Goal: Task Accomplishment & Management: Manage account settings

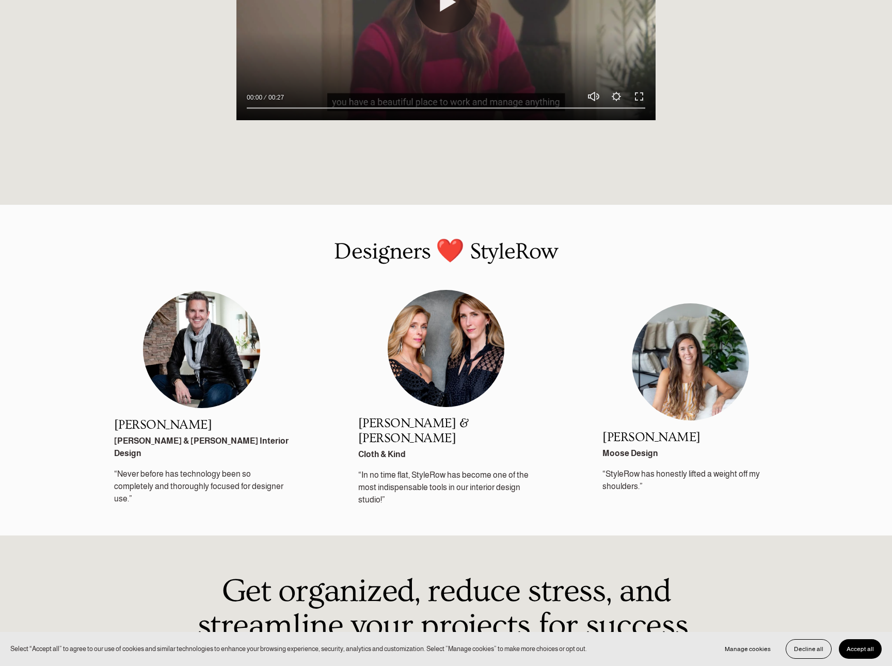
scroll to position [1217, 0]
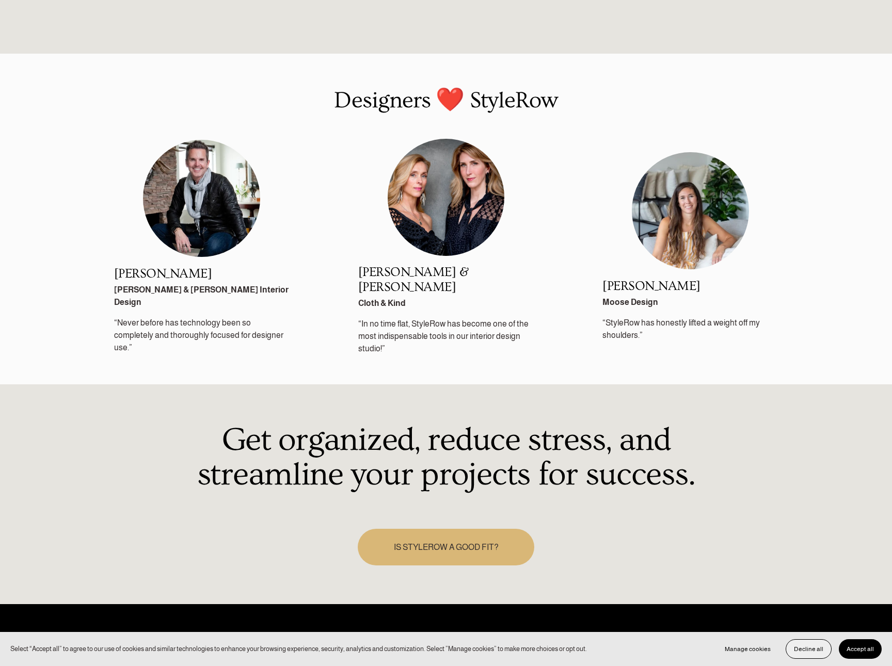
click at [804, 650] on span "Decline all" at bounding box center [808, 648] width 29 height 7
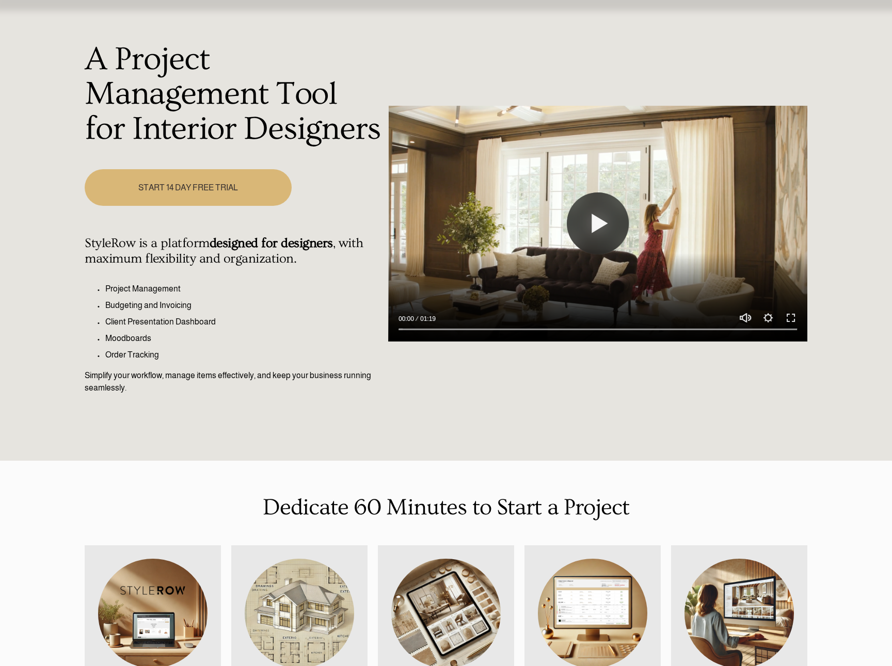
scroll to position [0, 0]
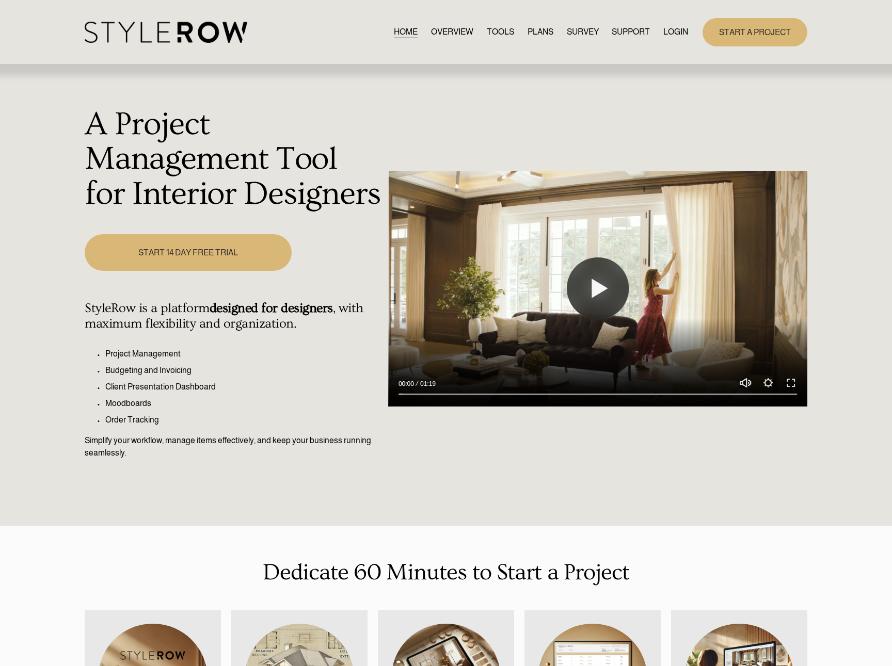
click at [674, 30] on link "LOGIN" at bounding box center [675, 32] width 25 height 14
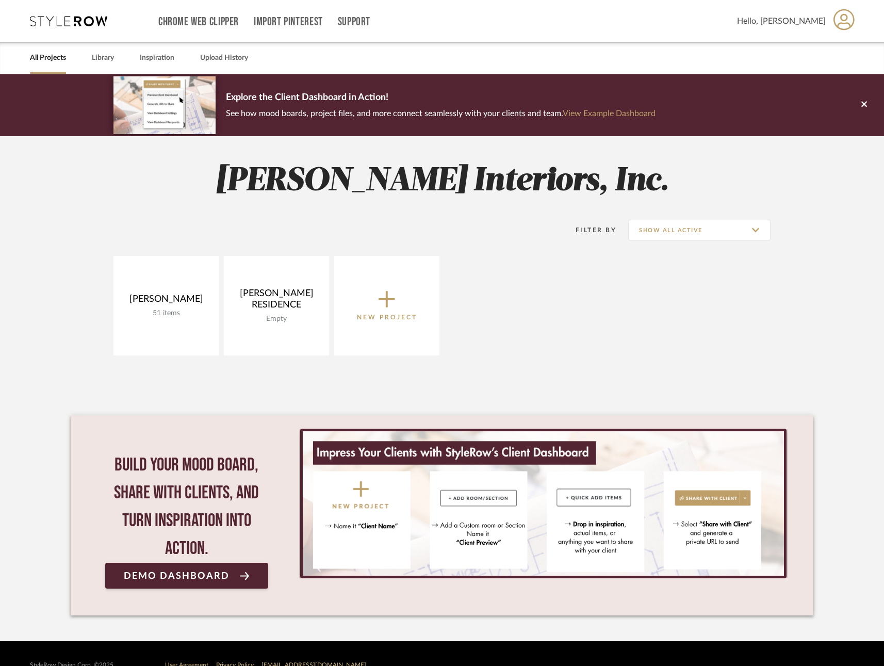
scroll to position [23, 0]
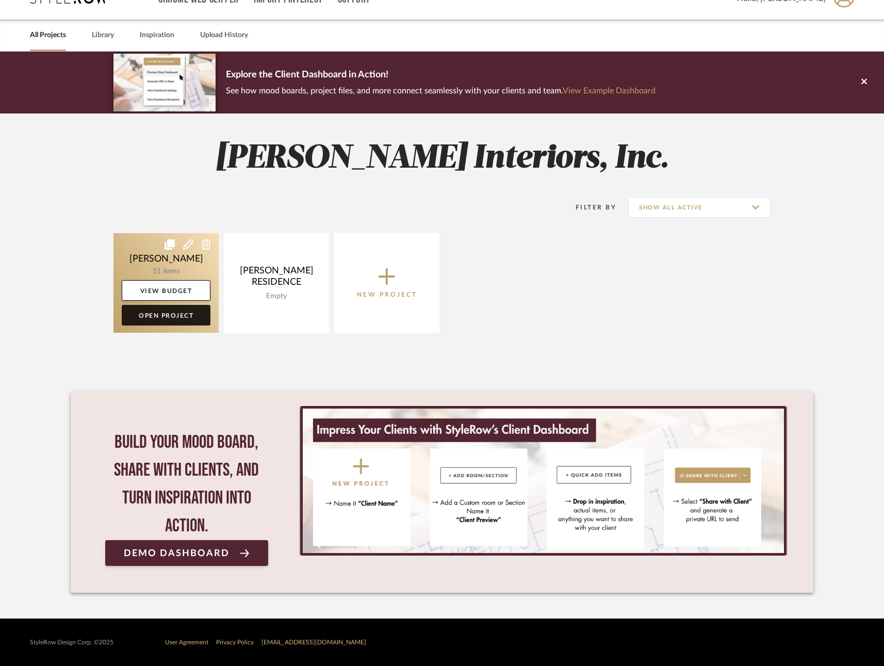
click at [185, 312] on link "Open Project" at bounding box center [166, 315] width 89 height 21
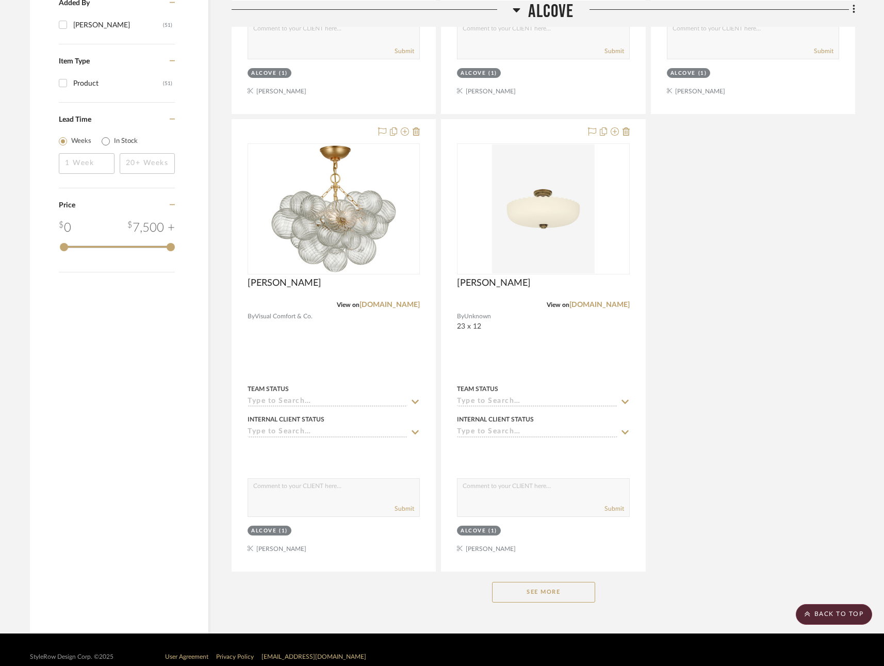
scroll to position [1091, 0]
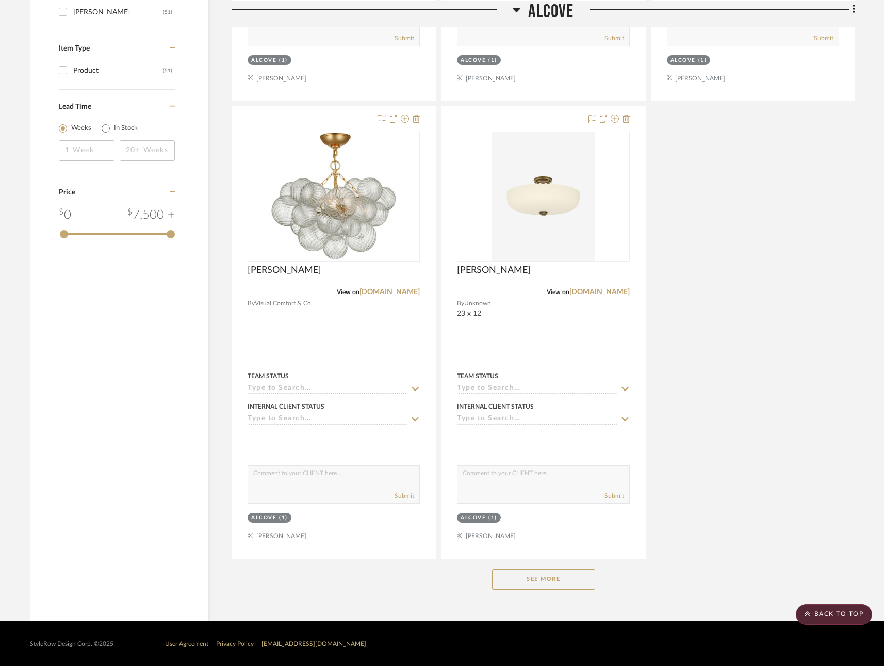
click at [545, 576] on button "See More" at bounding box center [543, 579] width 103 height 21
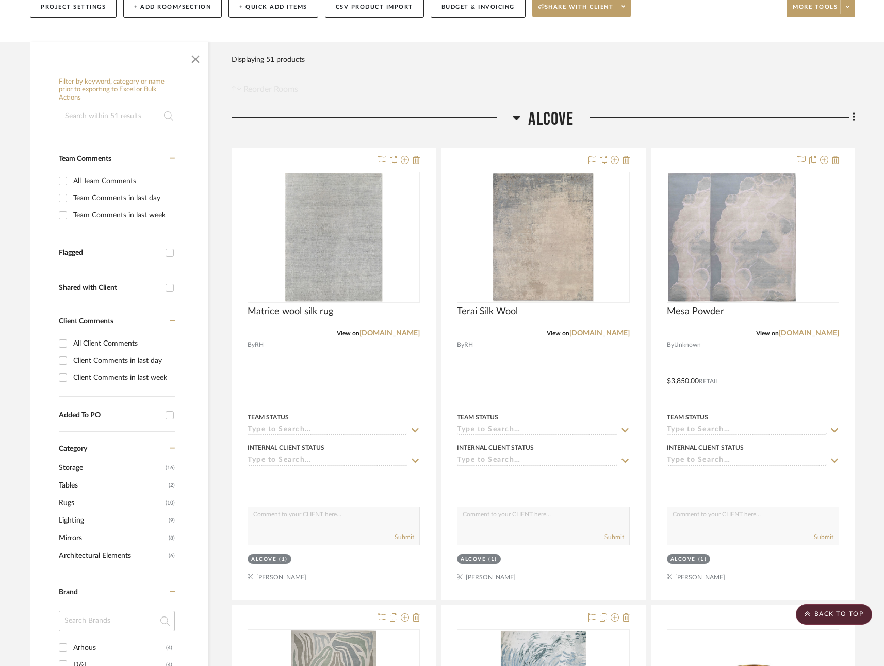
scroll to position [0, 0]
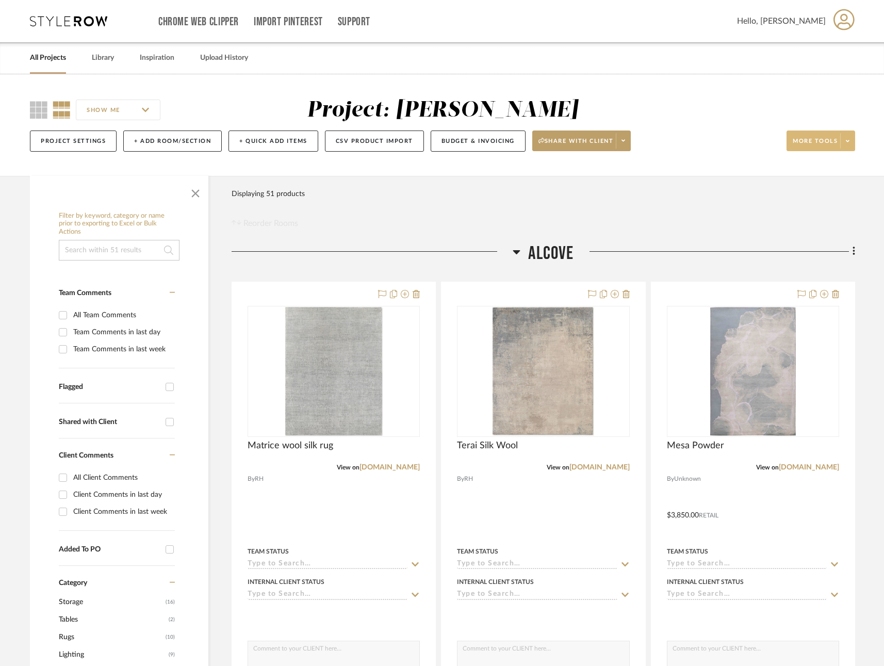
click at [817, 140] on span "More tools" at bounding box center [815, 144] width 45 height 15
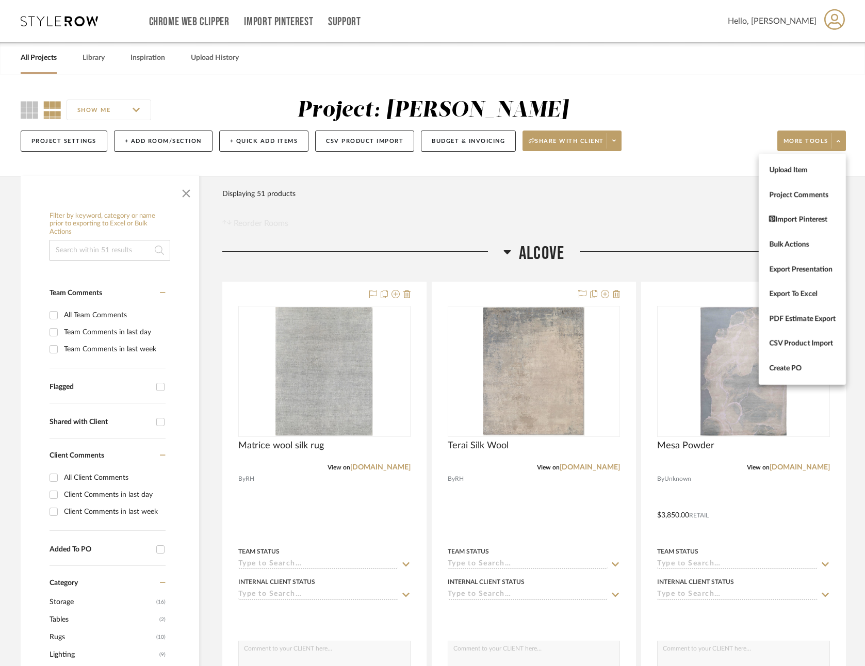
click at [89, 55] on div at bounding box center [432, 333] width 865 height 666
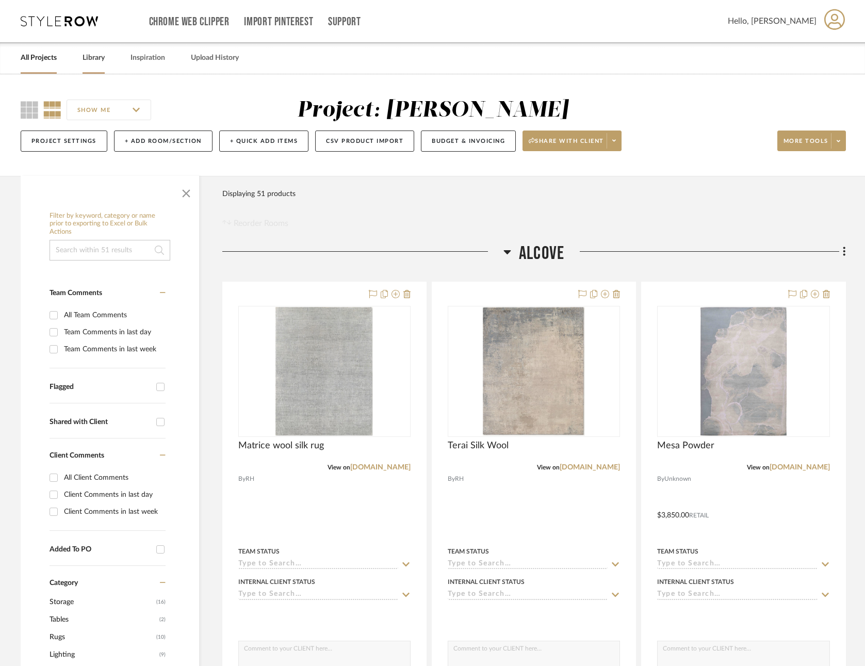
click at [91, 55] on link "Library" at bounding box center [94, 58] width 22 height 14
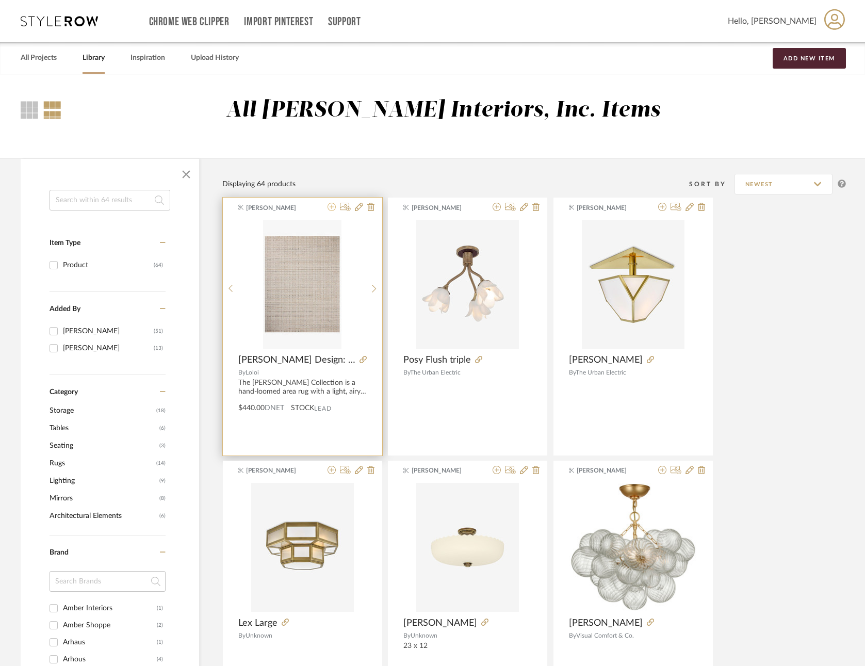
click at [332, 207] on icon at bounding box center [332, 207] width 8 height 8
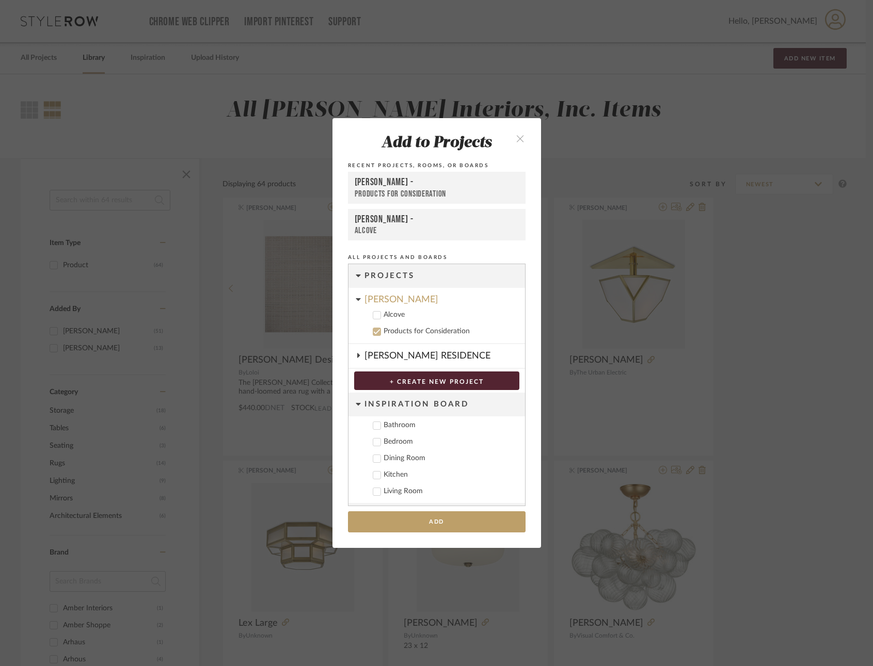
click at [373, 314] on icon at bounding box center [376, 315] width 7 height 7
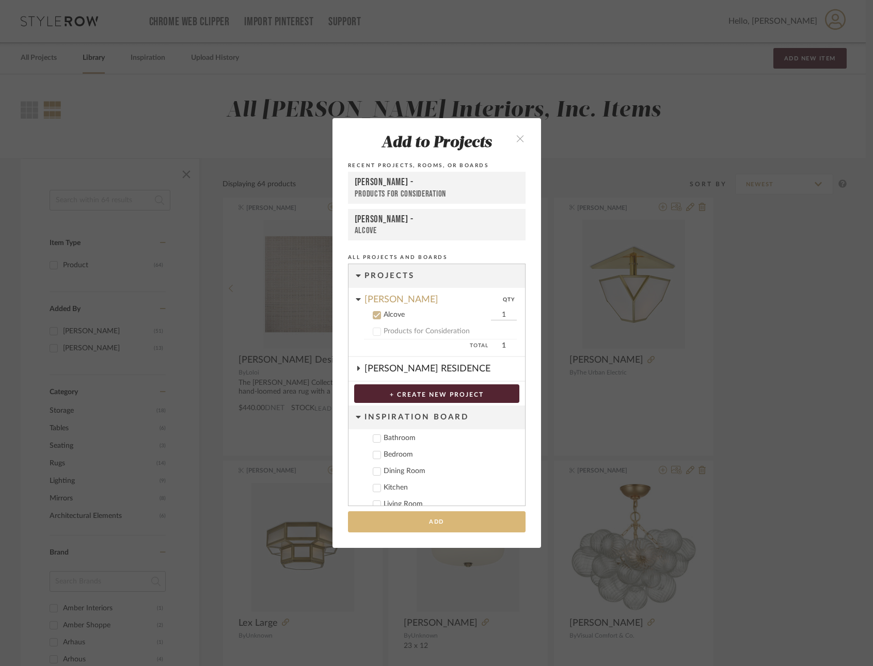
click at [466, 518] on button "Add" at bounding box center [436, 521] width 177 height 21
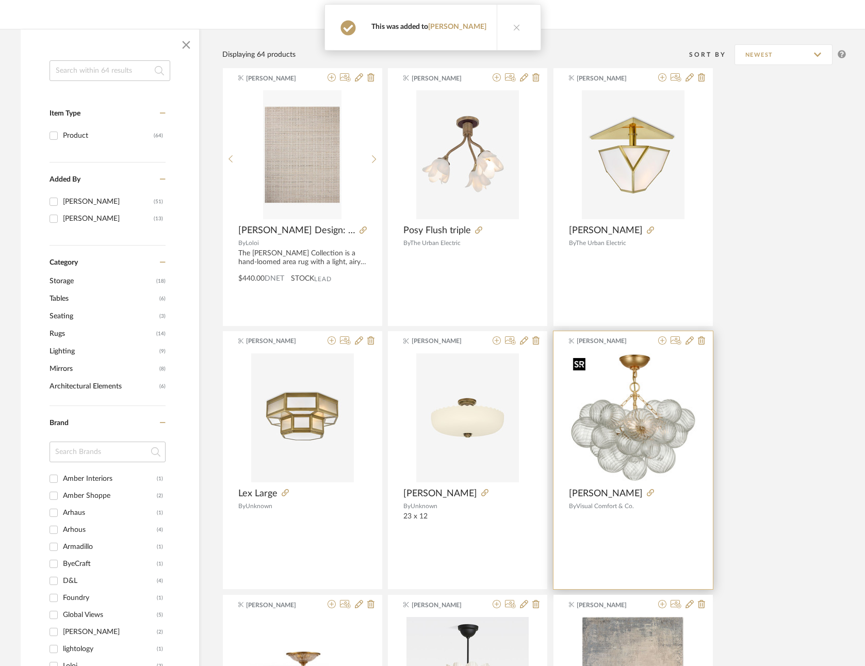
scroll to position [130, 0]
click at [661, 337] on icon at bounding box center [662, 340] width 8 height 8
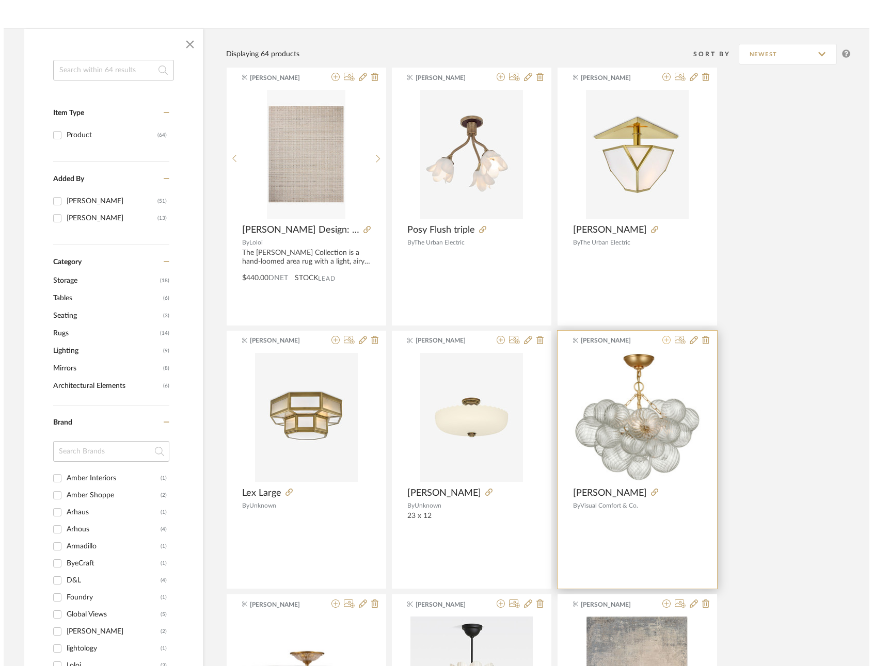
scroll to position [0, 0]
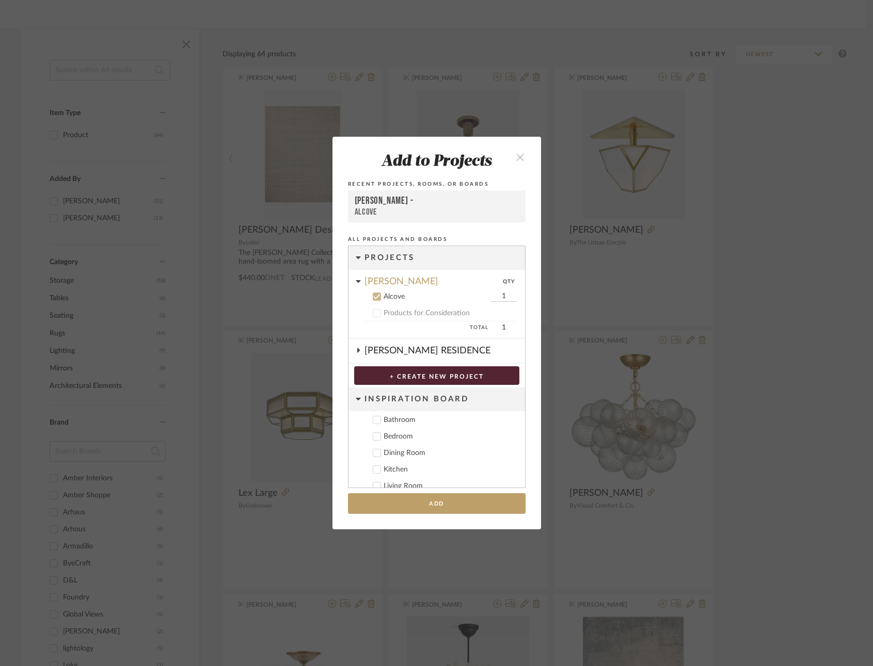
click at [375, 296] on icon at bounding box center [376, 296] width 7 height 7
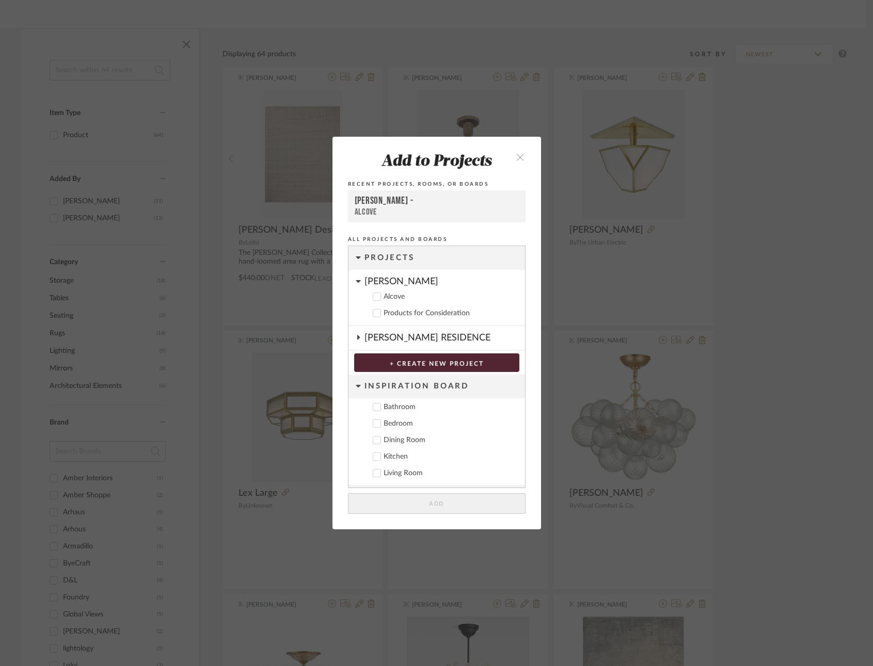
click at [516, 156] on icon "close" at bounding box center [520, 157] width 9 height 9
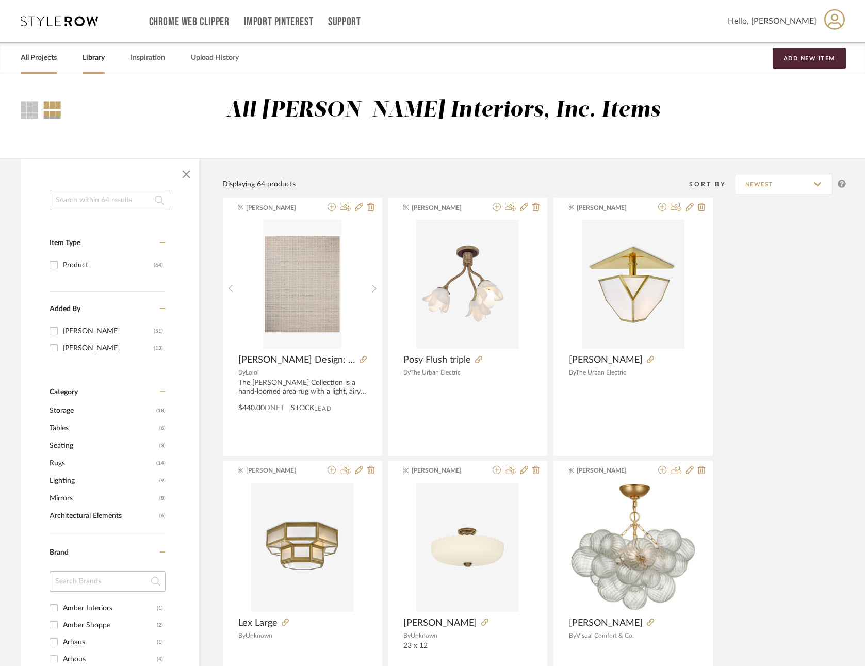
click at [42, 57] on link "All Projects" at bounding box center [39, 58] width 36 height 14
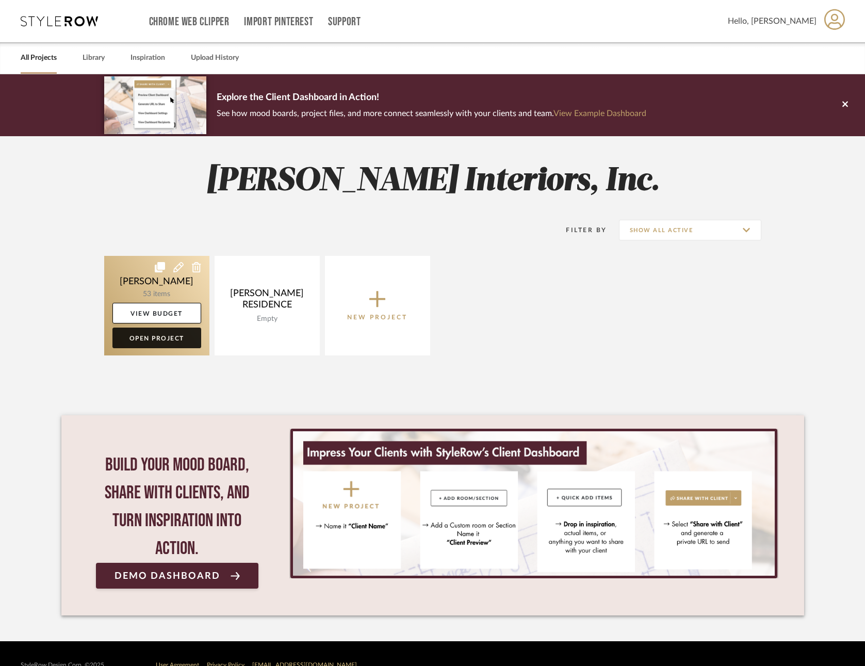
click at [152, 337] on link "Open Project" at bounding box center [156, 338] width 89 height 21
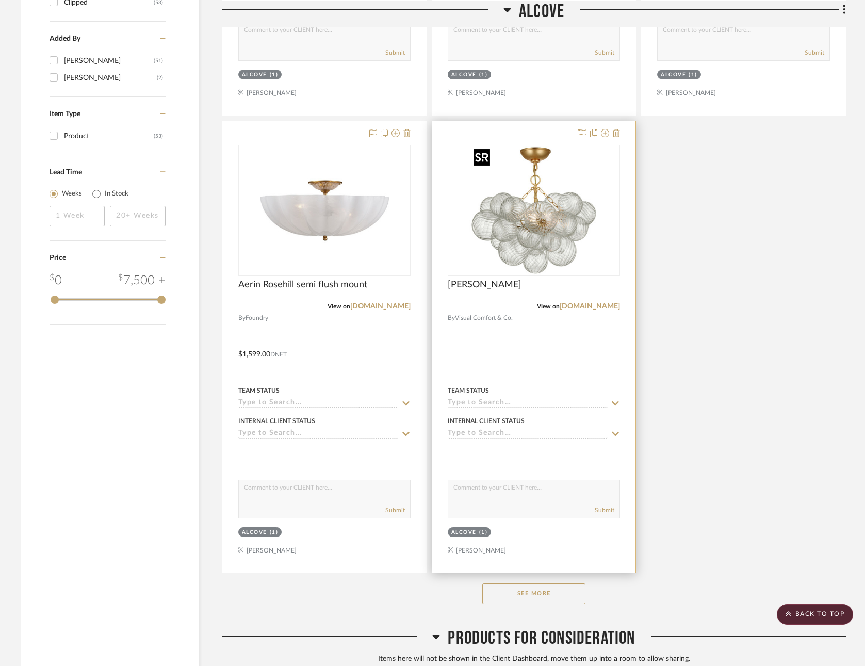
scroll to position [1078, 0]
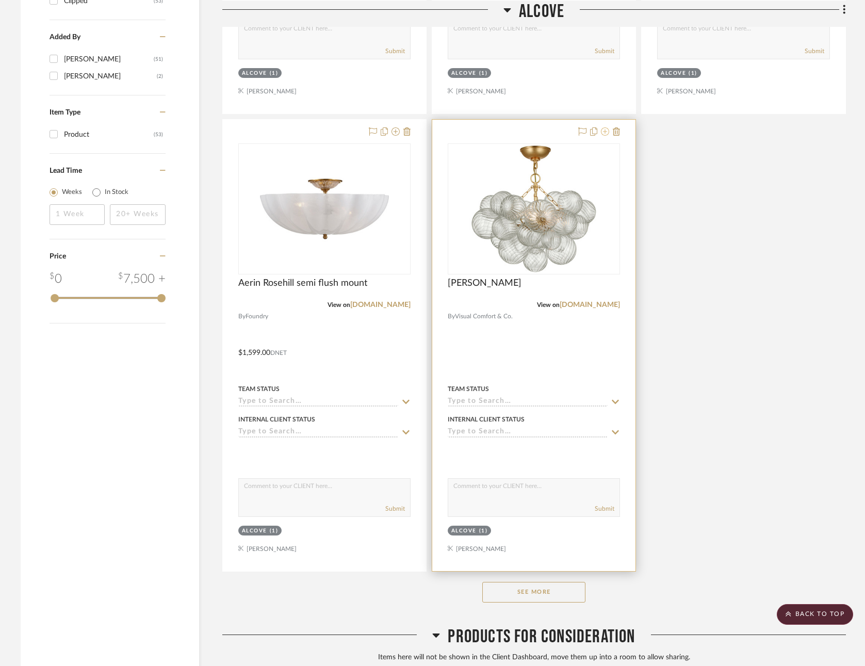
click at [604, 128] on icon at bounding box center [605, 131] width 8 height 8
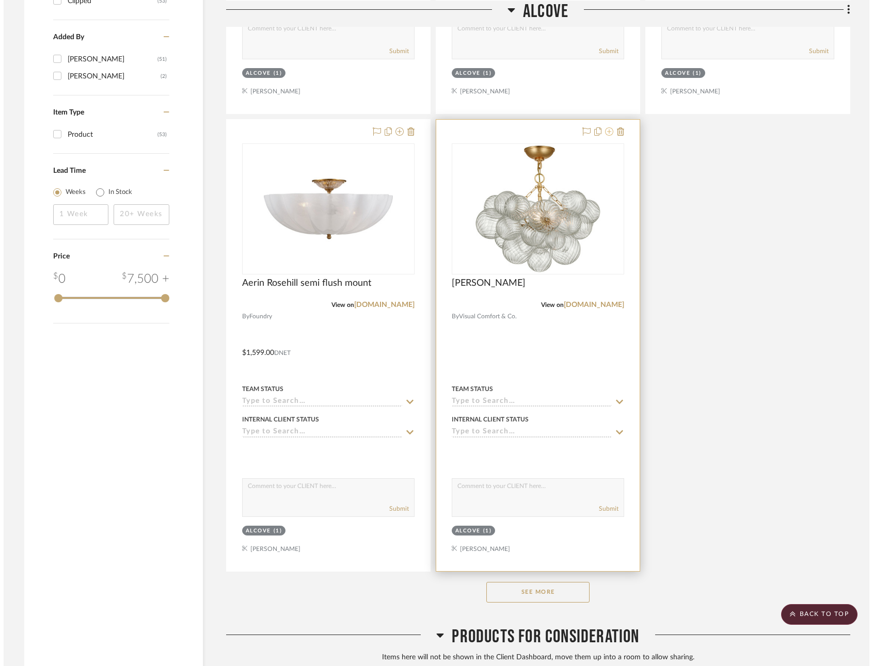
scroll to position [0, 0]
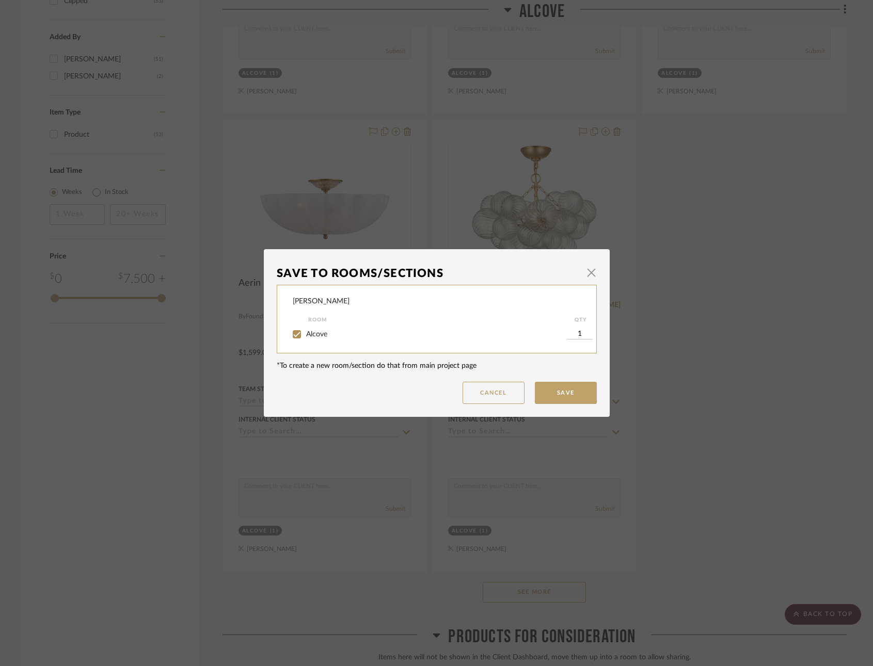
click at [296, 334] on input "Alcove" at bounding box center [296, 334] width 17 height 17
checkbox input "false"
click at [557, 390] on button "Save" at bounding box center [566, 393] width 62 height 22
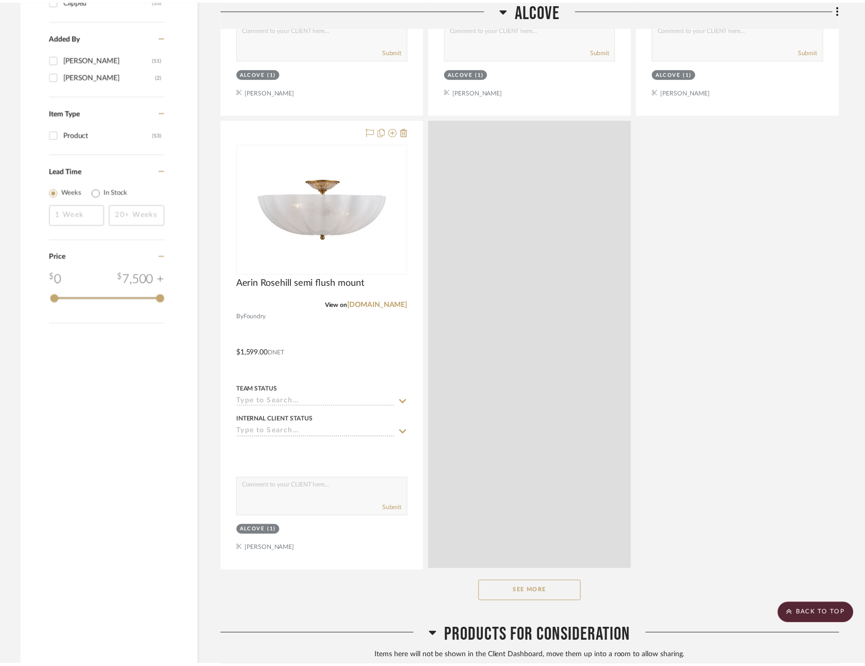
scroll to position [1078, 0]
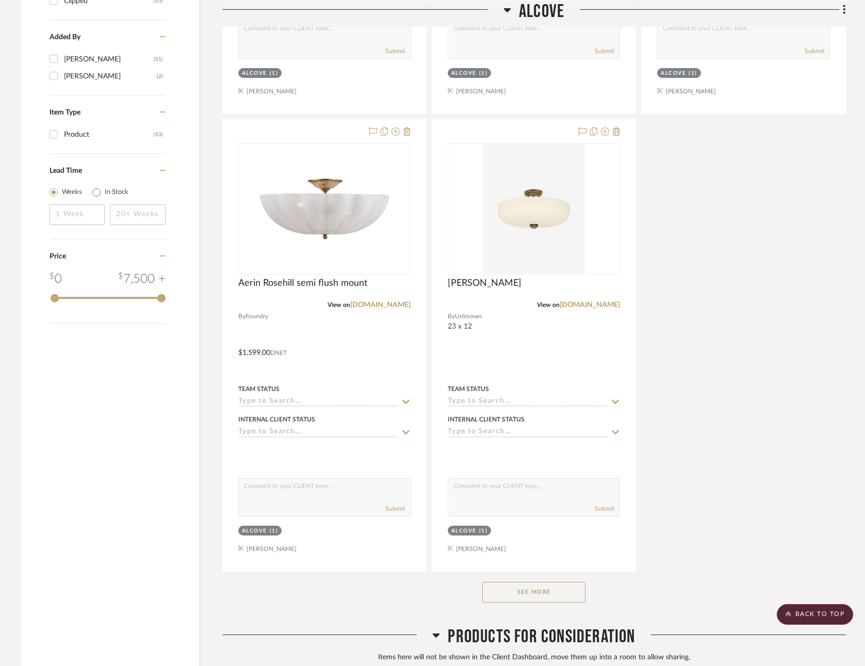
click at [550, 587] on button "See More" at bounding box center [533, 592] width 103 height 21
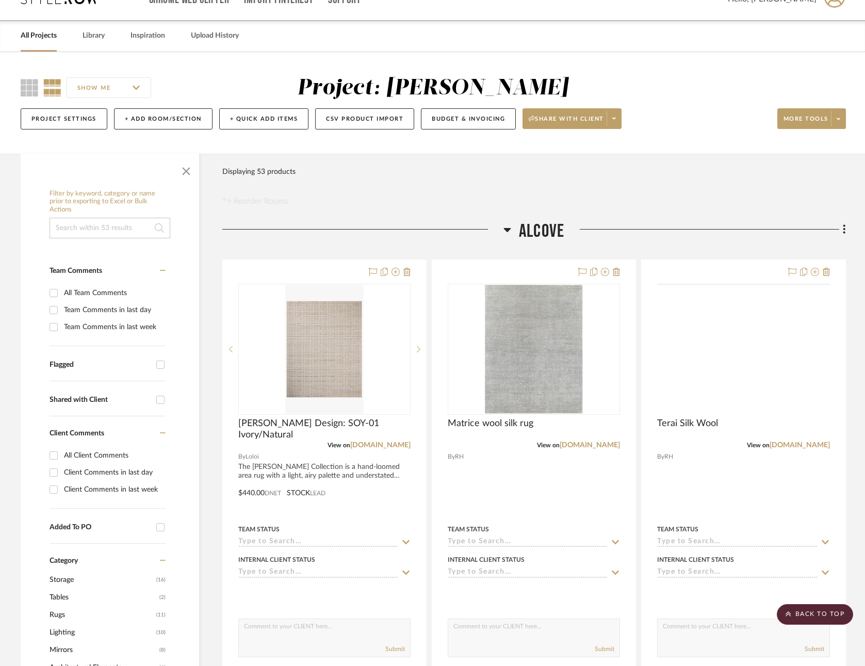
scroll to position [0, 0]
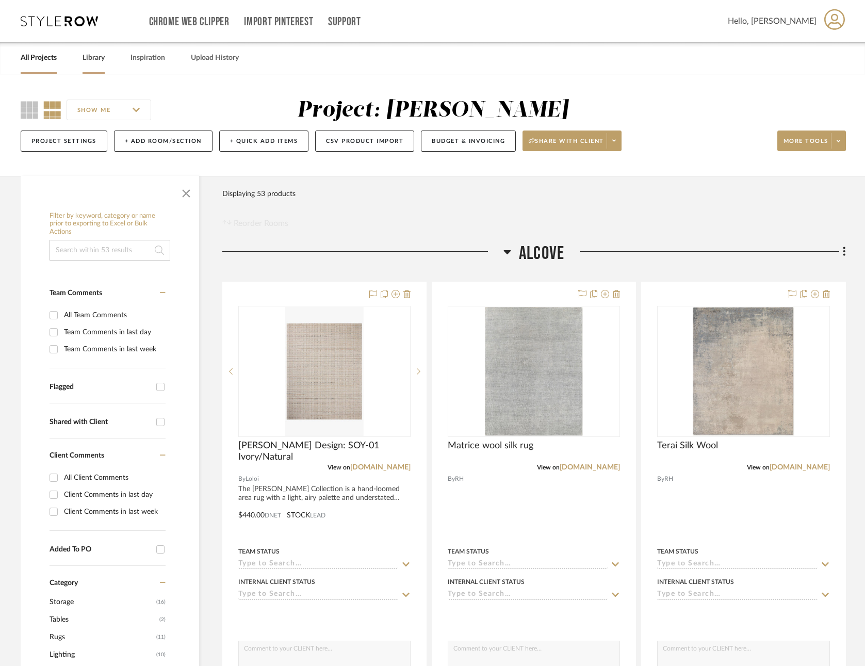
click at [89, 55] on link "Library" at bounding box center [94, 58] width 22 height 14
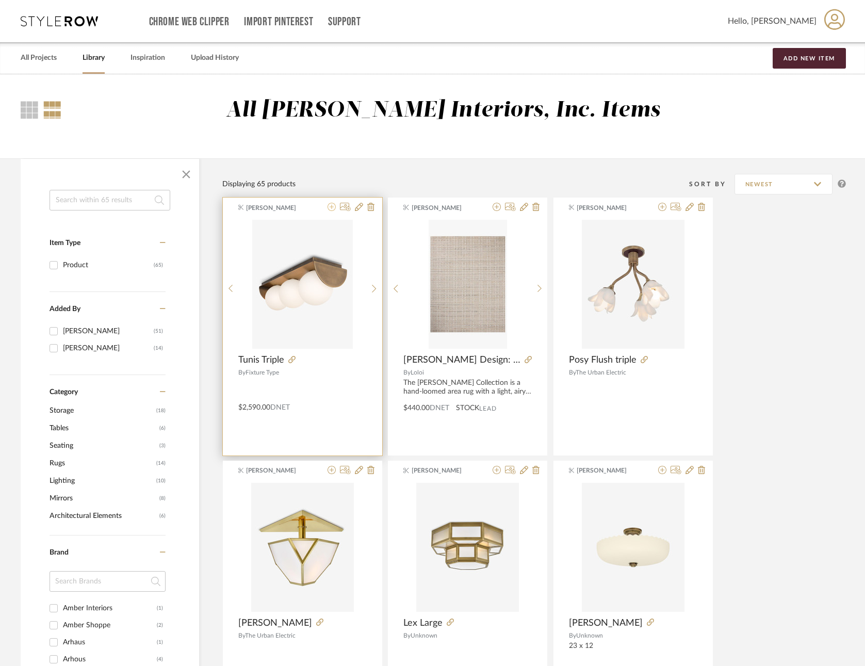
click at [330, 207] on icon at bounding box center [332, 207] width 8 height 8
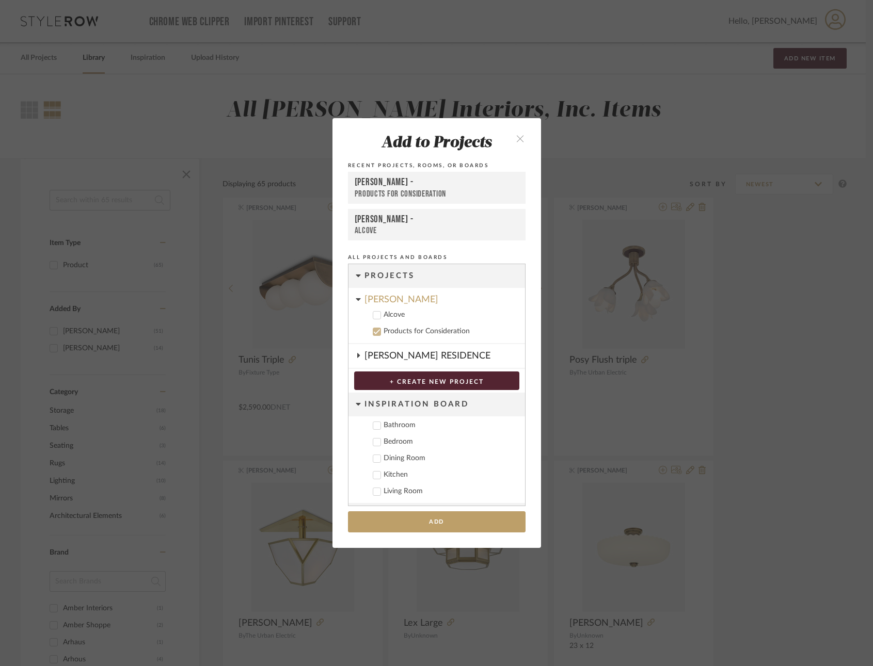
click at [376, 314] on icon at bounding box center [376, 315] width 7 height 7
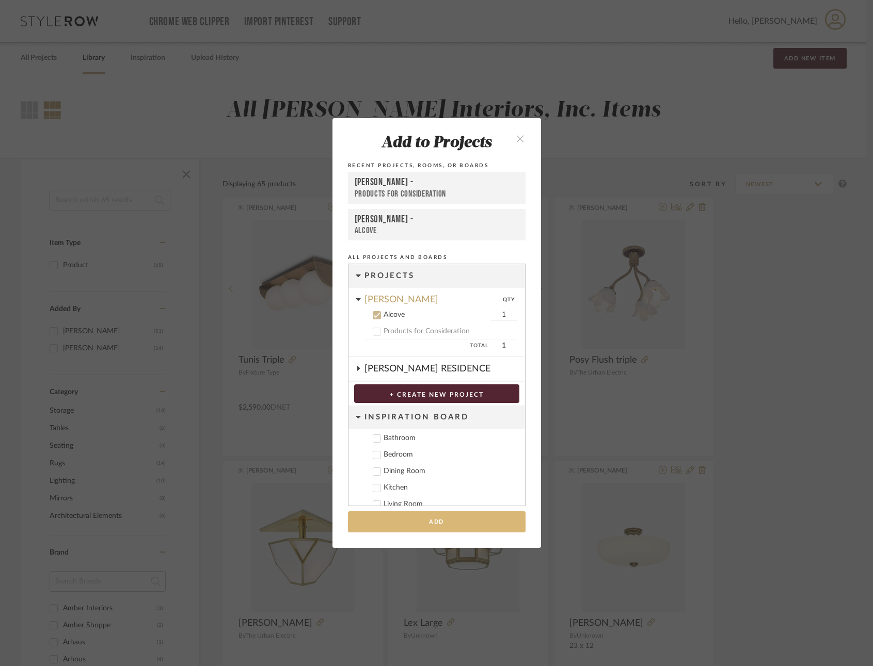
click at [462, 519] on button "Add" at bounding box center [436, 521] width 177 height 21
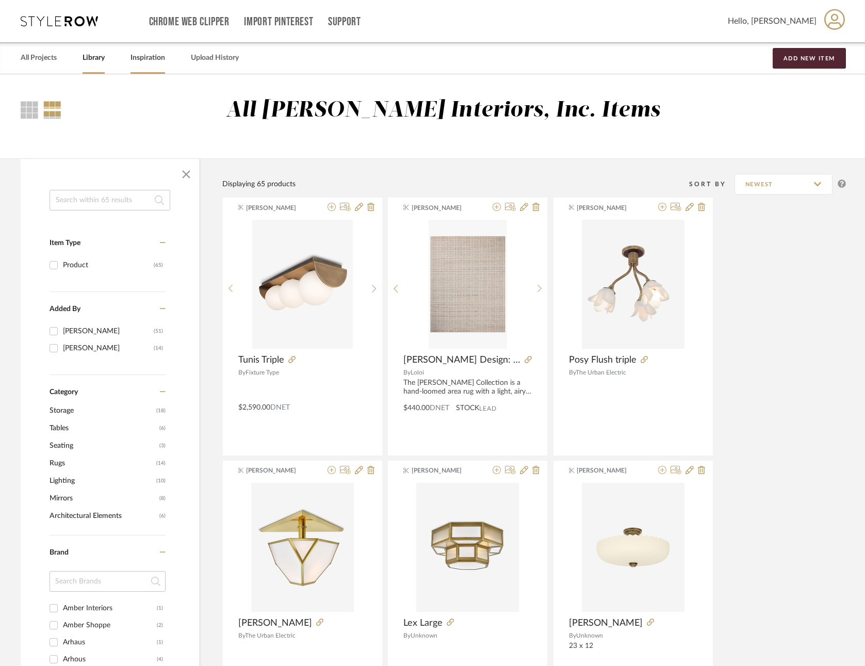
click at [151, 56] on link "Inspiration" at bounding box center [148, 58] width 35 height 14
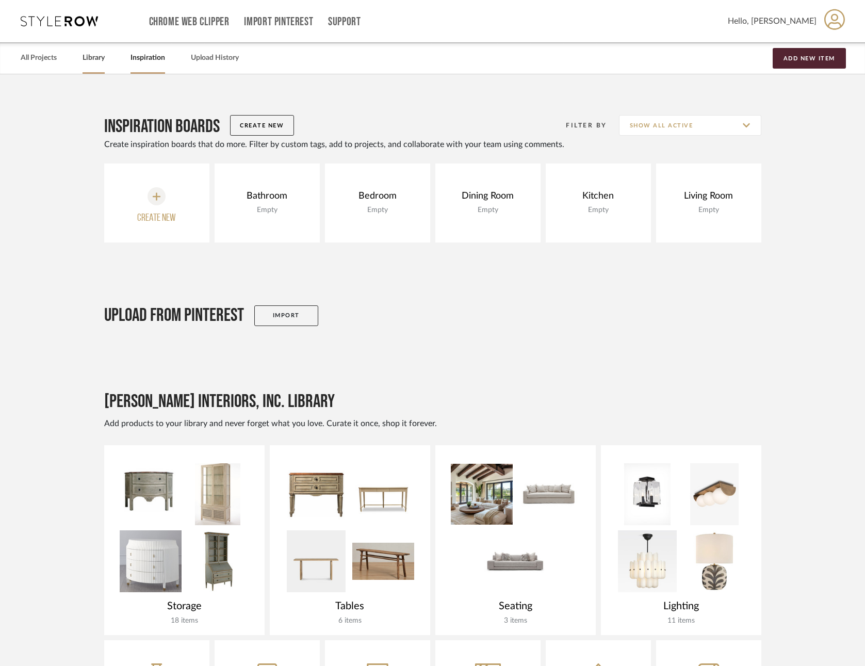
click at [94, 56] on link "Library" at bounding box center [94, 58] width 22 height 14
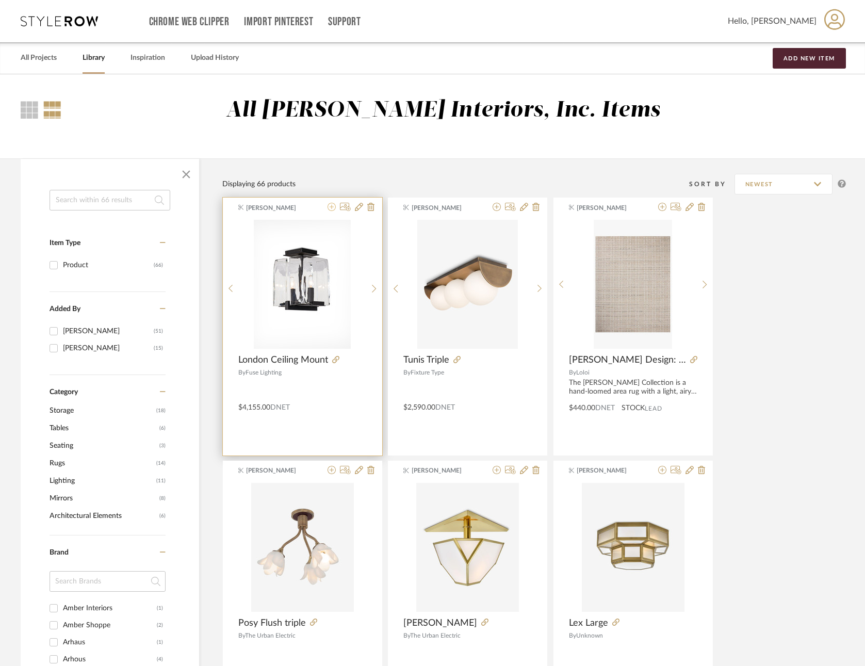
click at [331, 206] on icon at bounding box center [332, 207] width 8 height 8
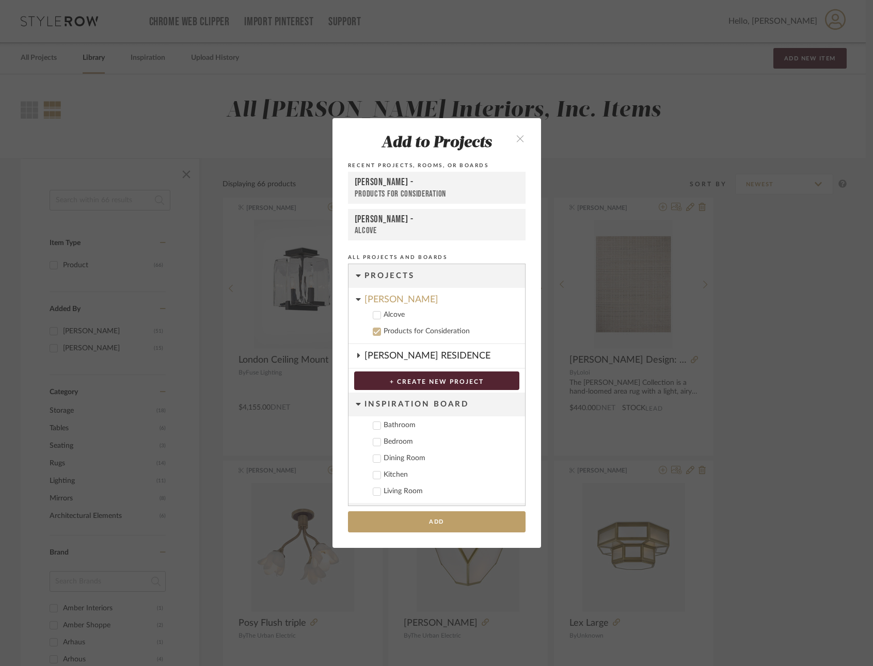
click at [374, 313] on icon at bounding box center [376, 315] width 7 height 7
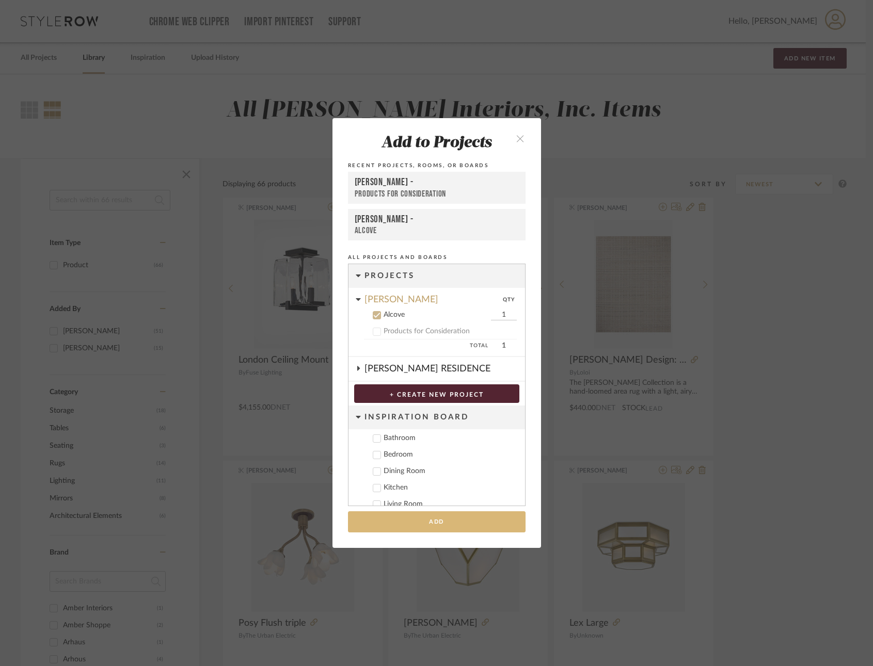
click at [493, 514] on button "Add" at bounding box center [436, 521] width 177 height 21
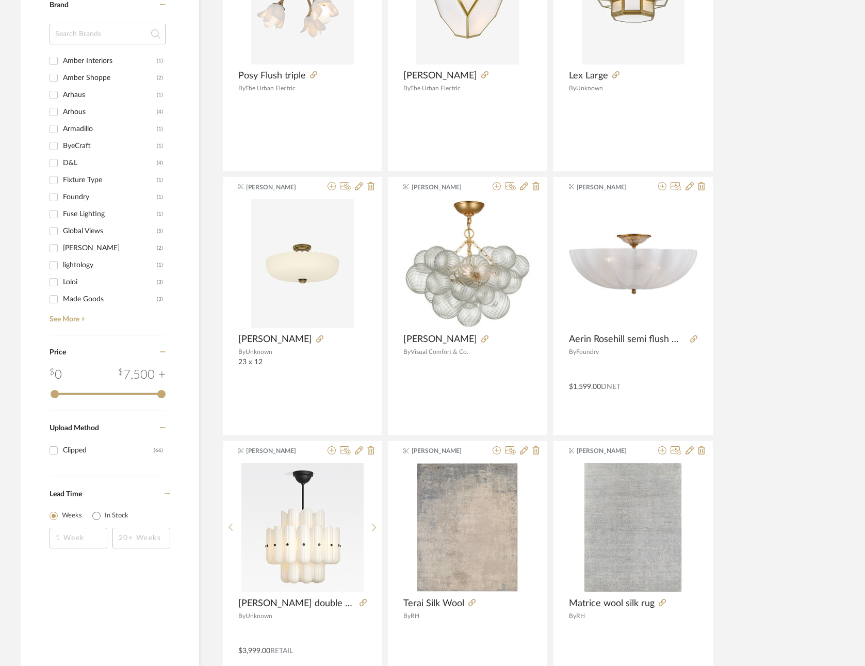
scroll to position [551, 0]
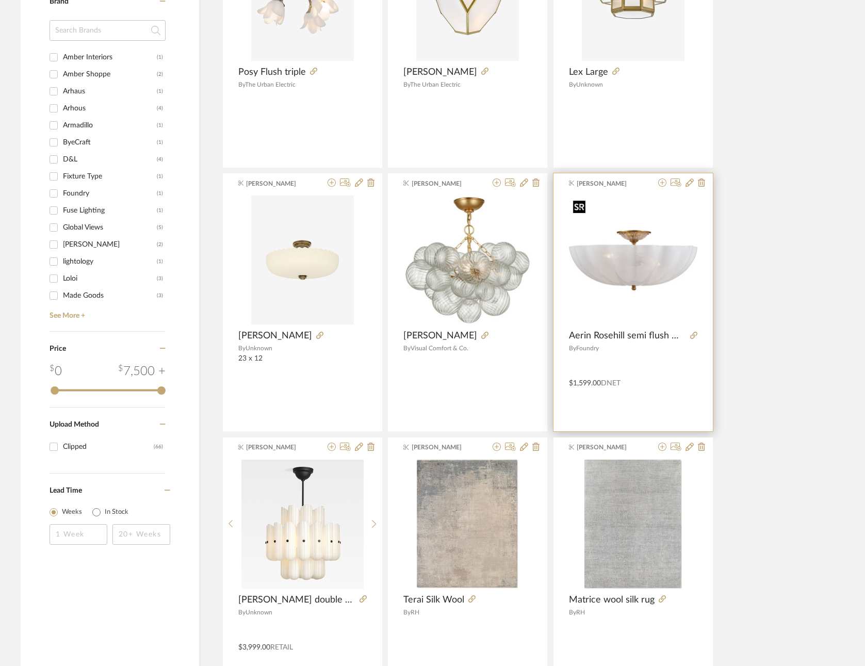
click at [636, 256] on img "0" at bounding box center [633, 260] width 128 height 128
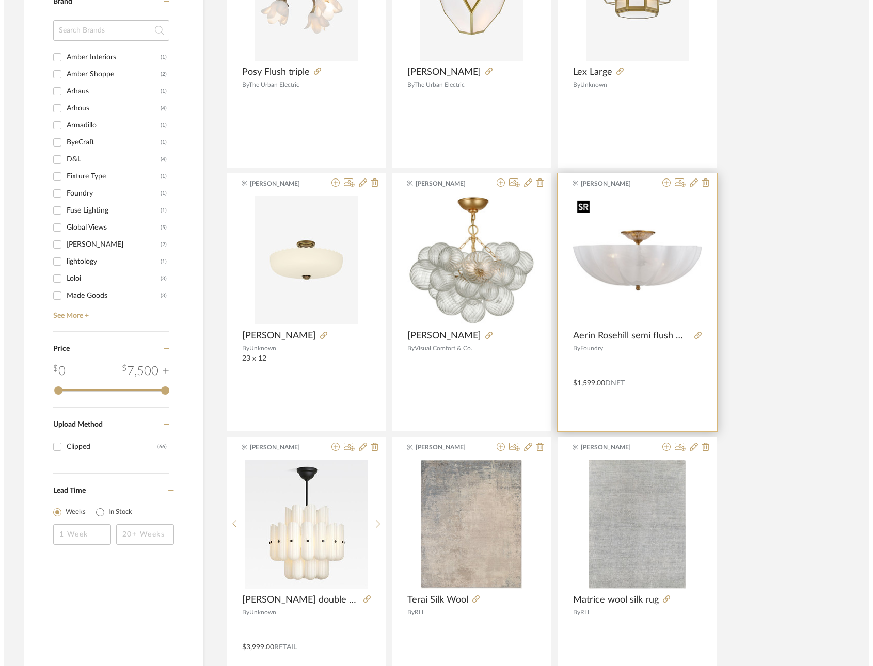
scroll to position [0, 0]
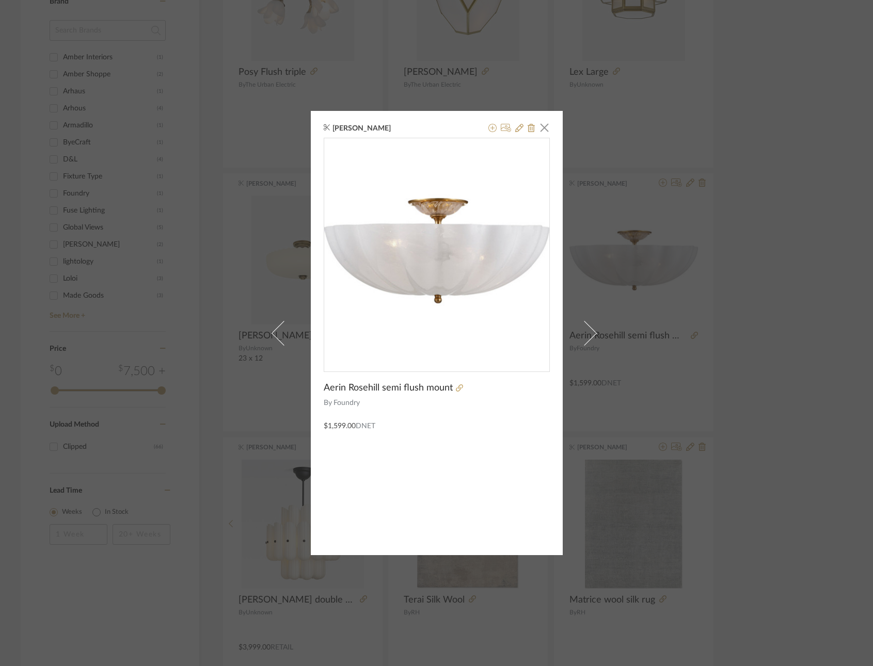
click at [744, 208] on div "Miki Kodama × Aerin Rosehill semi flush mount By Foundry $1,599.00 DNET" at bounding box center [436, 333] width 873 height 666
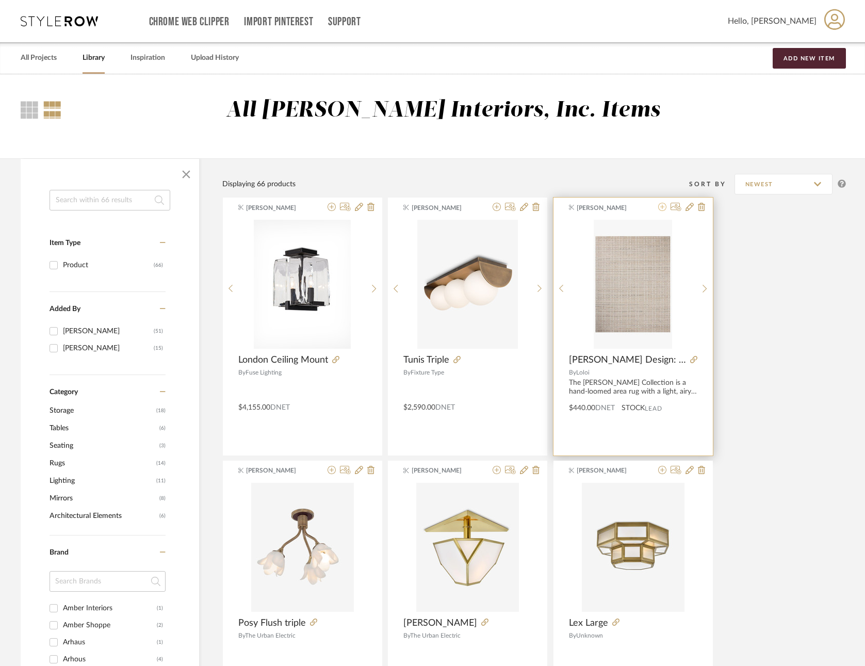
click at [661, 206] on icon at bounding box center [662, 207] width 8 height 8
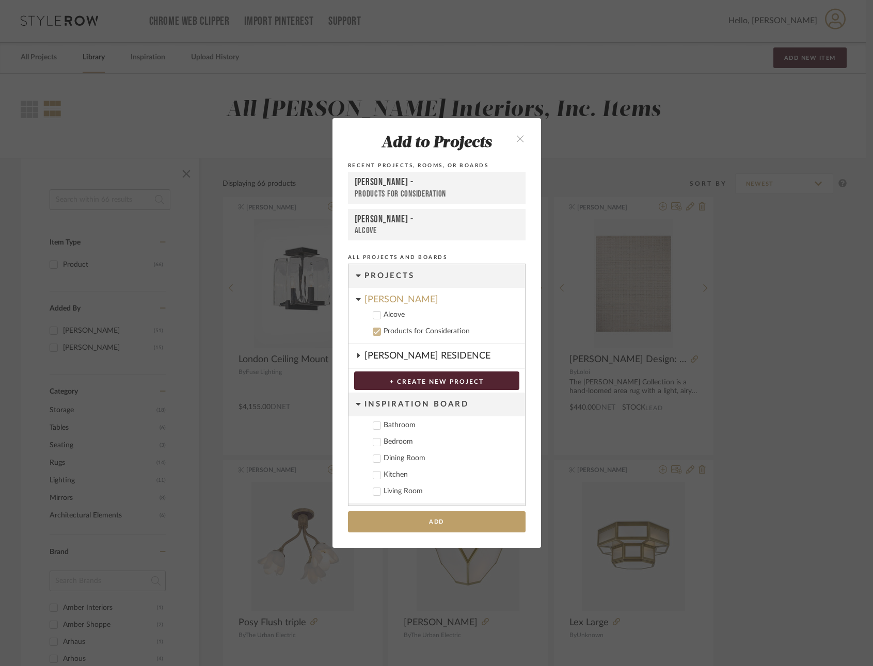
click at [374, 316] on icon at bounding box center [376, 315] width 7 height 7
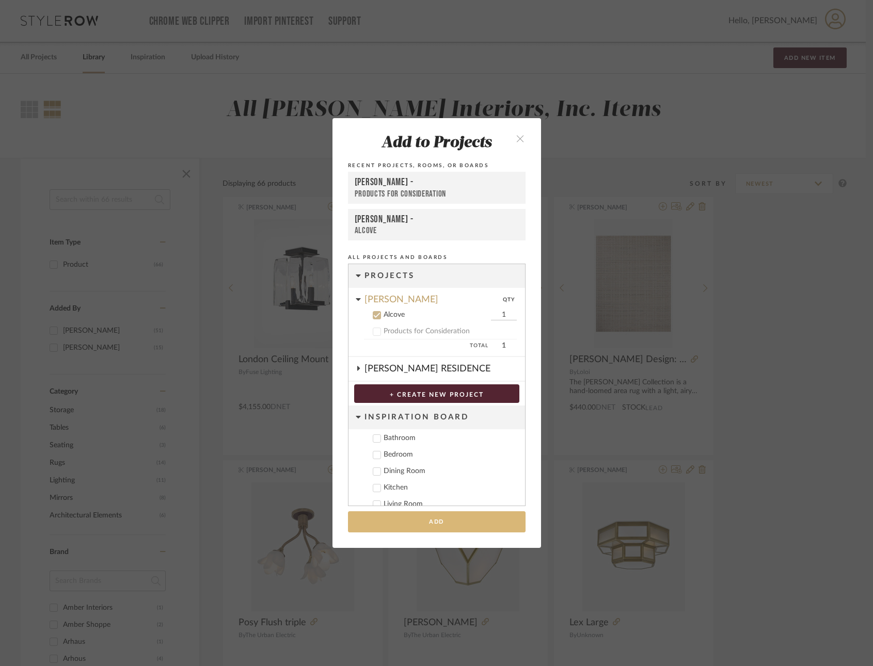
click at [443, 515] on button "Add" at bounding box center [436, 521] width 177 height 21
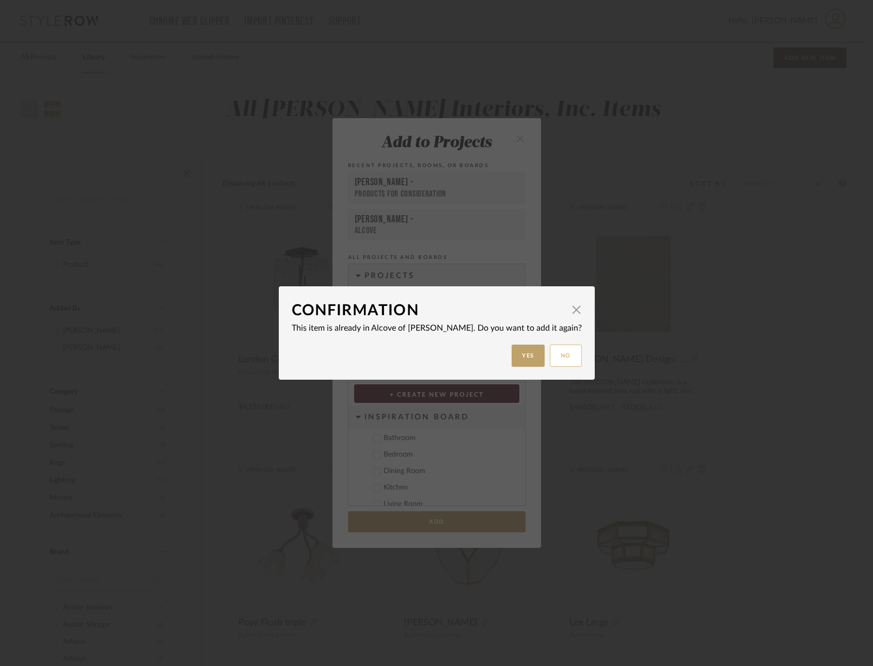
click at [550, 354] on button "No" at bounding box center [566, 356] width 32 height 22
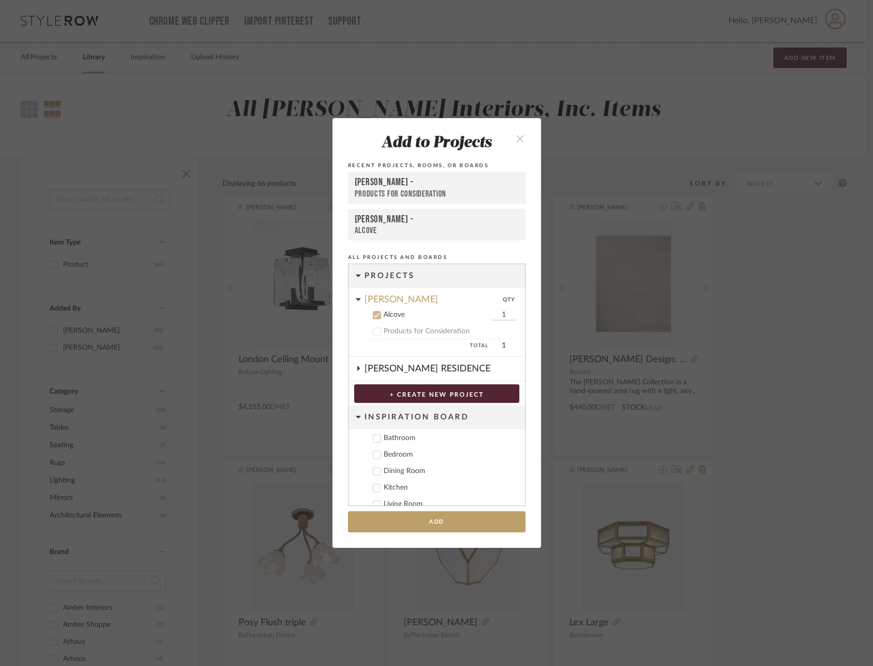
click at [516, 137] on icon "close" at bounding box center [520, 138] width 9 height 9
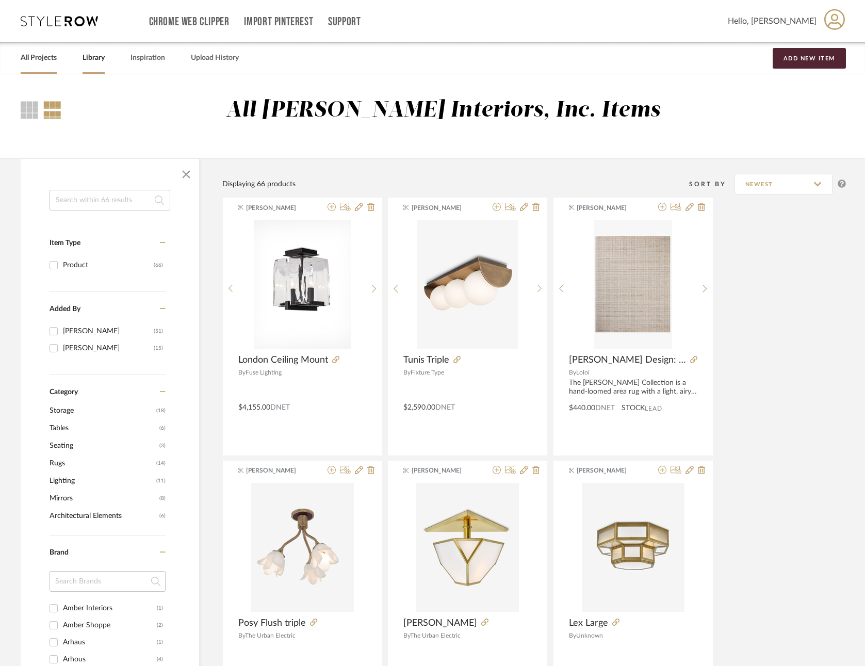
click at [42, 55] on link "All Projects" at bounding box center [39, 58] width 36 height 14
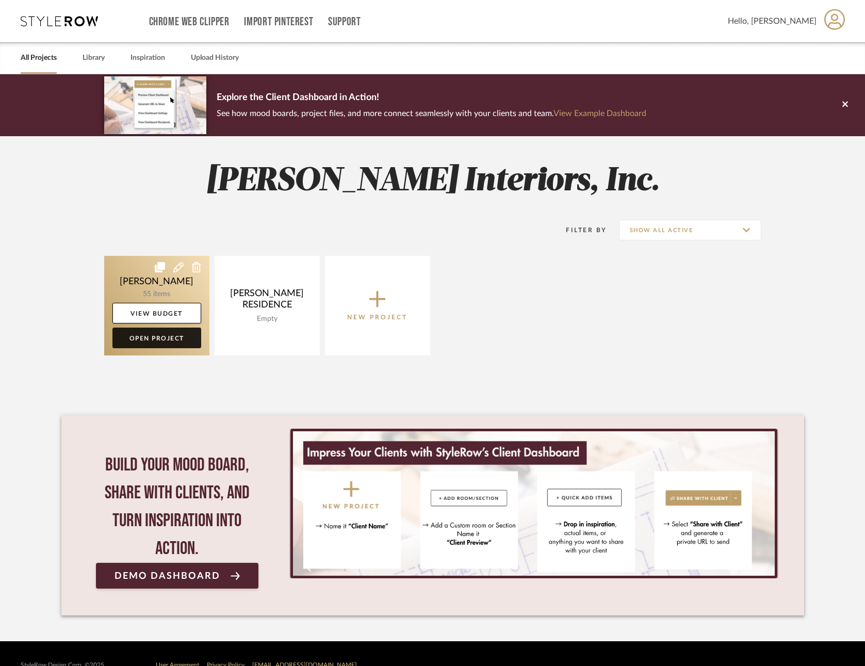
click at [169, 334] on link "Open Project" at bounding box center [156, 338] width 89 height 21
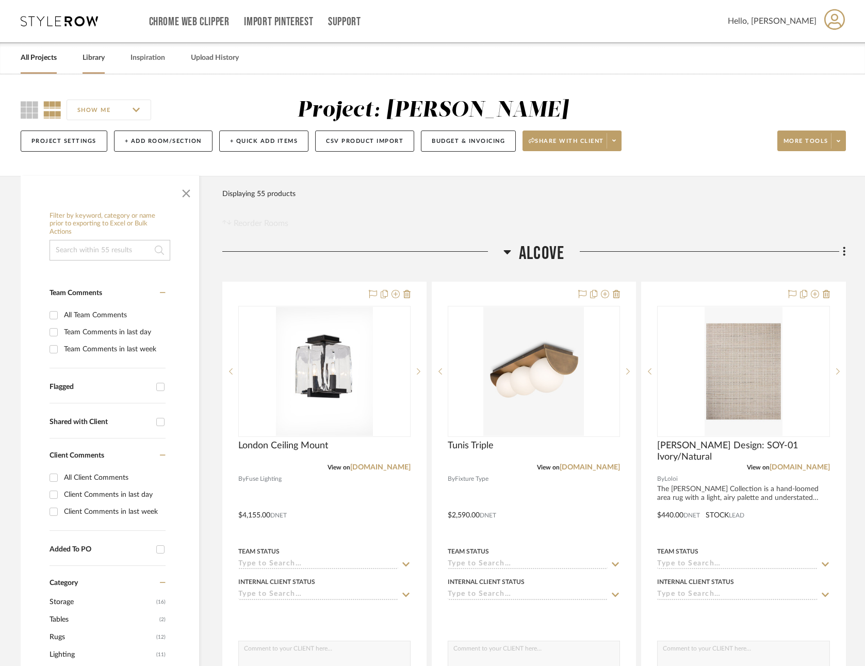
click at [88, 54] on link "Library" at bounding box center [94, 58] width 22 height 14
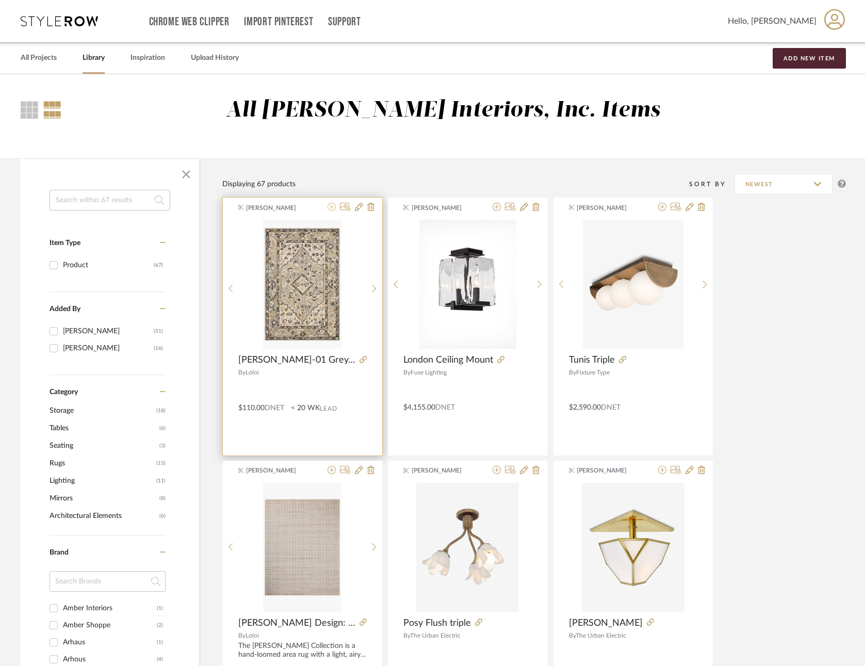
click at [331, 206] on icon at bounding box center [332, 207] width 8 height 8
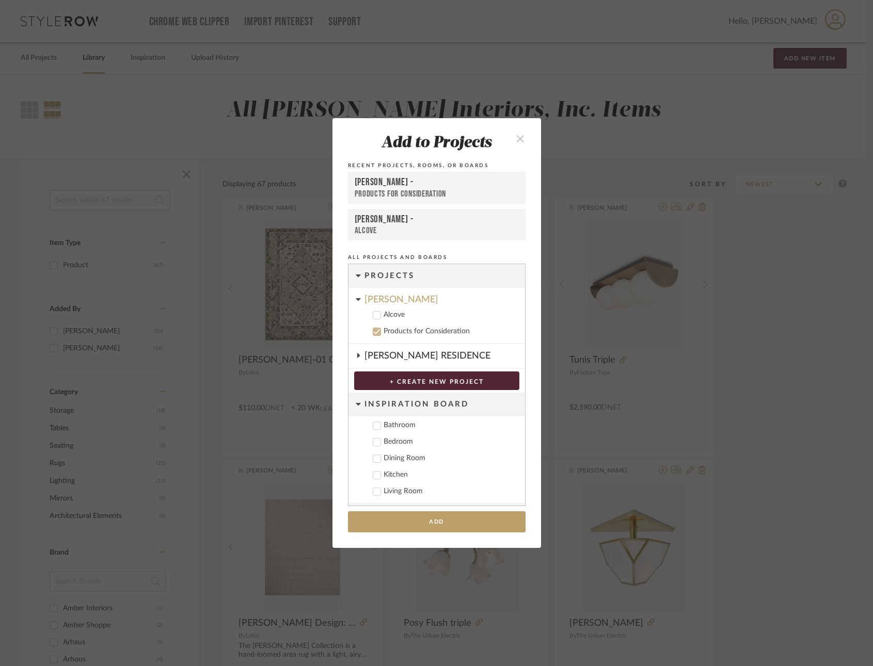
click at [373, 314] on icon at bounding box center [376, 315] width 7 height 7
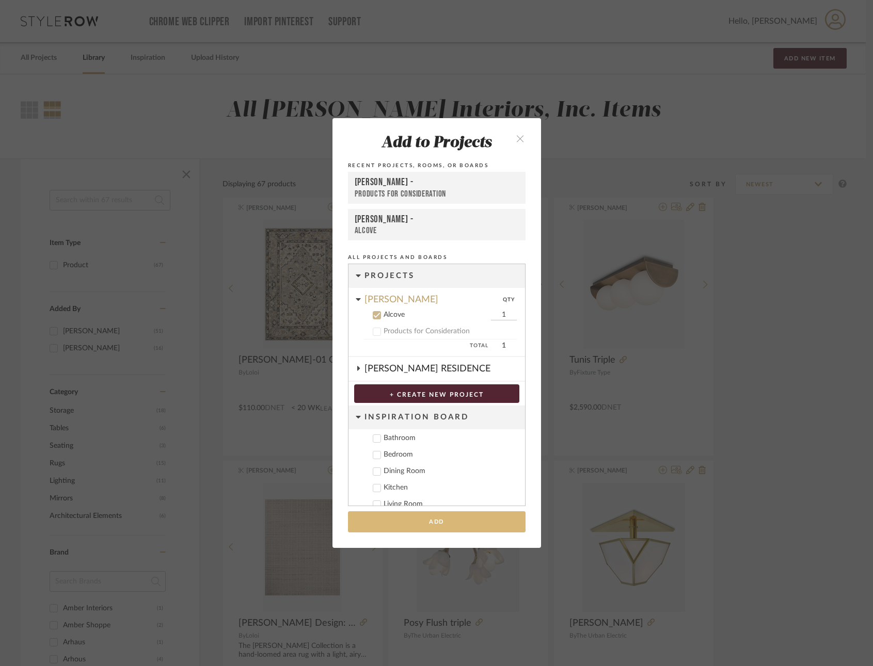
click at [428, 516] on button "Add" at bounding box center [436, 521] width 177 height 21
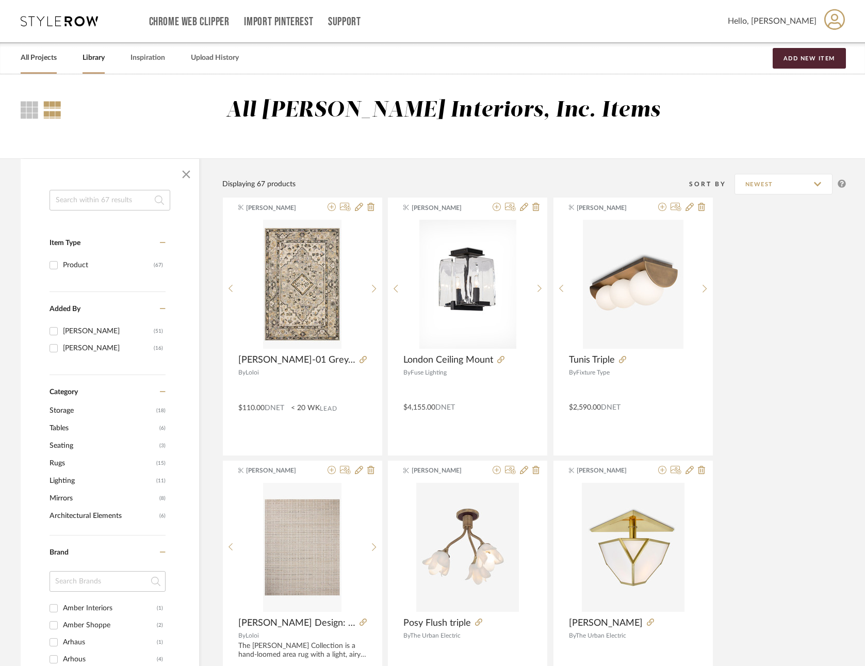
click at [37, 55] on link "All Projects" at bounding box center [39, 58] width 36 height 14
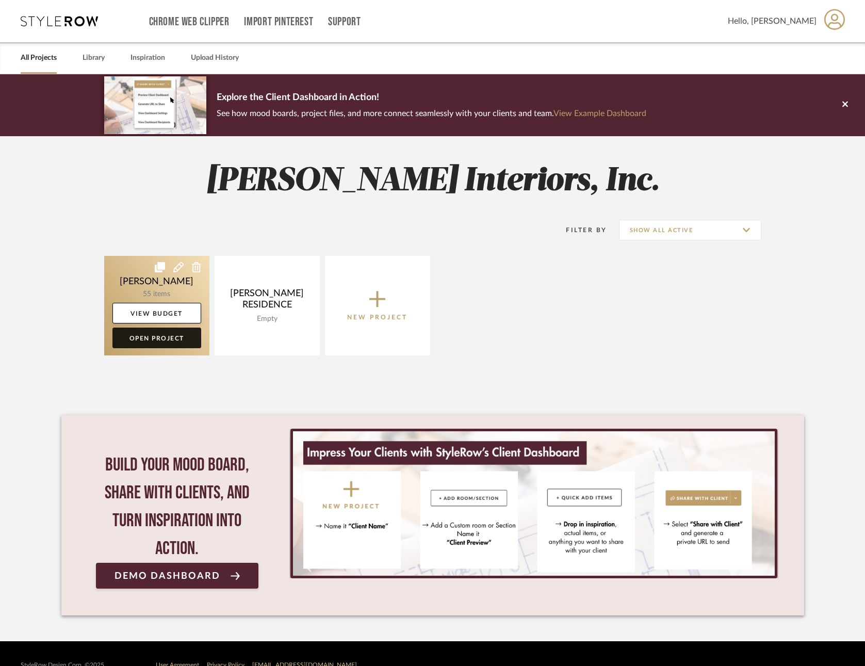
click at [157, 335] on link "Open Project" at bounding box center [156, 338] width 89 height 21
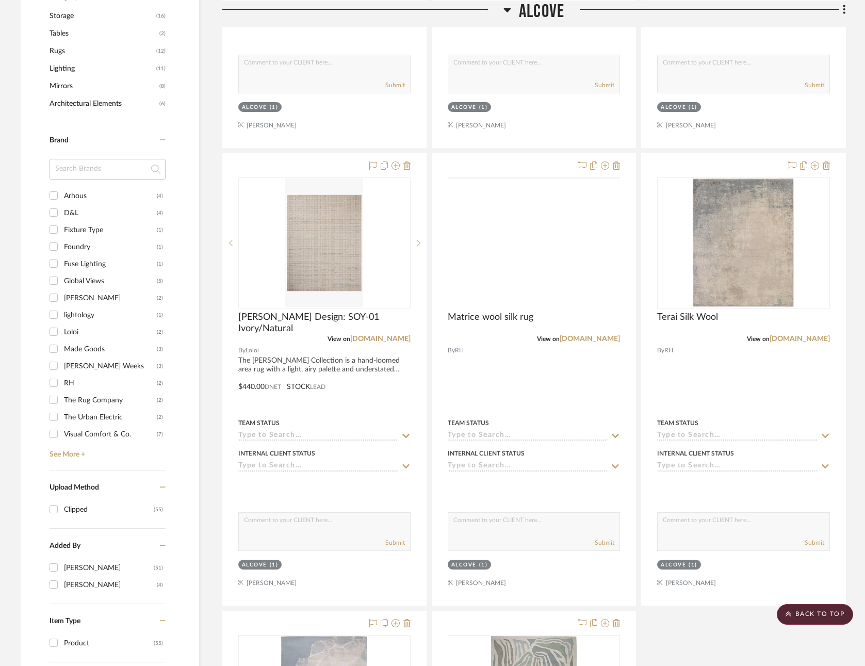
scroll to position [593, 0]
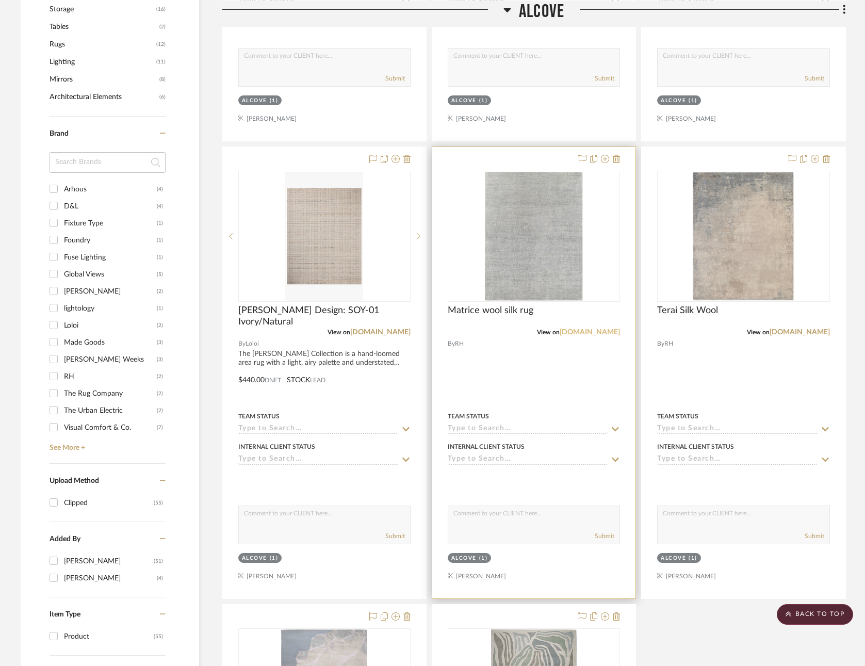
click at [609, 329] on link "[DOMAIN_NAME]" at bounding box center [590, 332] width 60 height 7
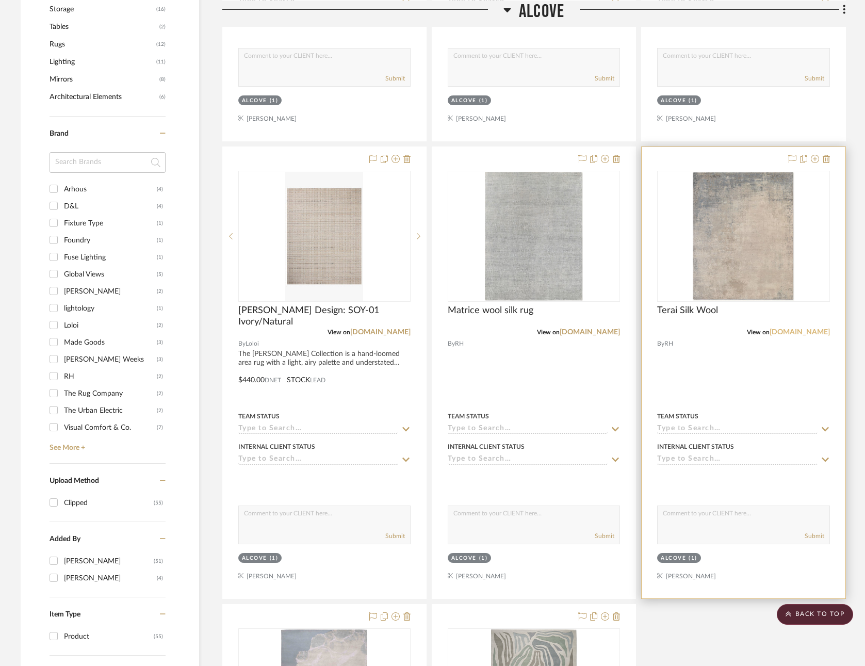
click at [817, 329] on link "[DOMAIN_NAME]" at bounding box center [800, 332] width 60 height 7
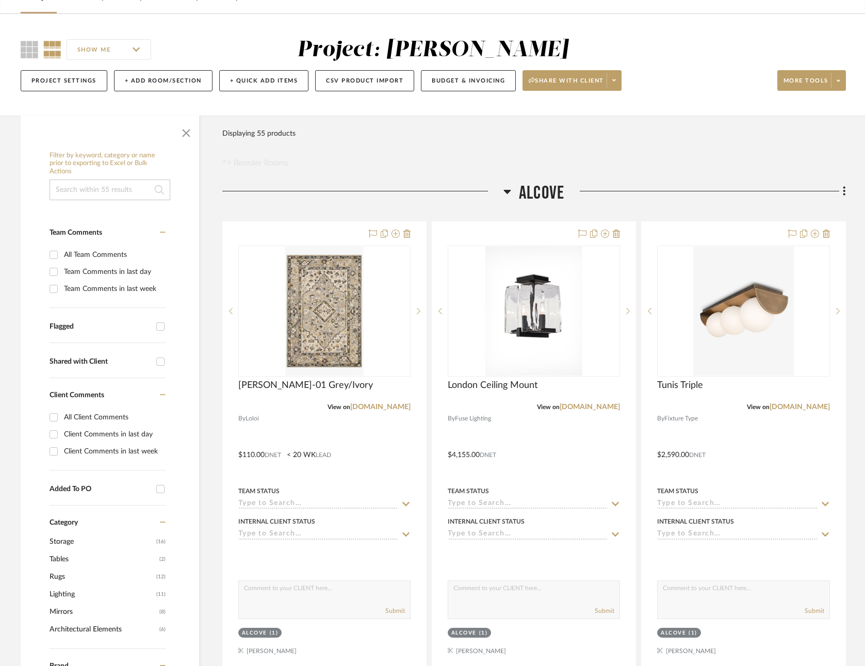
scroll to position [31, 0]
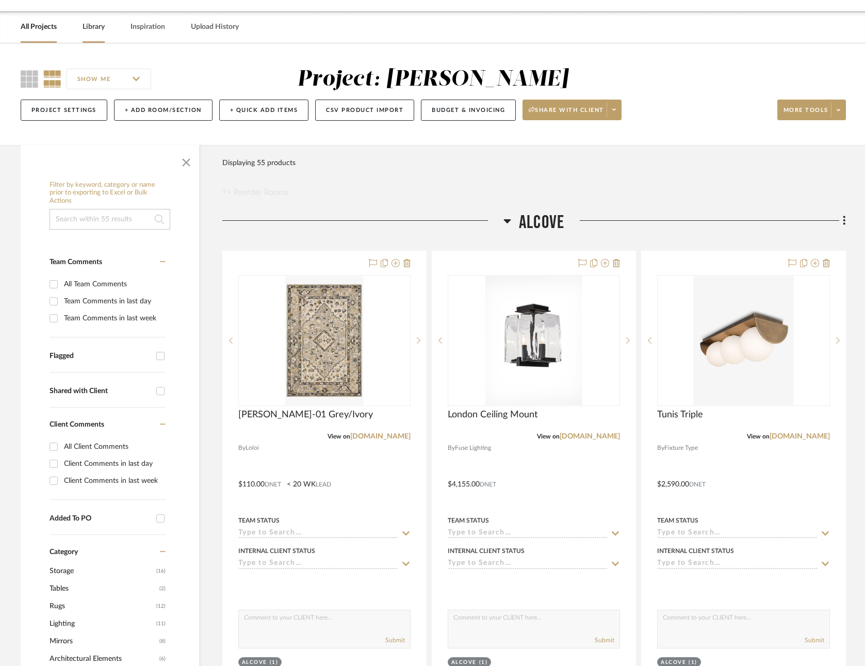
click at [91, 27] on link "Library" at bounding box center [94, 27] width 22 height 14
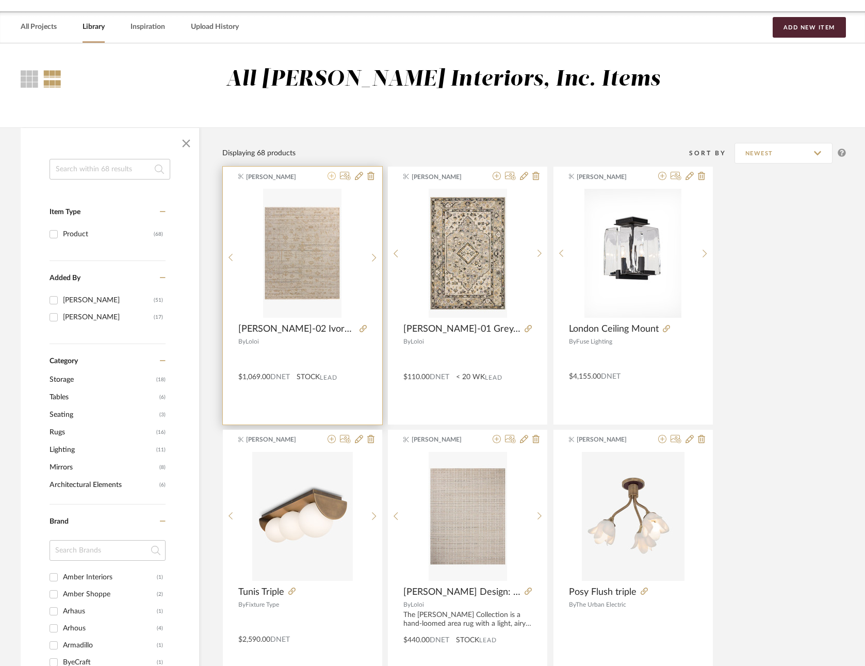
click at [332, 175] on icon at bounding box center [332, 176] width 8 height 8
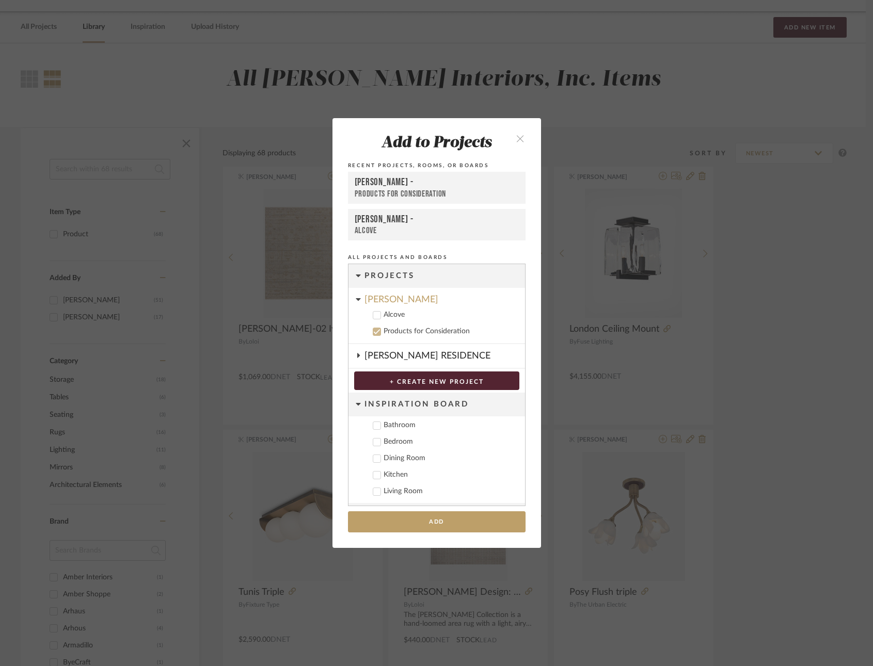
click at [373, 313] on icon at bounding box center [376, 315] width 7 height 7
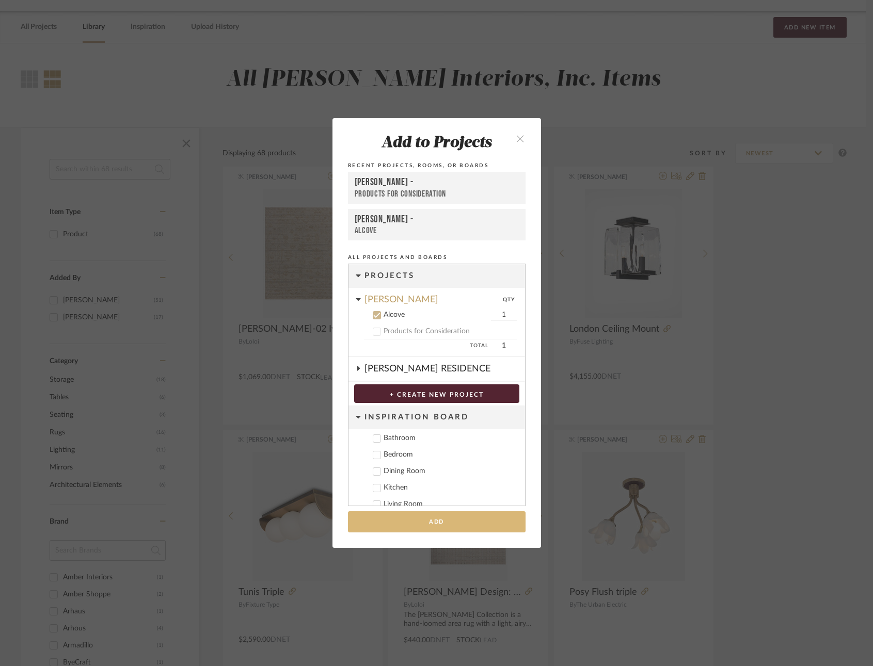
click at [426, 522] on button "Add" at bounding box center [436, 521] width 177 height 21
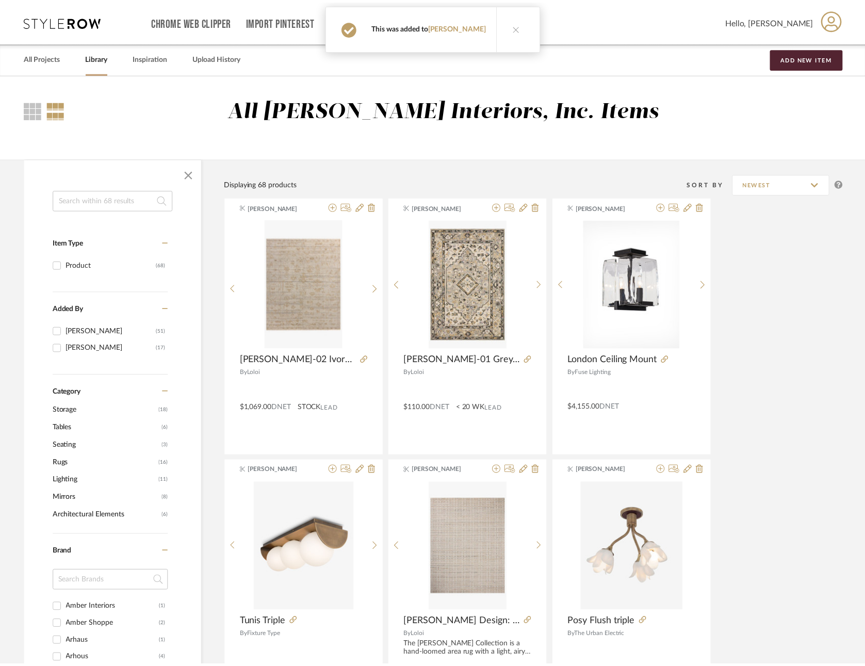
scroll to position [31, 0]
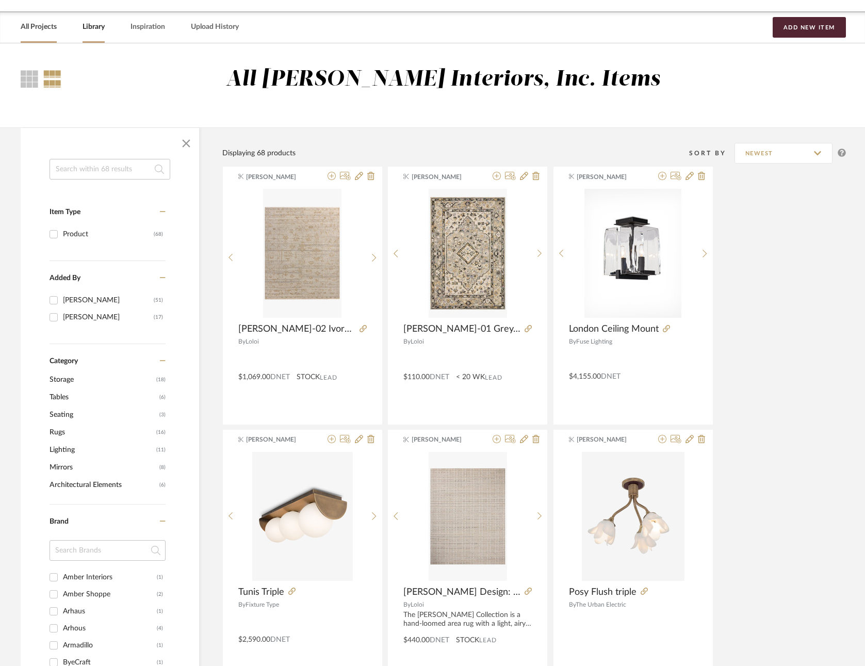
click at [41, 26] on link "All Projects" at bounding box center [39, 27] width 36 height 14
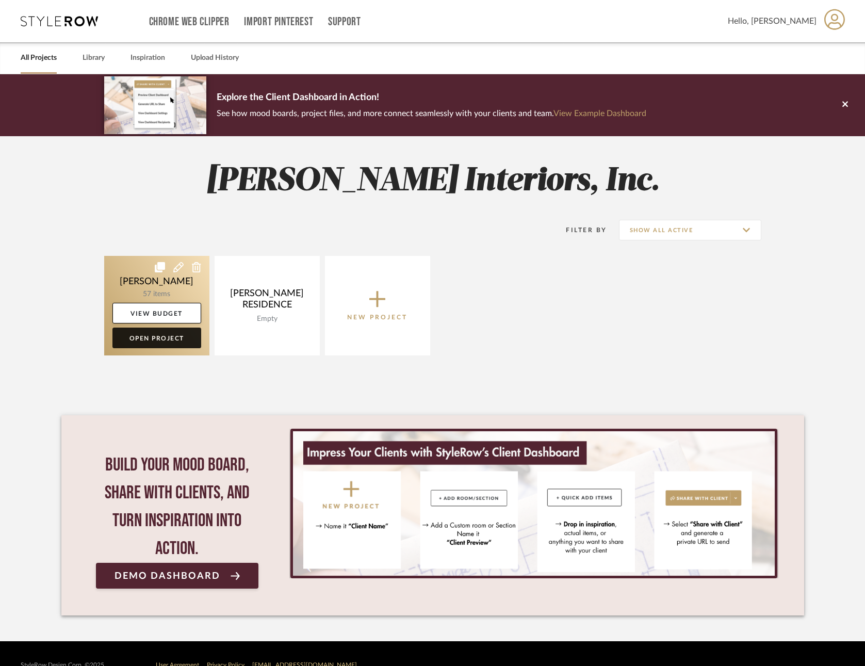
click at [162, 335] on link "Open Project" at bounding box center [156, 338] width 89 height 21
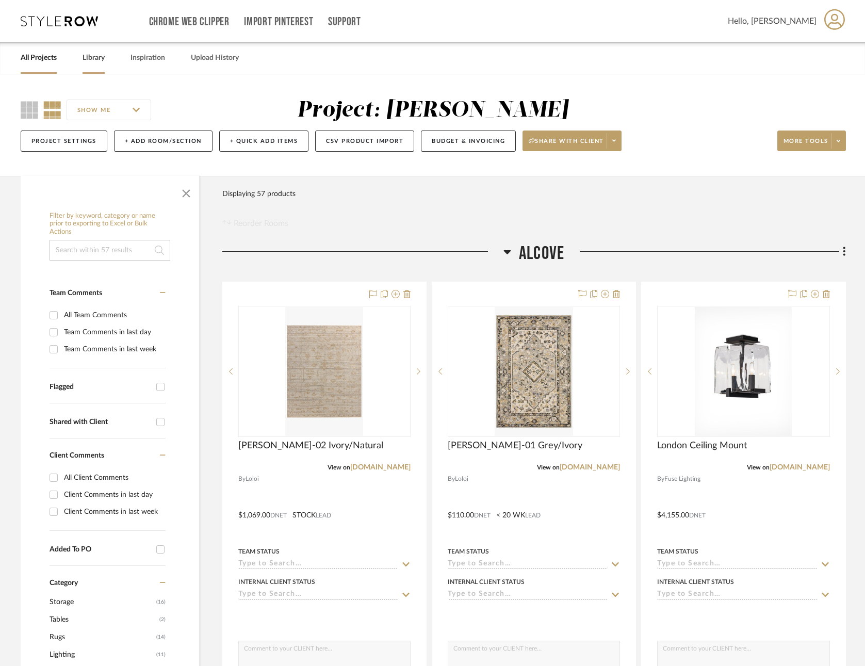
click at [95, 56] on link "Library" at bounding box center [94, 58] width 22 height 14
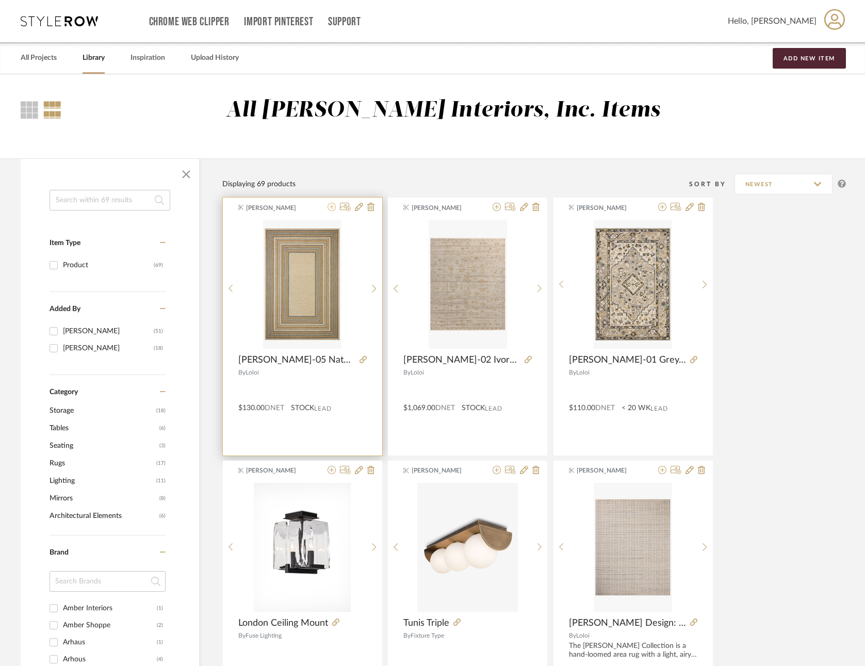
click at [330, 206] on icon at bounding box center [332, 207] width 8 height 8
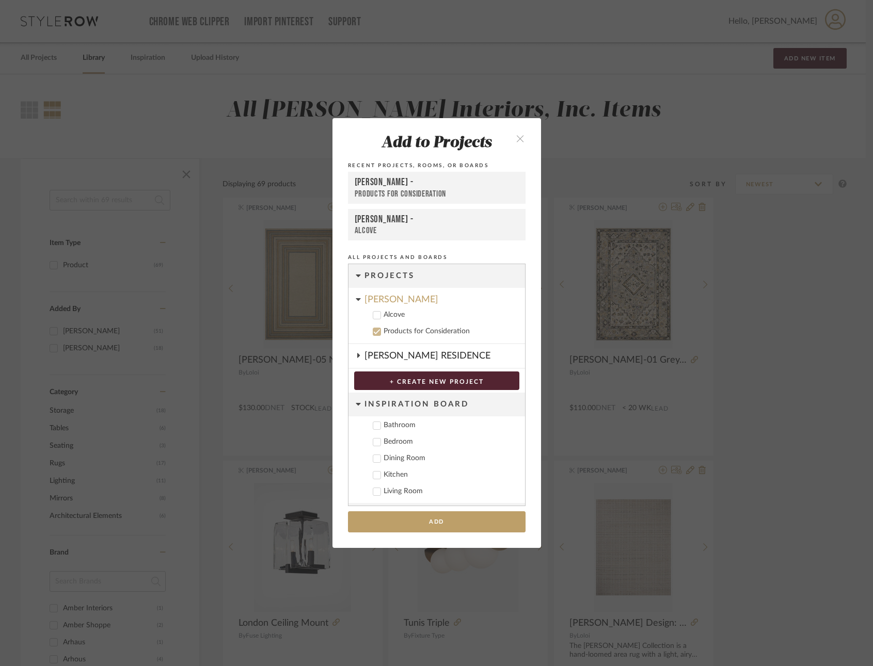
click at [373, 311] on div at bounding box center [377, 315] width 8 height 8
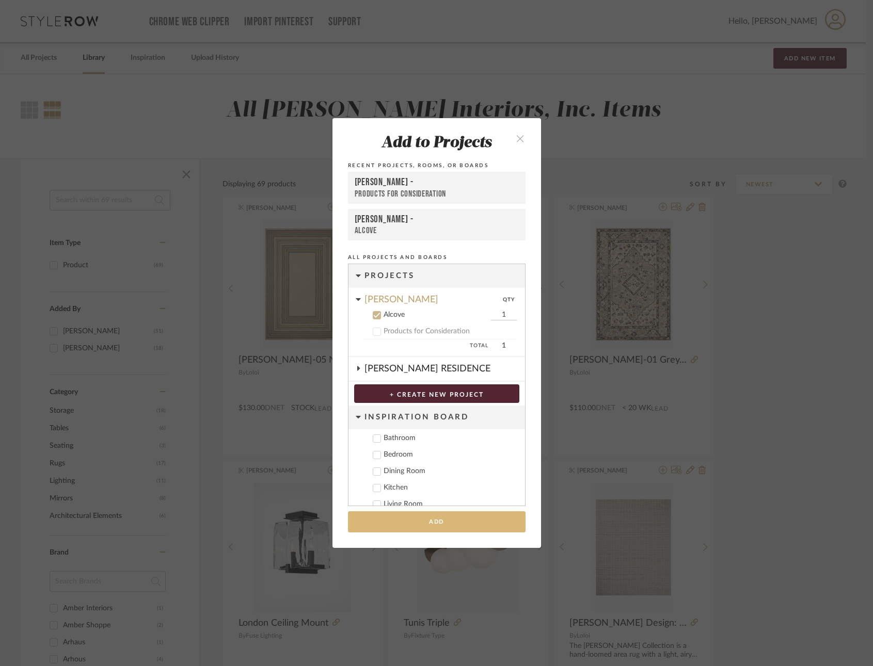
click at [457, 518] on button "Add" at bounding box center [436, 521] width 177 height 21
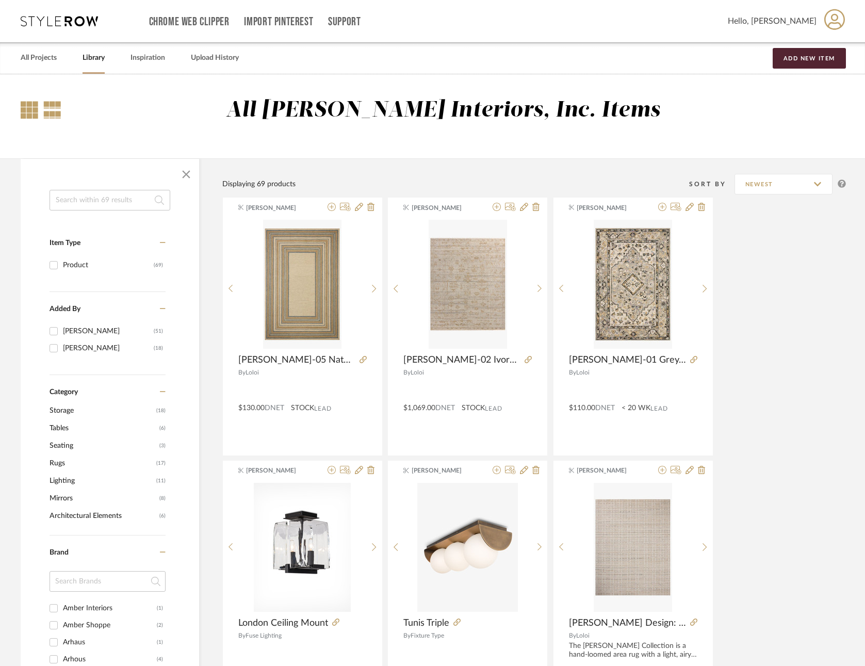
click at [23, 106] on div at bounding box center [30, 110] width 18 height 18
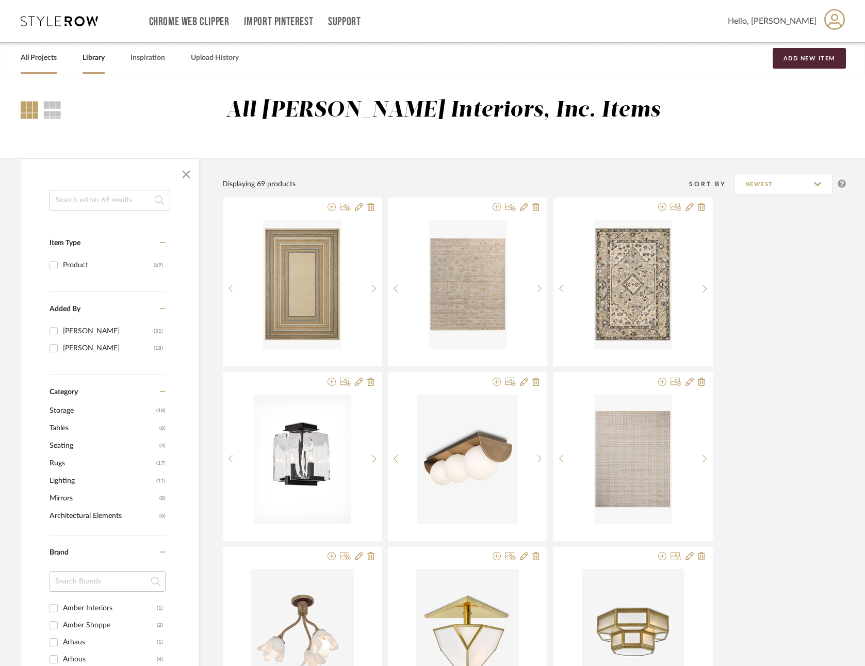
click at [43, 54] on link "All Projects" at bounding box center [39, 58] width 36 height 14
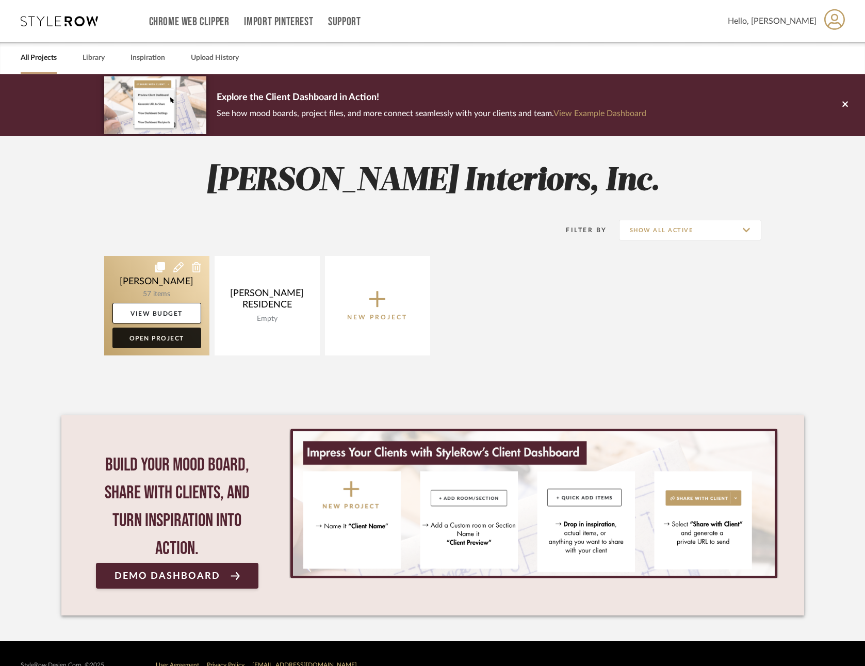
click at [142, 335] on link "Open Project" at bounding box center [156, 338] width 89 height 21
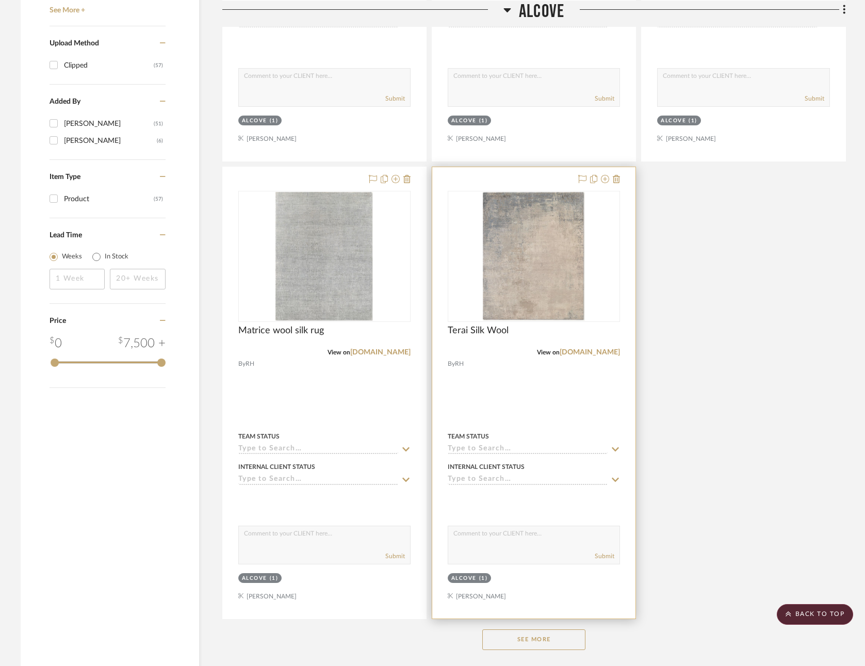
scroll to position [1032, 0]
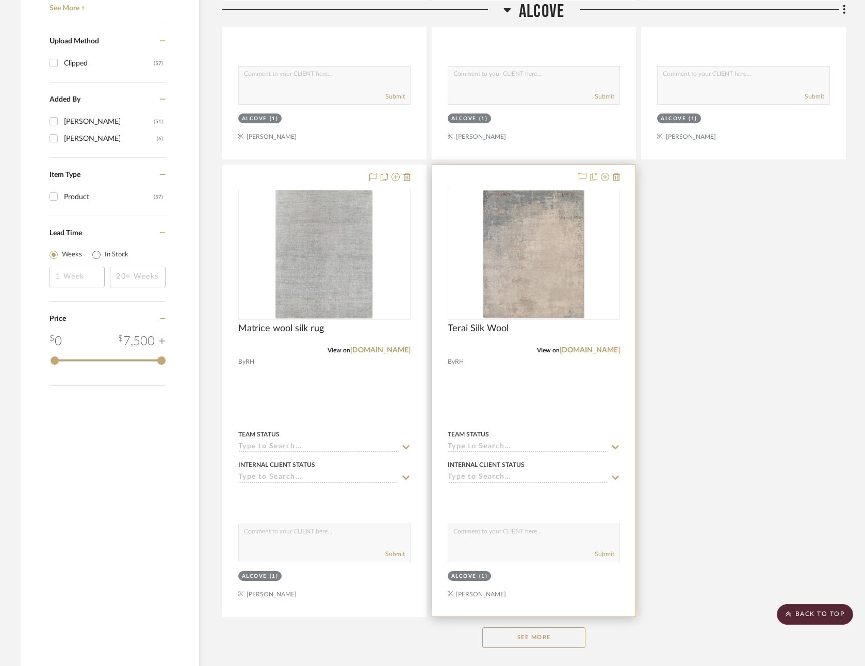
click at [592, 175] on icon at bounding box center [593, 177] width 7 height 8
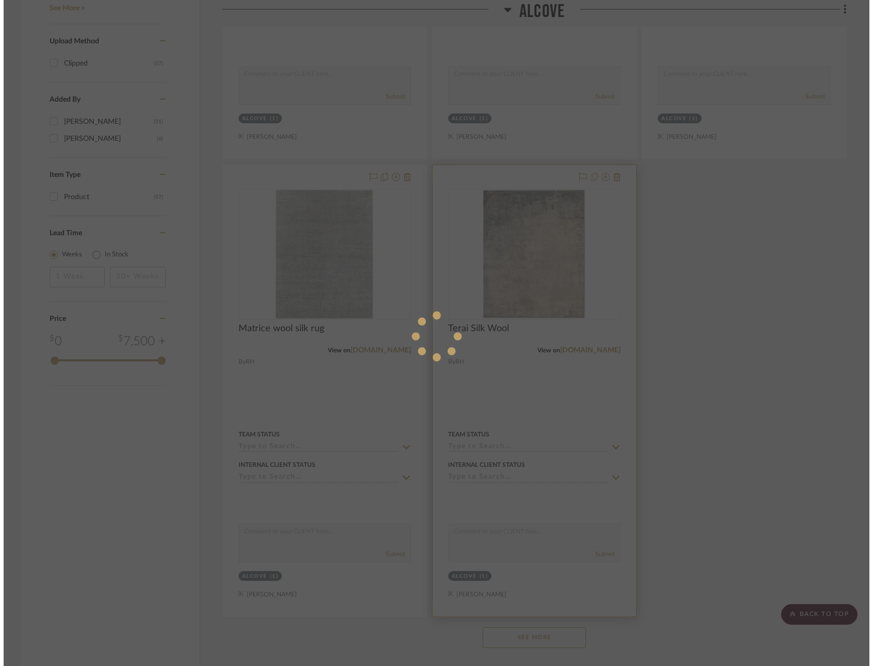
scroll to position [0, 0]
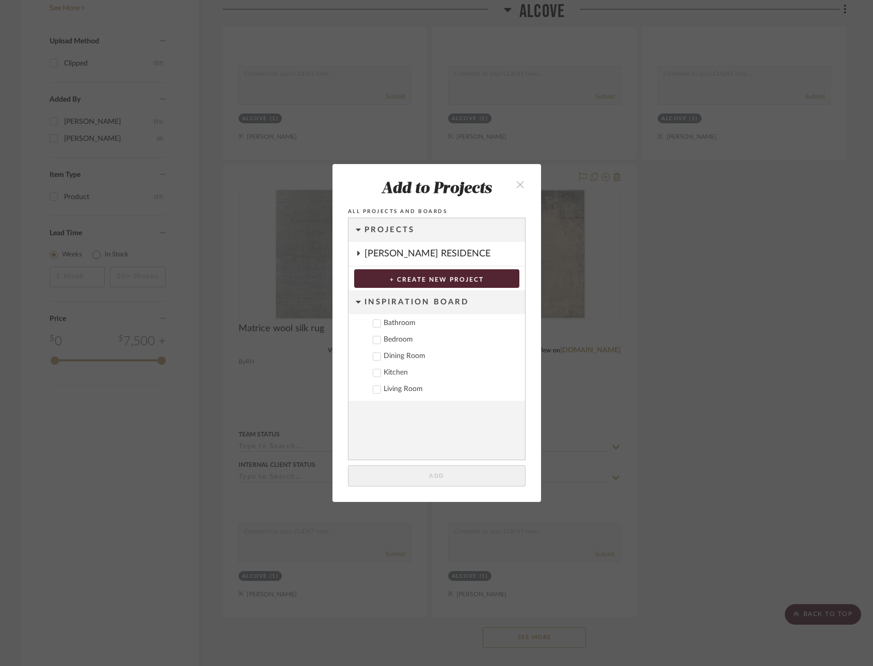
click at [516, 183] on icon "close" at bounding box center [520, 184] width 9 height 9
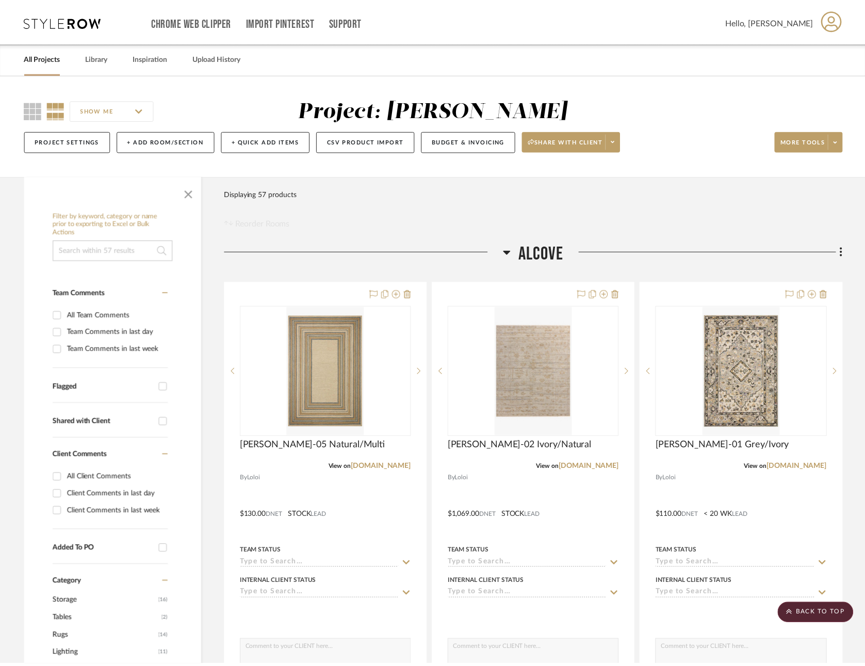
scroll to position [1032, 0]
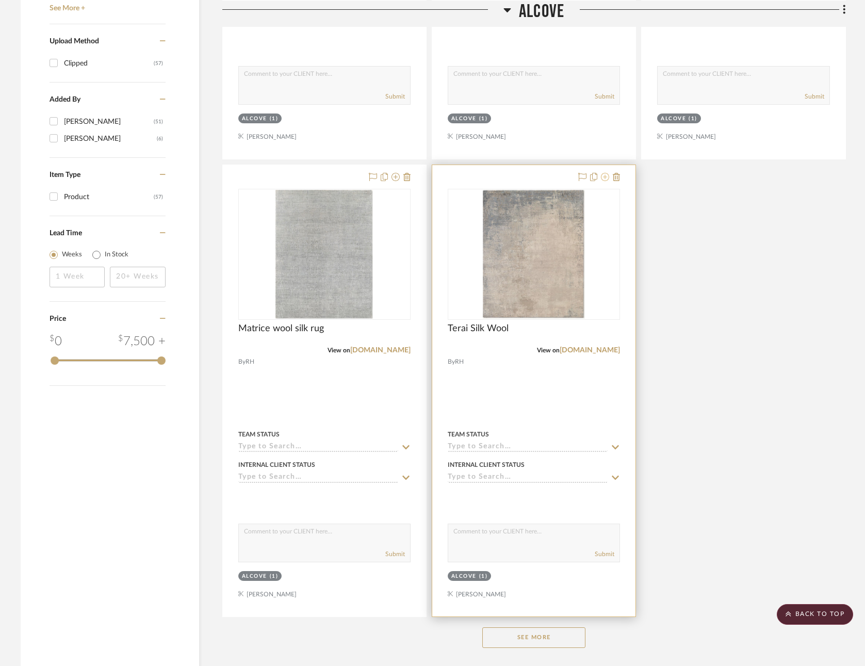
click at [606, 175] on icon at bounding box center [605, 177] width 8 height 8
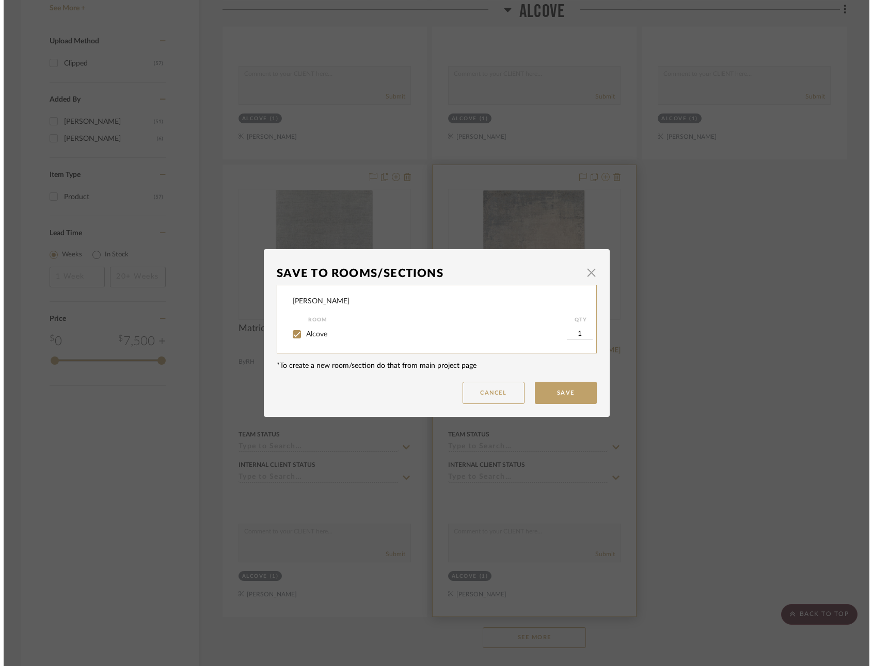
scroll to position [0, 0]
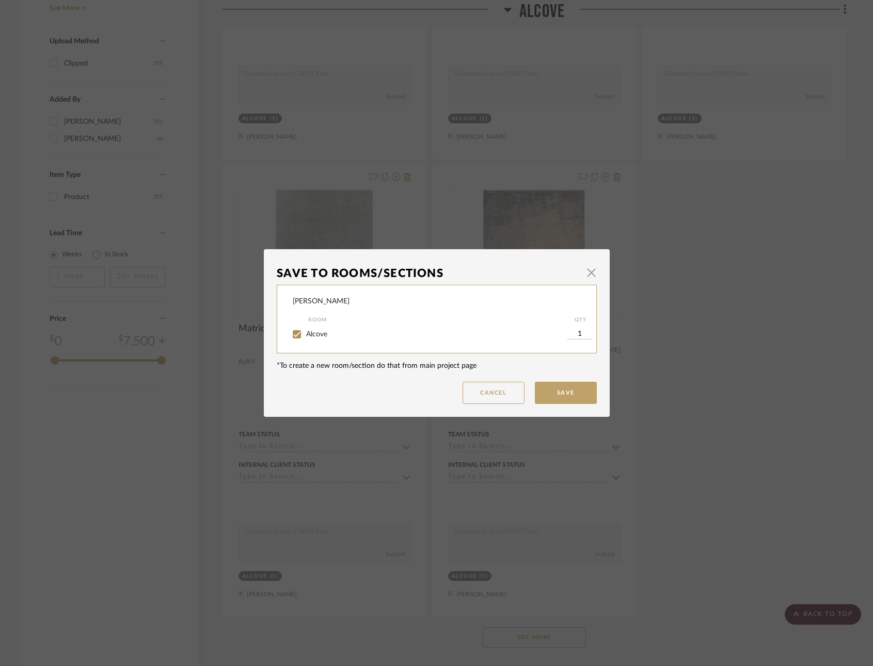
click at [656, 196] on div "Save To Rooms/Sections × Dianda Room QTY Alcove 1 *To create a new room/section…" at bounding box center [436, 333] width 873 height 666
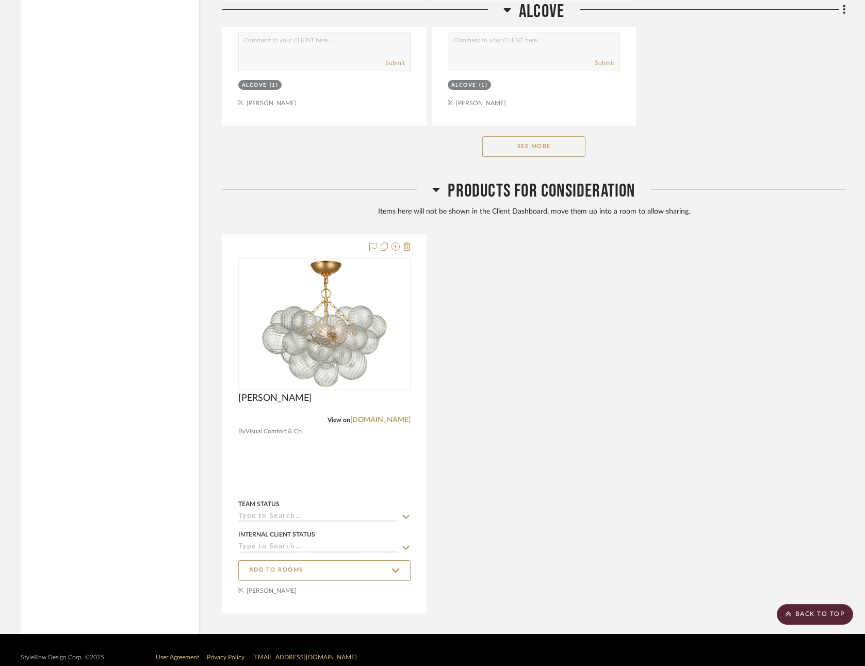
scroll to position [1538, 0]
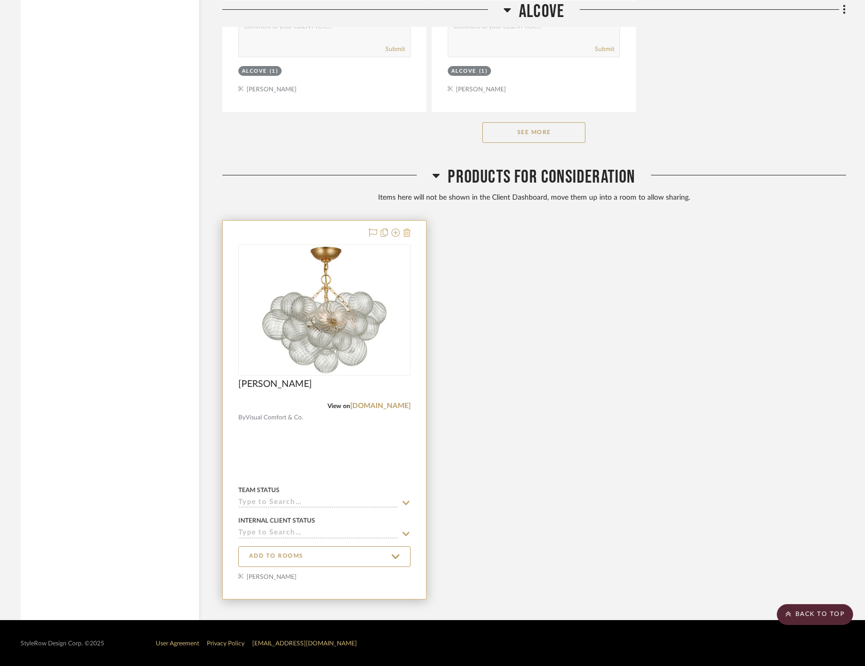
click at [408, 231] on icon at bounding box center [406, 233] width 7 height 8
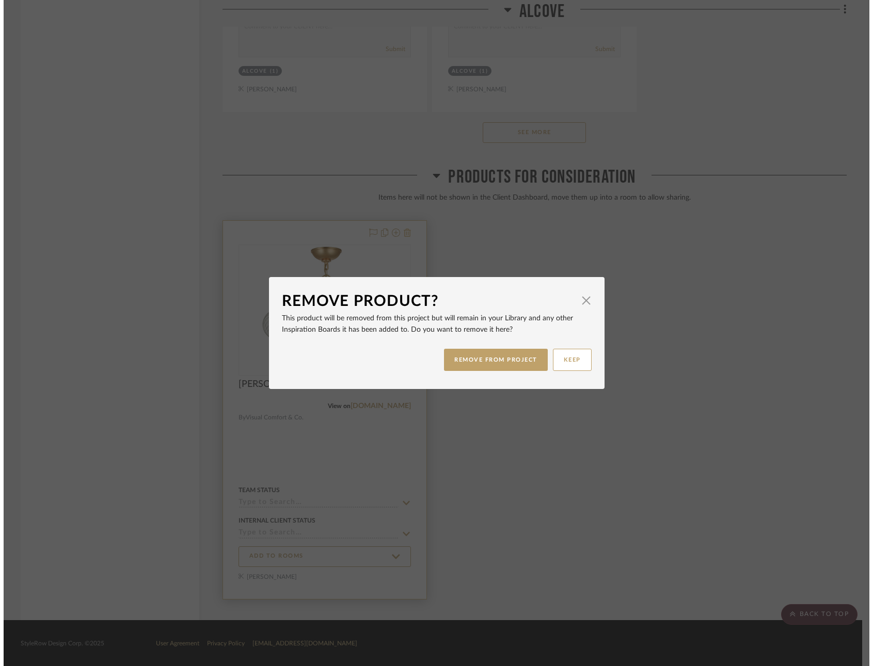
scroll to position [0, 0]
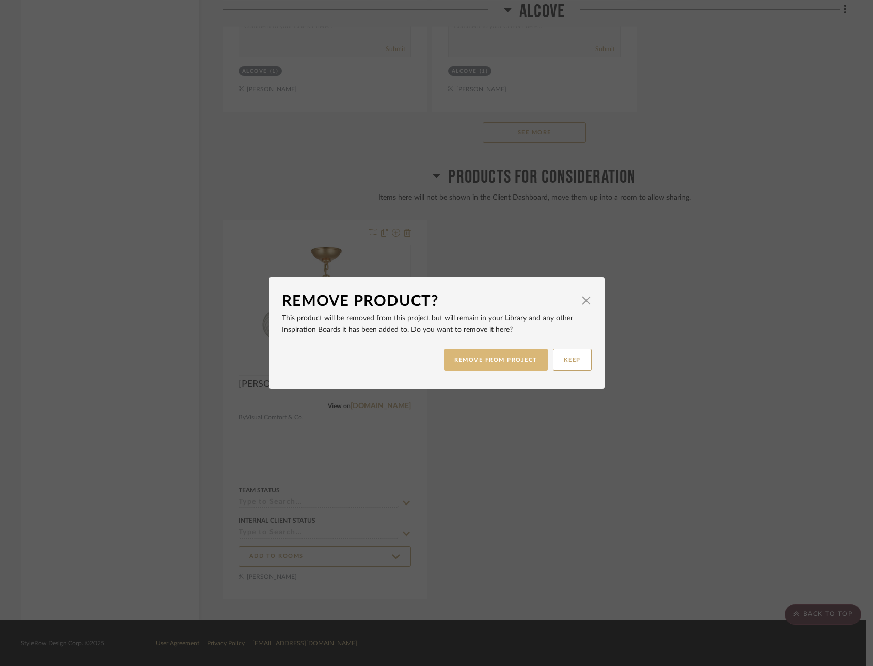
click at [502, 354] on button "REMOVE FROM PROJECT" at bounding box center [496, 360] width 104 height 22
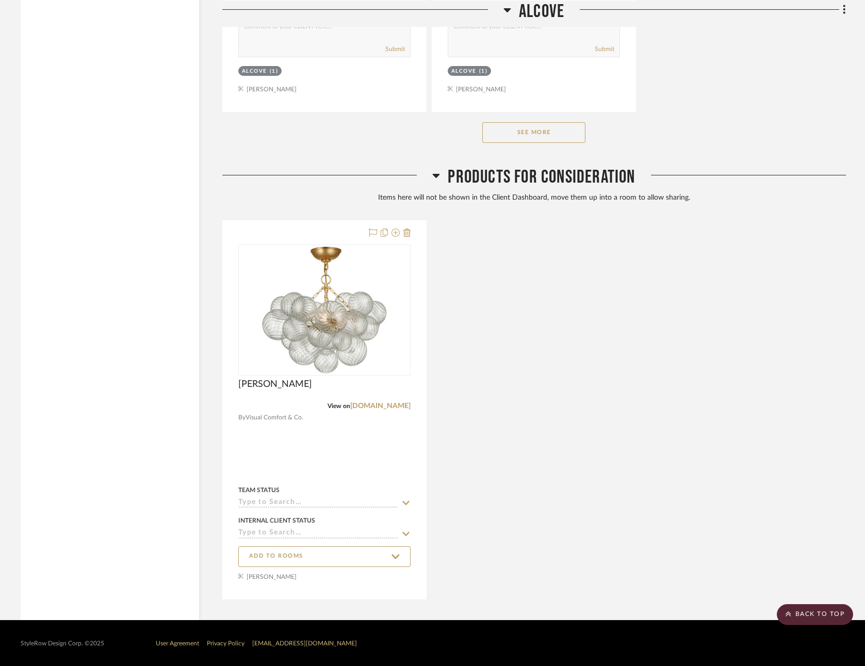
scroll to position [1091, 0]
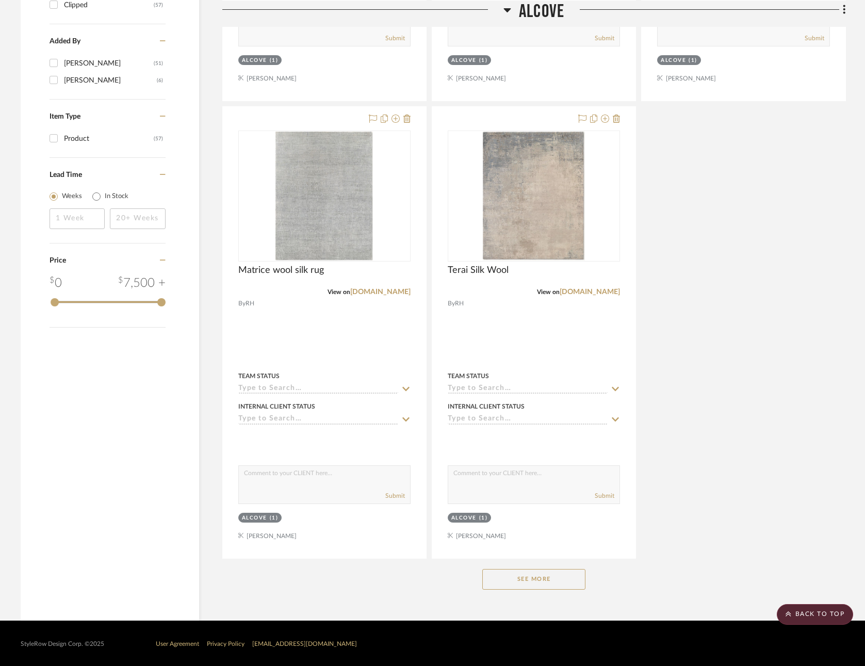
click at [501, 574] on button "See More" at bounding box center [533, 579] width 103 height 21
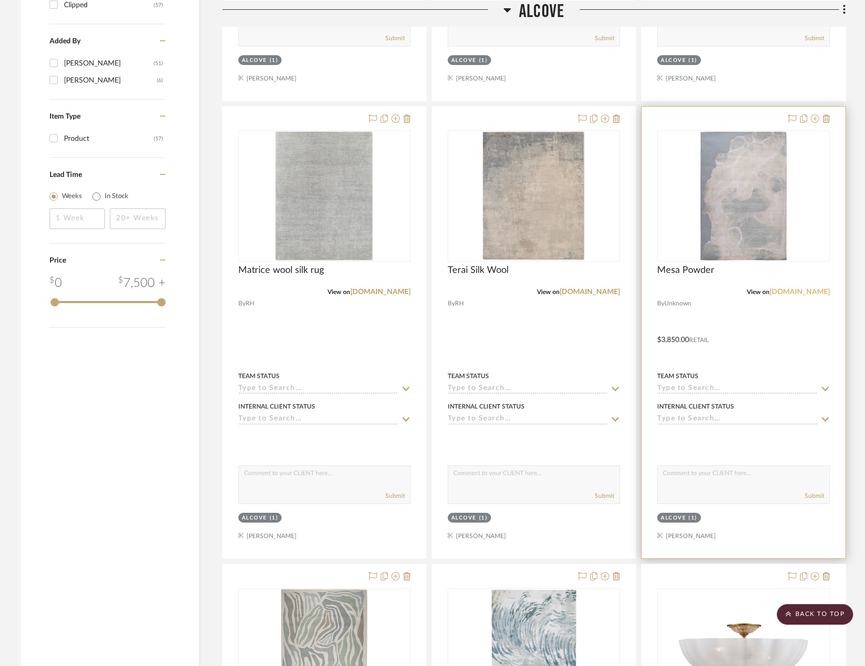
click at [780, 288] on link "[DOMAIN_NAME]" at bounding box center [800, 291] width 60 height 7
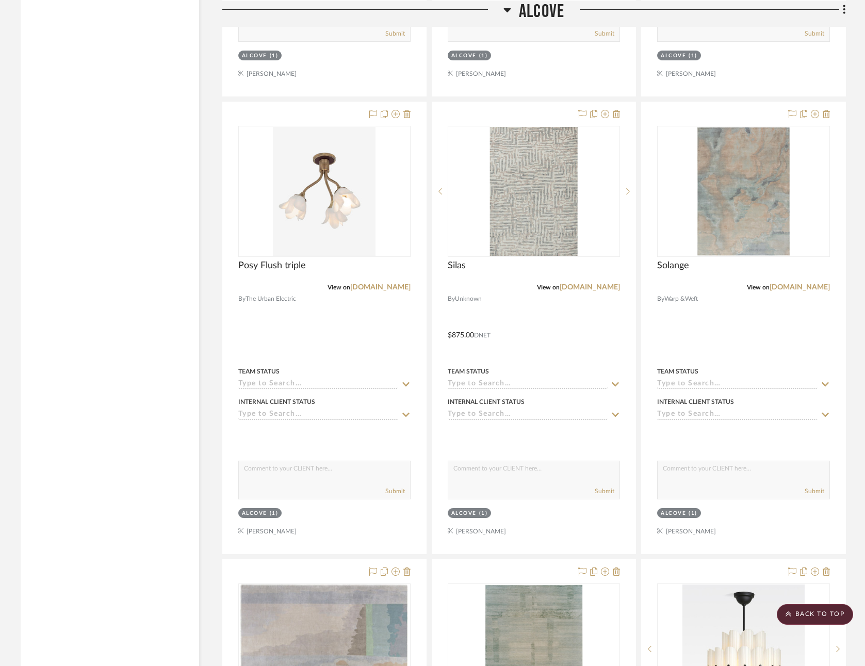
scroll to position [2469, 0]
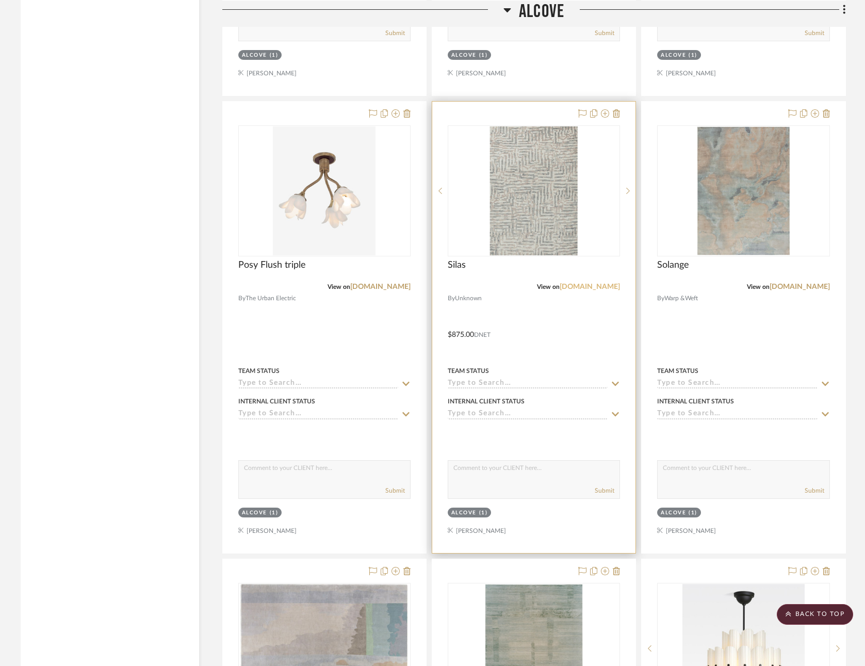
click at [592, 283] on link "[DOMAIN_NAME]" at bounding box center [590, 286] width 60 height 7
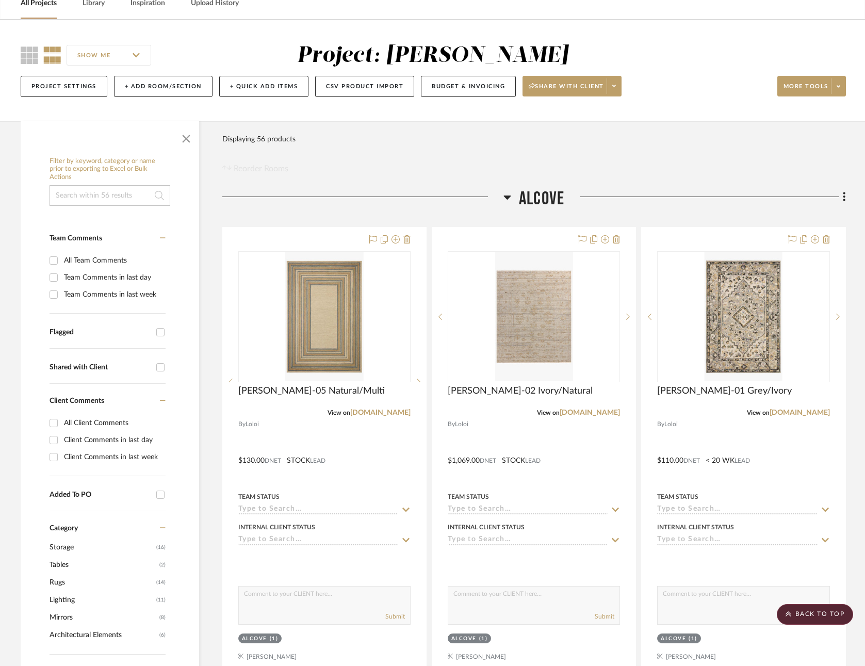
scroll to position [0, 0]
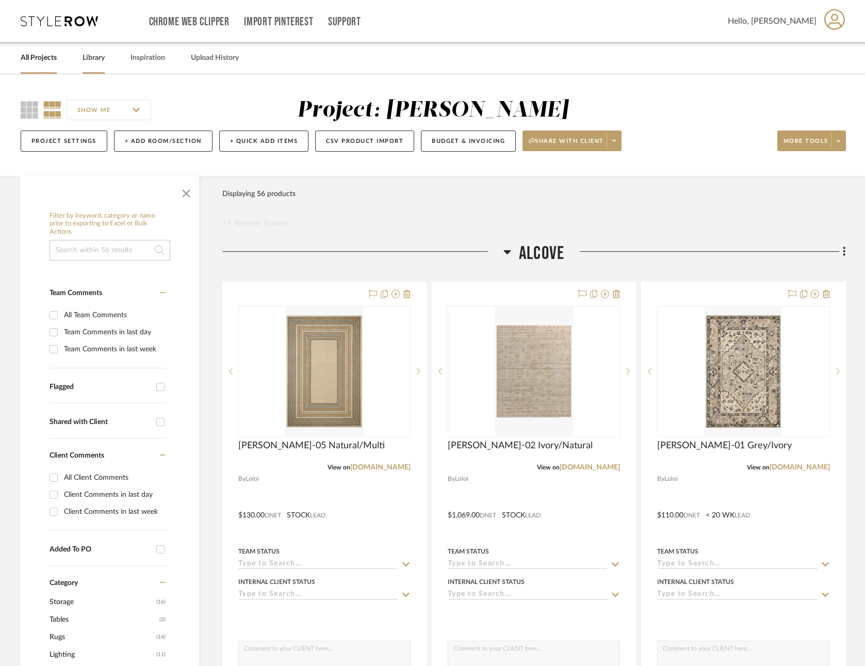
click at [94, 56] on link "Library" at bounding box center [94, 58] width 22 height 14
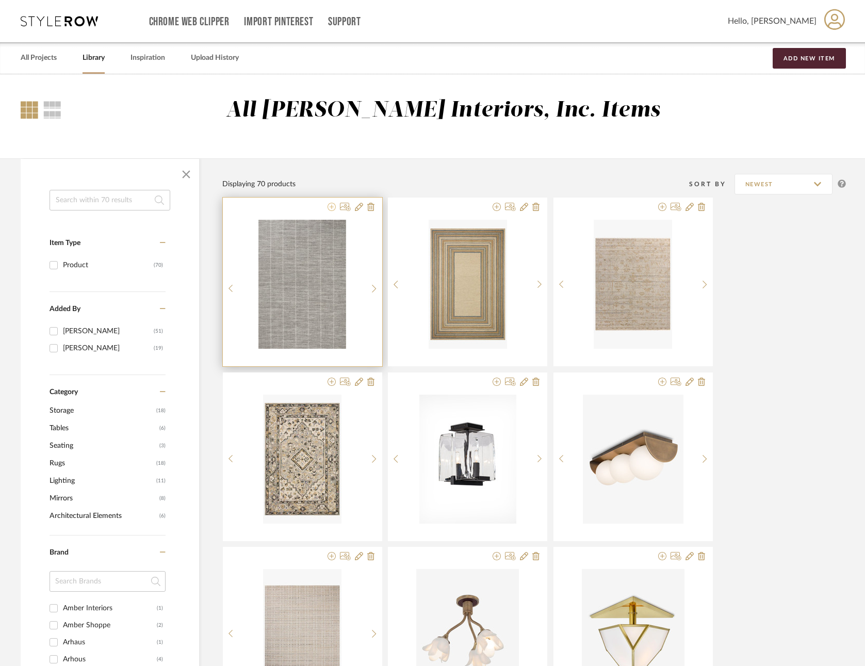
click at [332, 207] on icon at bounding box center [332, 207] width 8 height 8
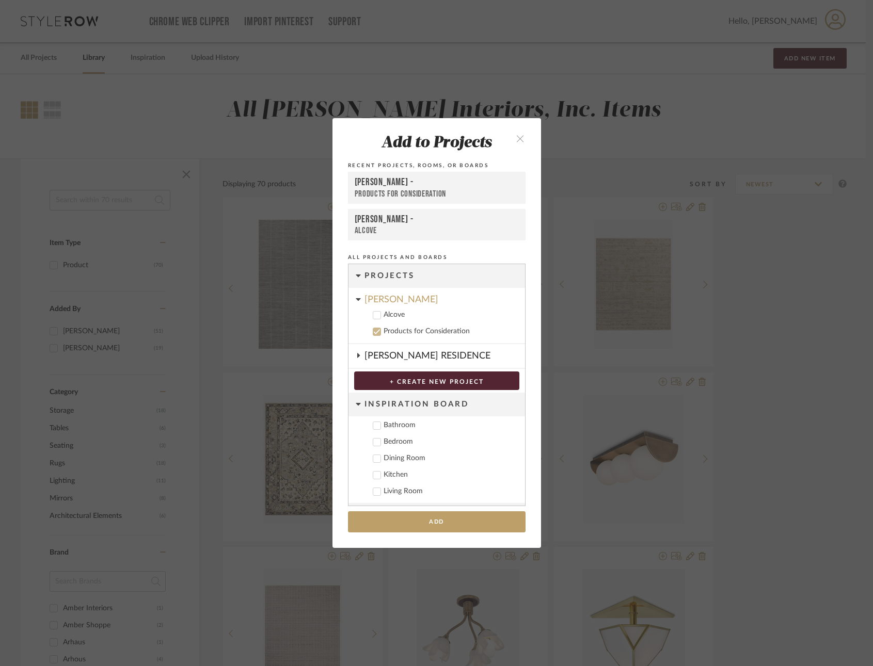
click at [373, 315] on icon at bounding box center [376, 315] width 7 height 7
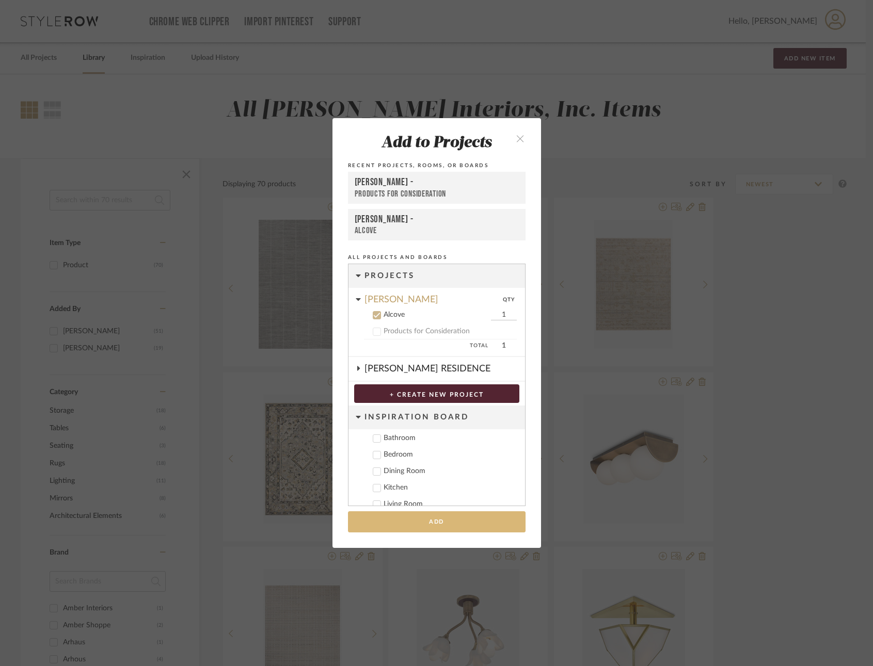
click at [467, 520] on button "Add" at bounding box center [436, 521] width 177 height 21
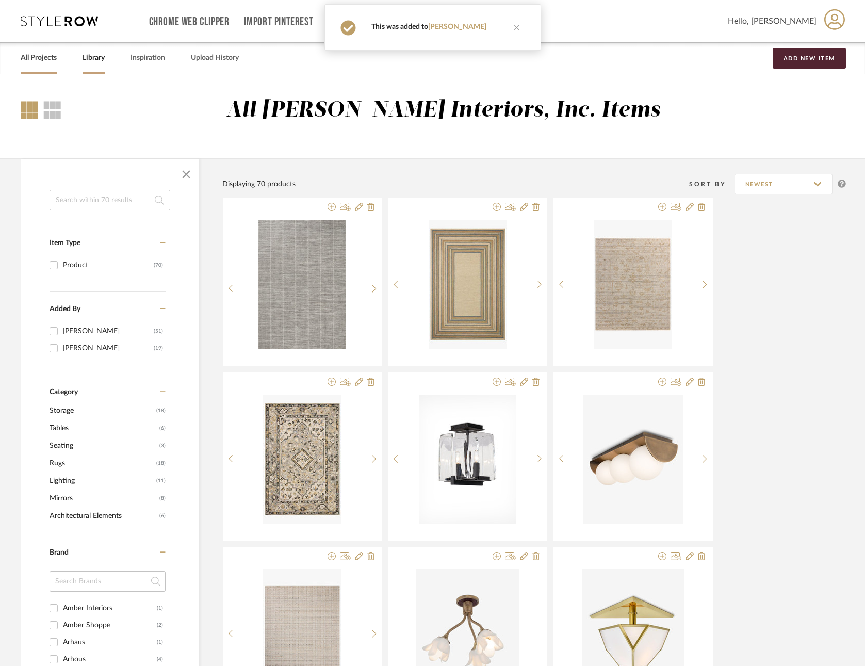
click at [45, 54] on link "All Projects" at bounding box center [39, 58] width 36 height 14
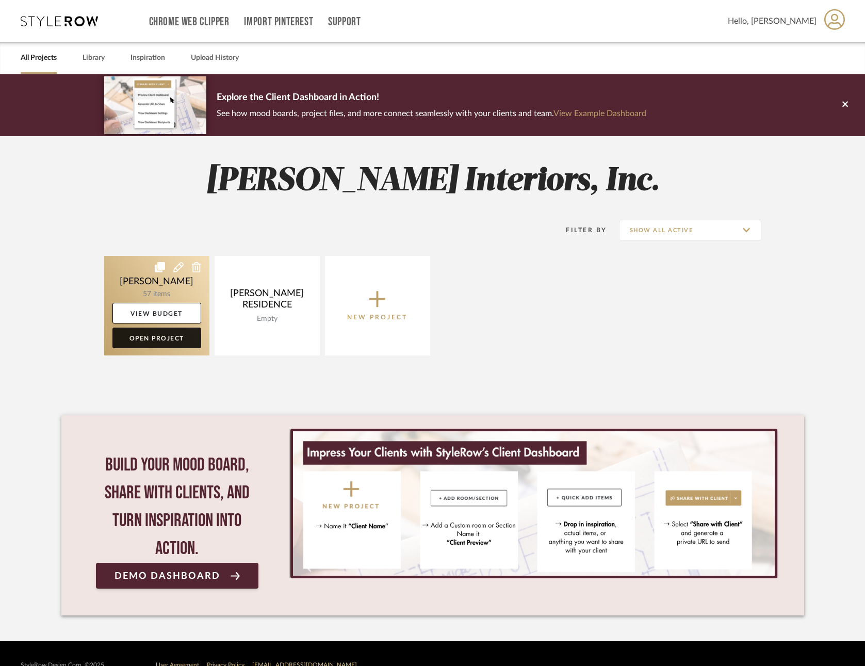
click at [163, 335] on link "Open Project" at bounding box center [156, 338] width 89 height 21
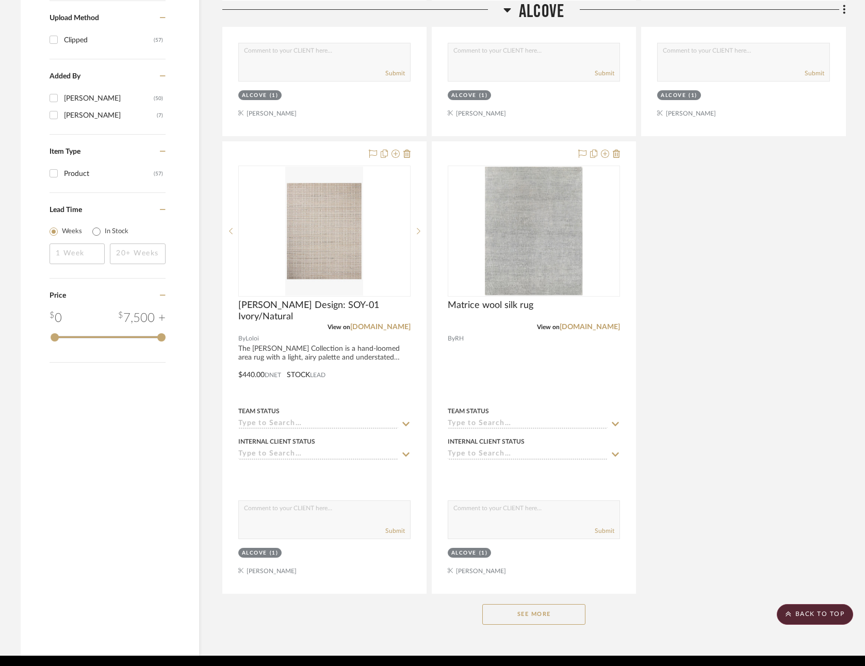
scroll to position [1091, 0]
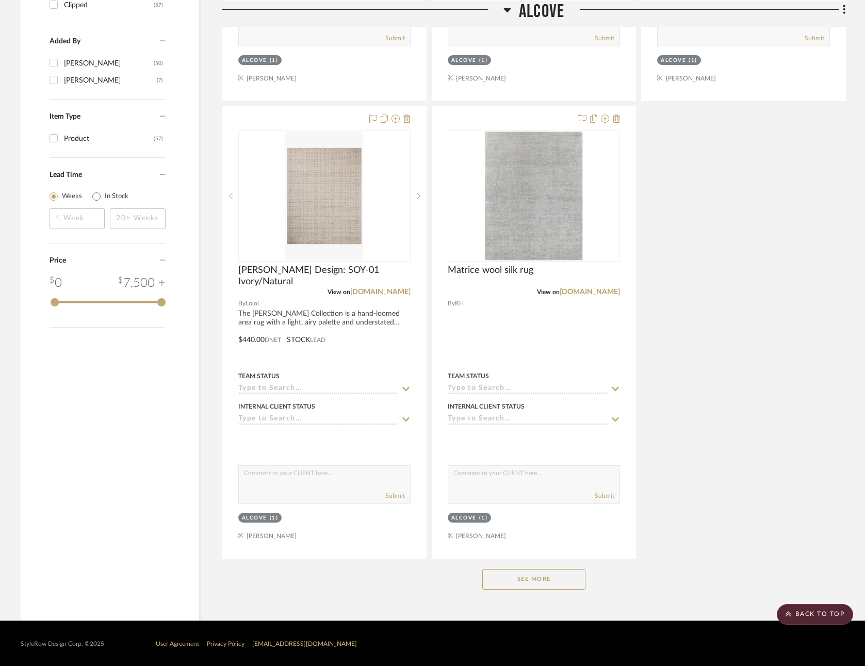
click at [528, 575] on button "See More" at bounding box center [533, 579] width 103 height 21
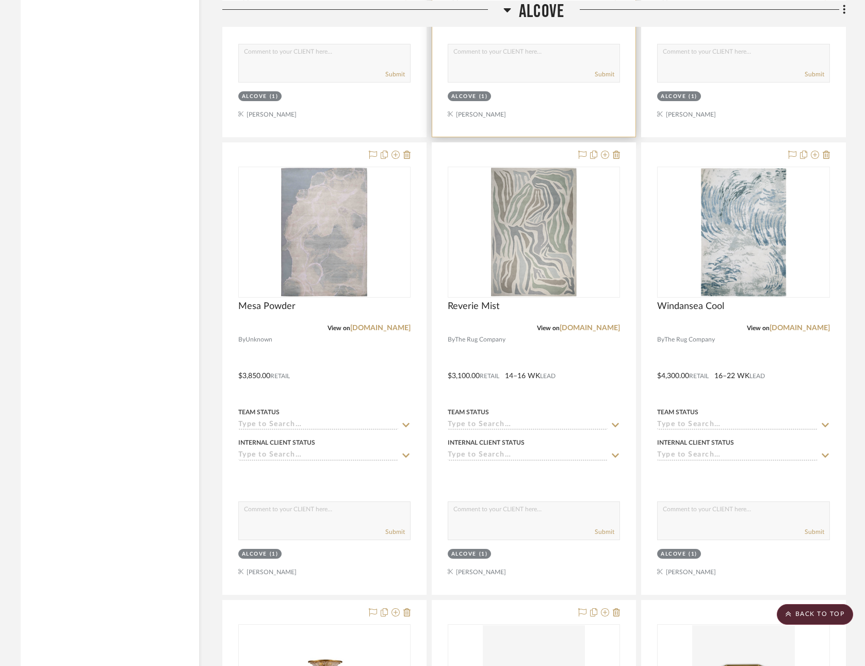
scroll to position [1514, 0]
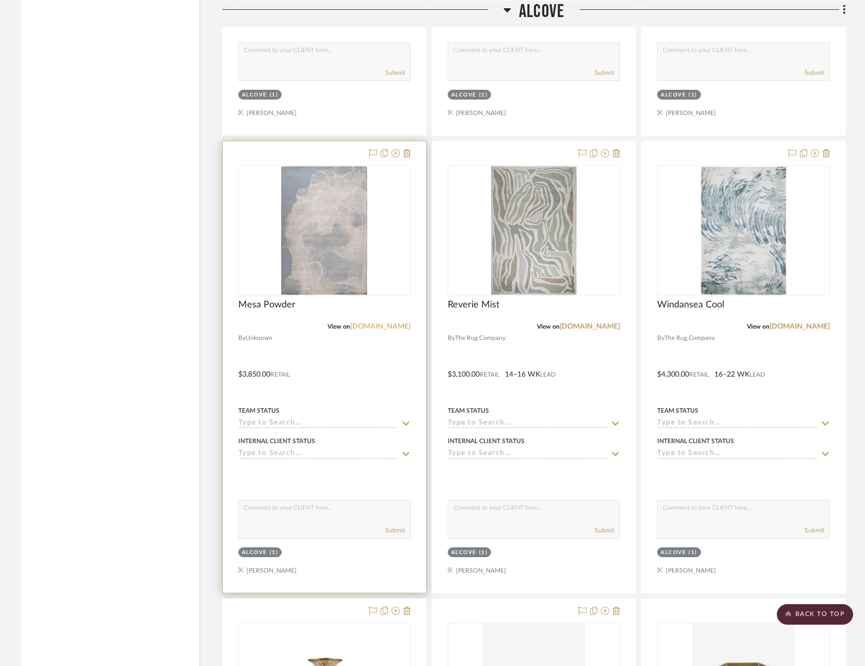
click at [364, 323] on link "[DOMAIN_NAME]" at bounding box center [380, 326] width 60 height 7
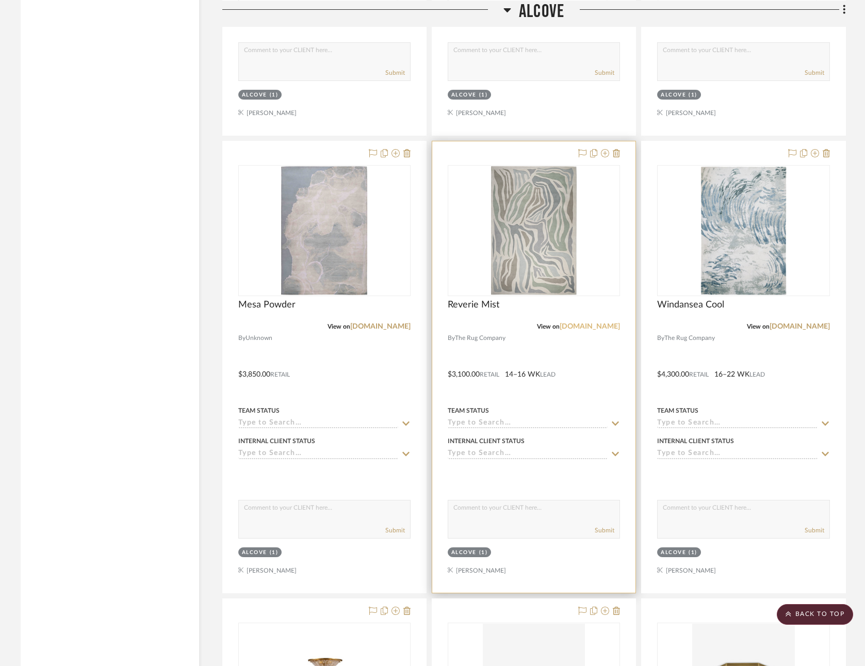
click at [581, 323] on link "[DOMAIN_NAME]" at bounding box center [590, 326] width 60 height 7
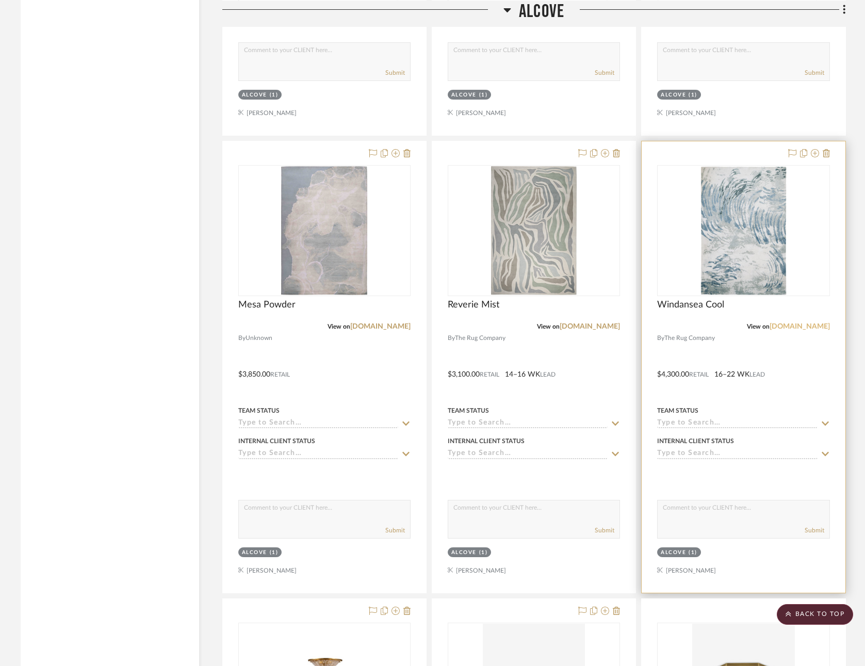
click at [781, 324] on link "[DOMAIN_NAME]" at bounding box center [800, 326] width 60 height 7
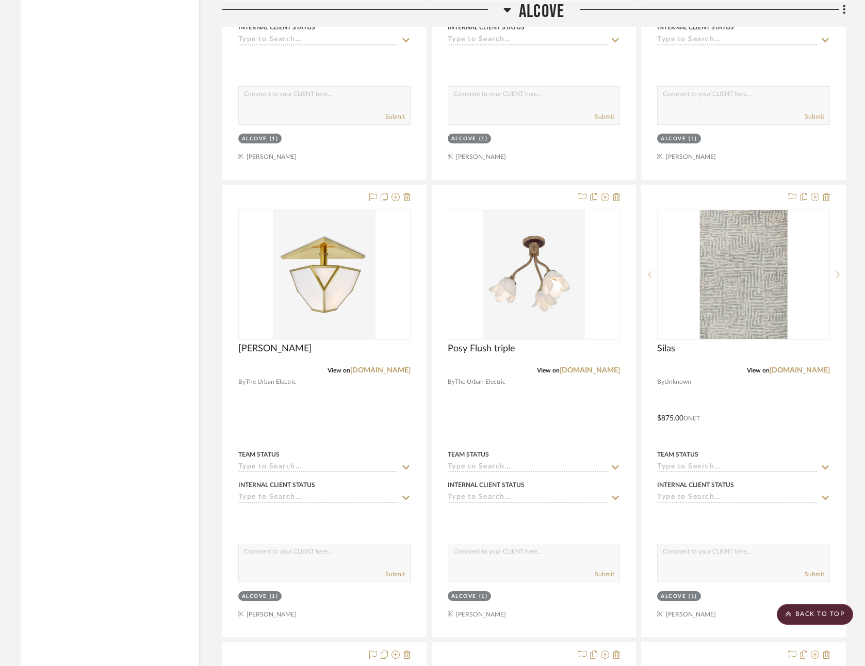
scroll to position [2388, 0]
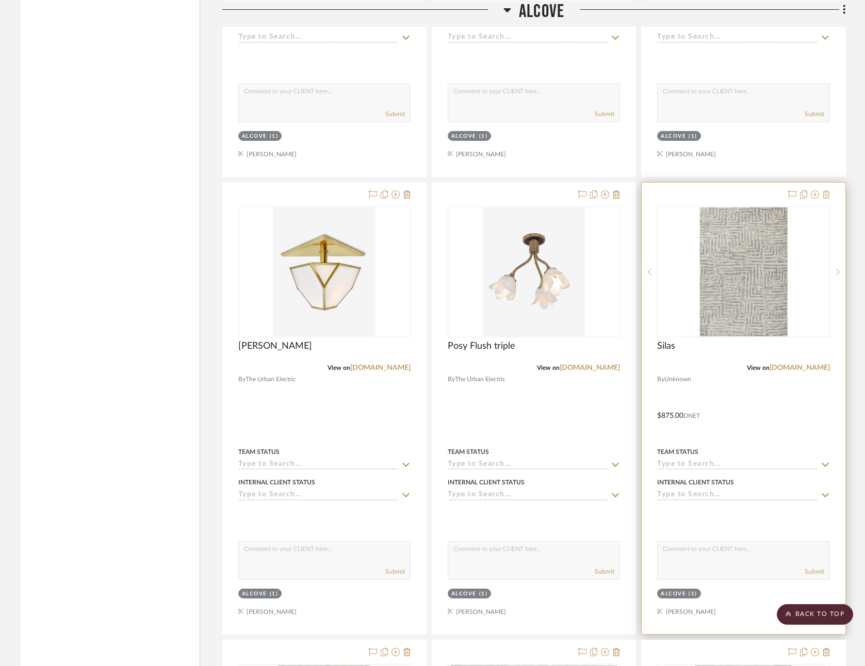
click at [827, 191] on icon at bounding box center [826, 194] width 7 height 8
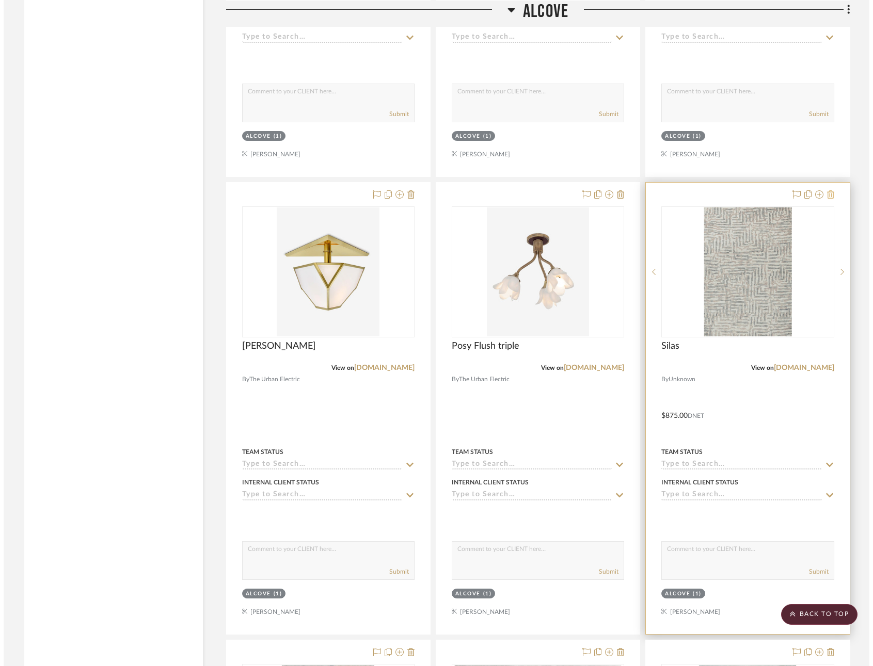
scroll to position [0, 0]
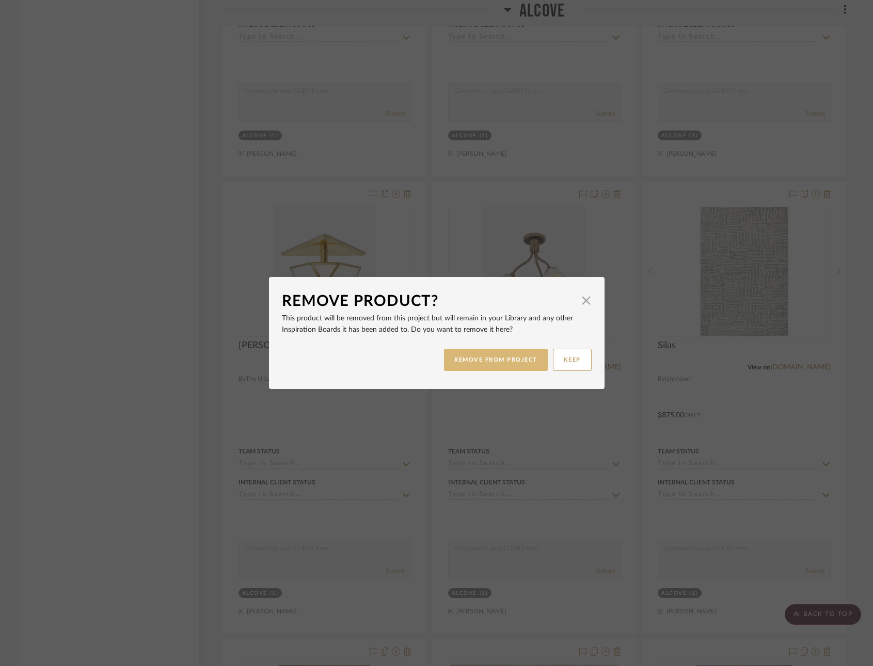
click at [502, 354] on button "REMOVE FROM PROJECT" at bounding box center [496, 360] width 104 height 22
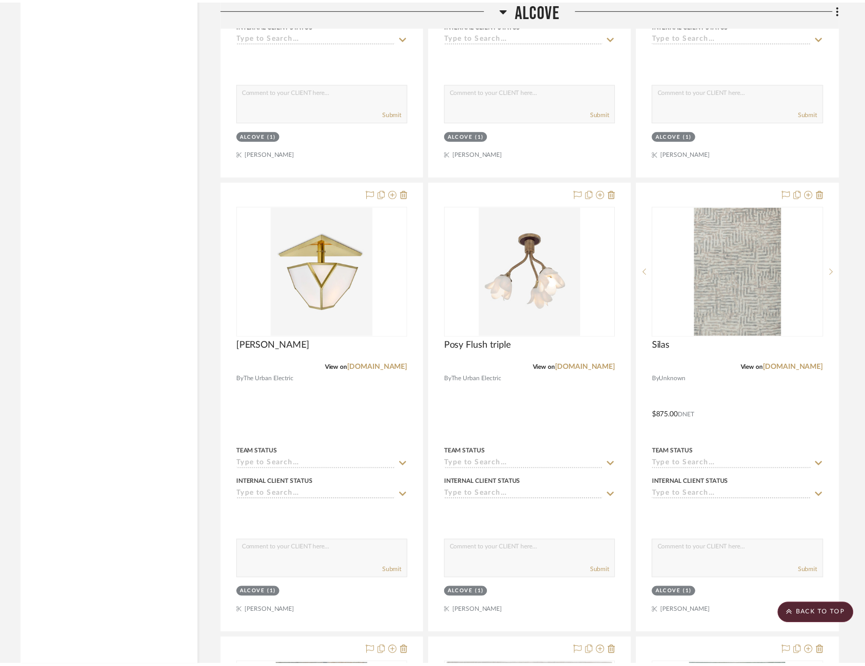
scroll to position [2388, 0]
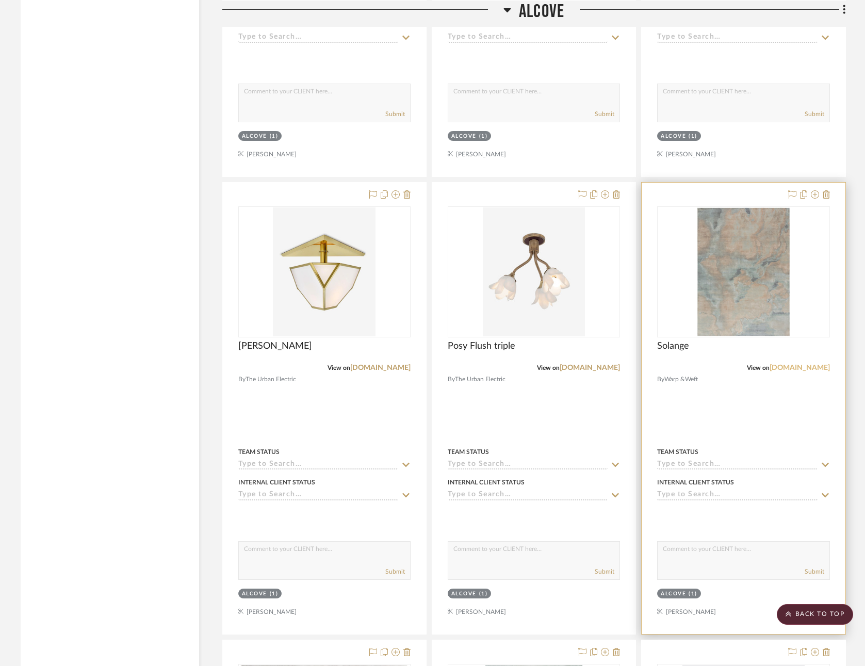
click at [798, 364] on link "[DOMAIN_NAME]" at bounding box center [800, 367] width 60 height 7
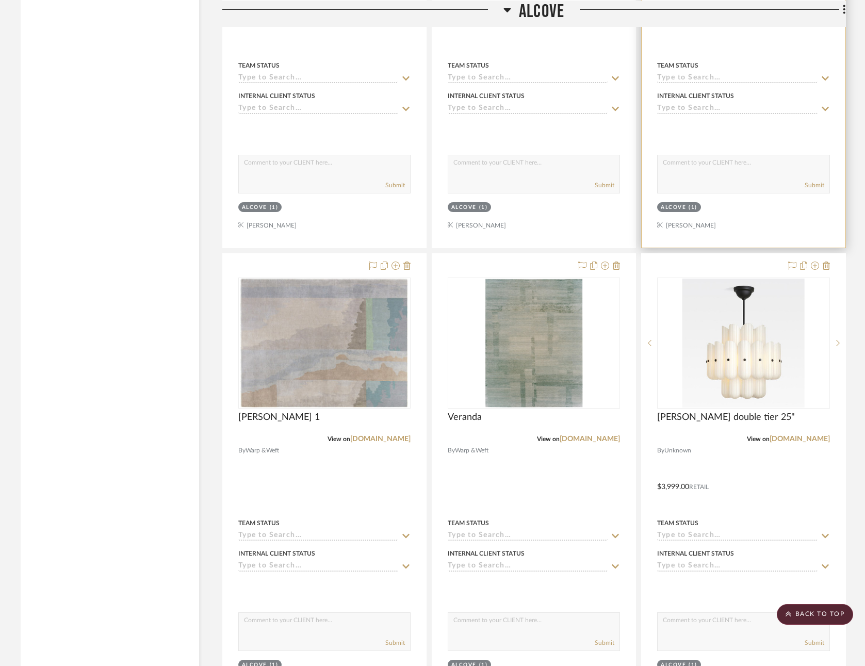
scroll to position [2777, 0]
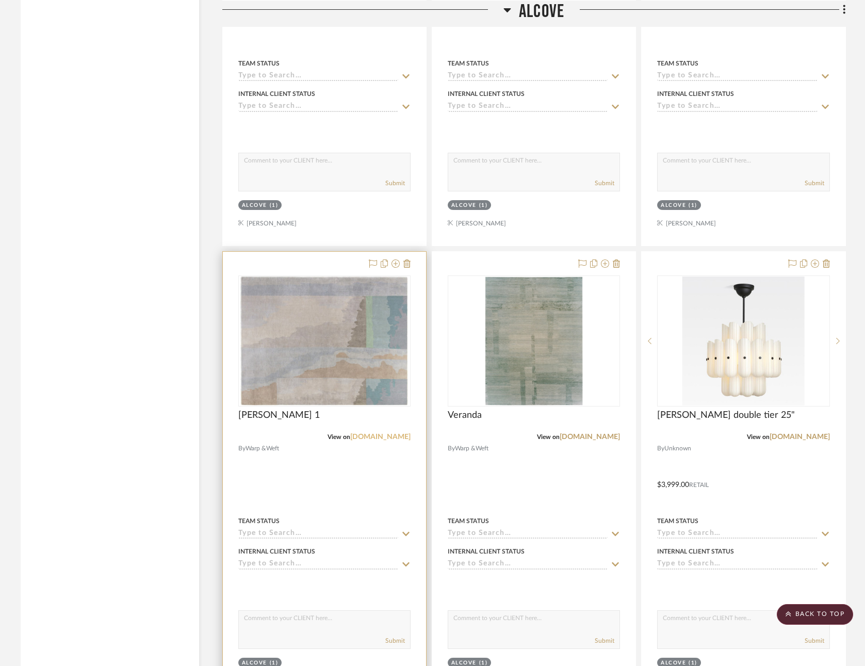
click at [369, 433] on link "[DOMAIN_NAME]" at bounding box center [380, 436] width 60 height 7
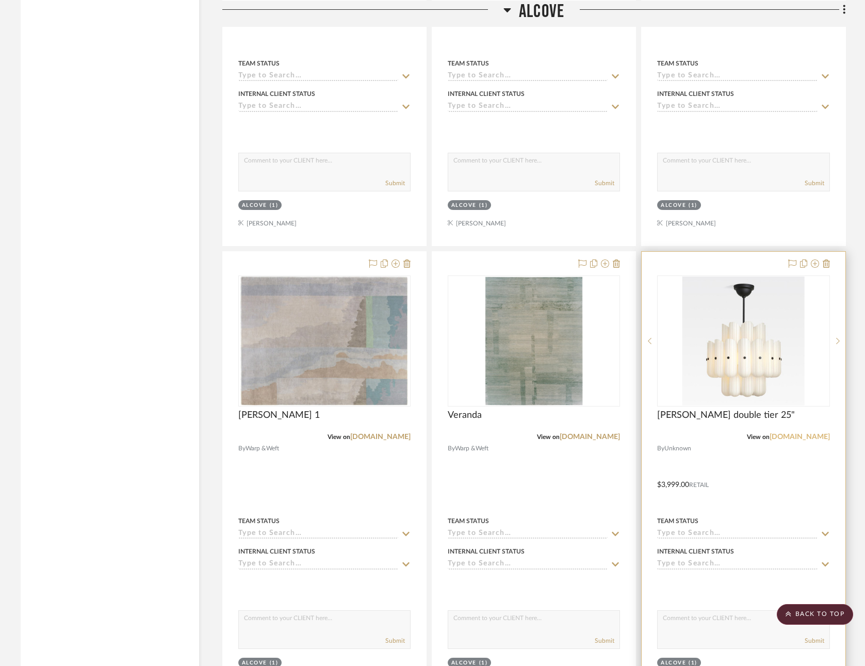
click at [793, 433] on link "[DOMAIN_NAME]" at bounding box center [800, 436] width 60 height 7
click at [827, 260] on icon at bounding box center [826, 264] width 7 height 8
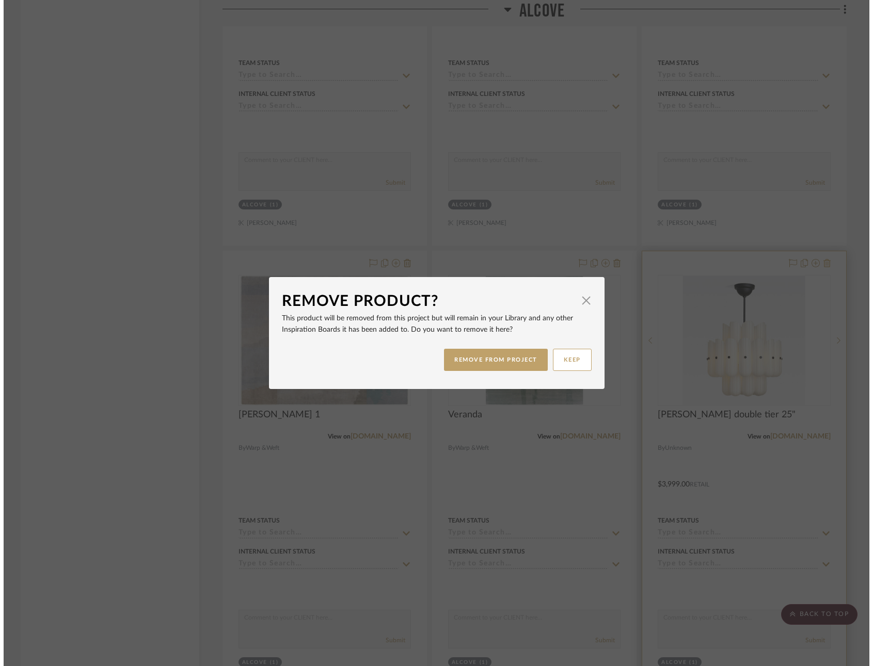
scroll to position [0, 0]
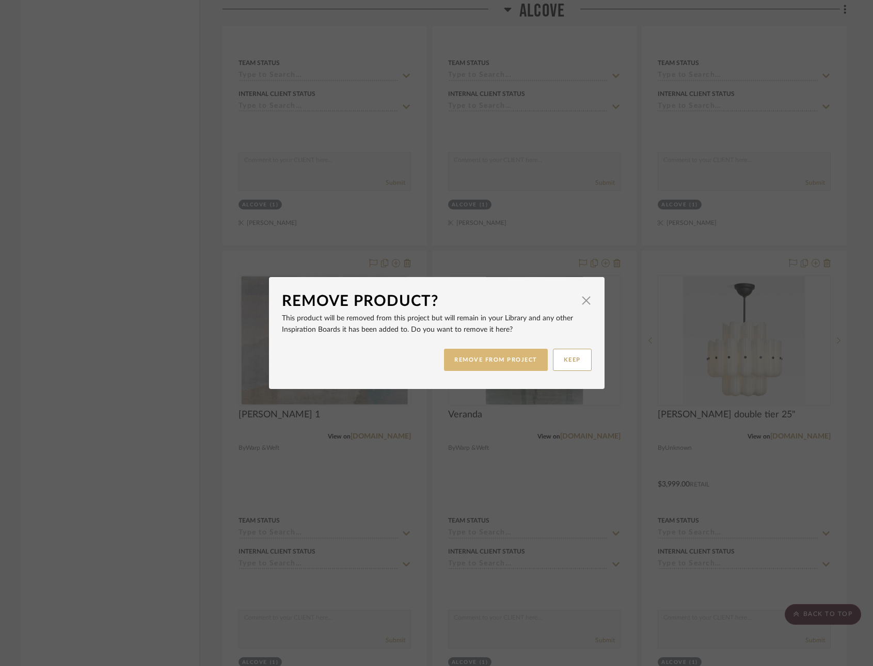
click at [518, 358] on button "REMOVE FROM PROJECT" at bounding box center [496, 360] width 104 height 22
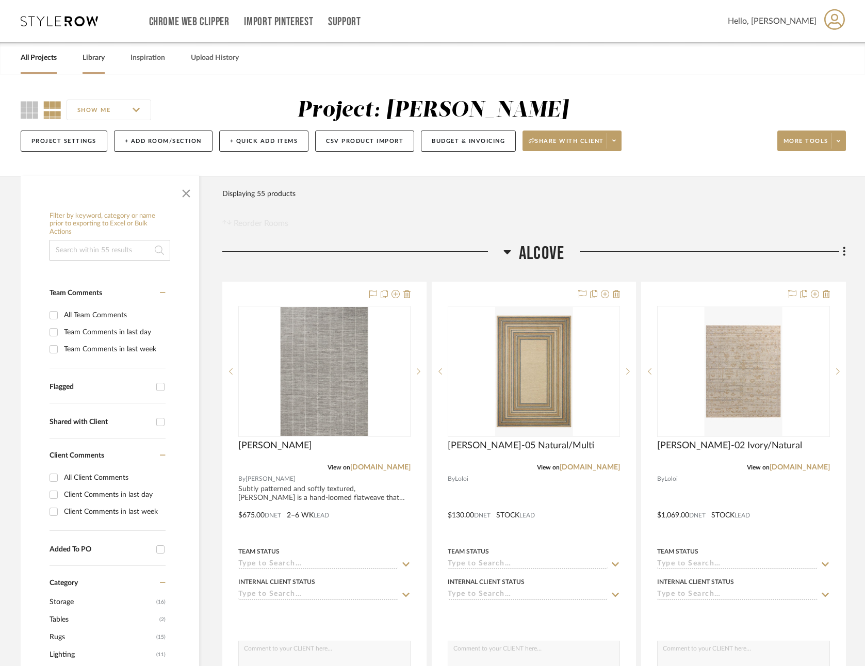
click at [90, 56] on link "Library" at bounding box center [94, 58] width 22 height 14
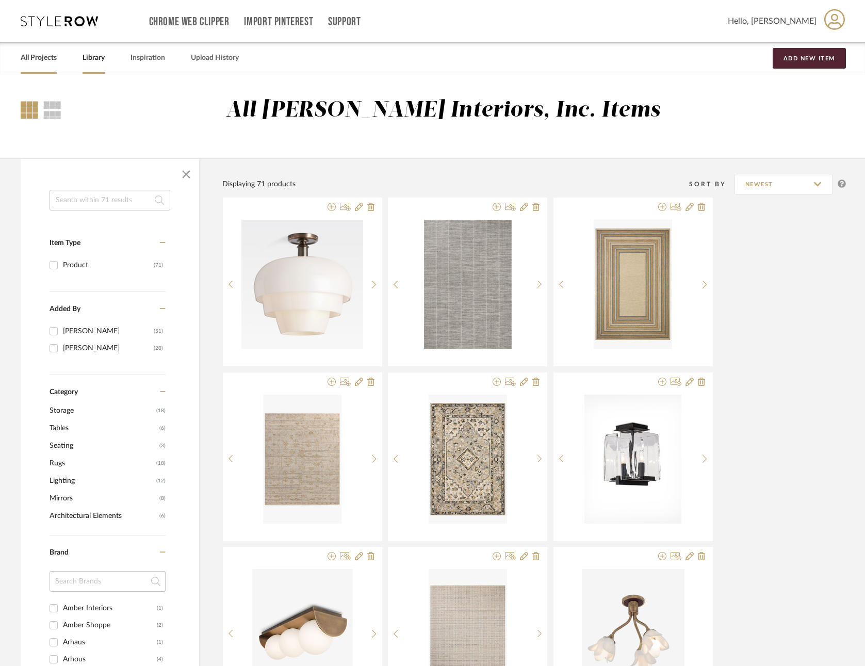
click at [40, 57] on link "All Projects" at bounding box center [39, 58] width 36 height 14
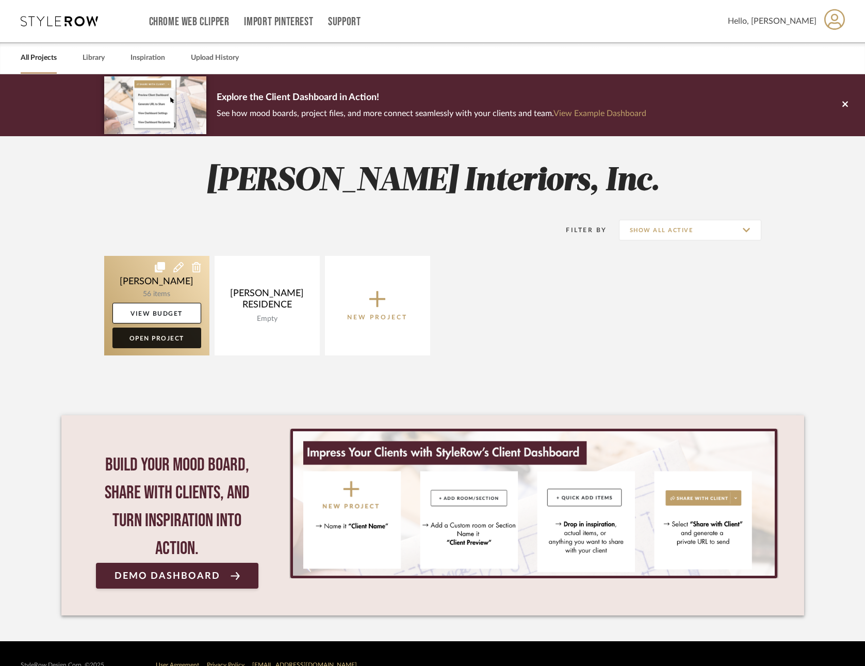
click at [138, 335] on link "Open Project" at bounding box center [156, 338] width 89 height 21
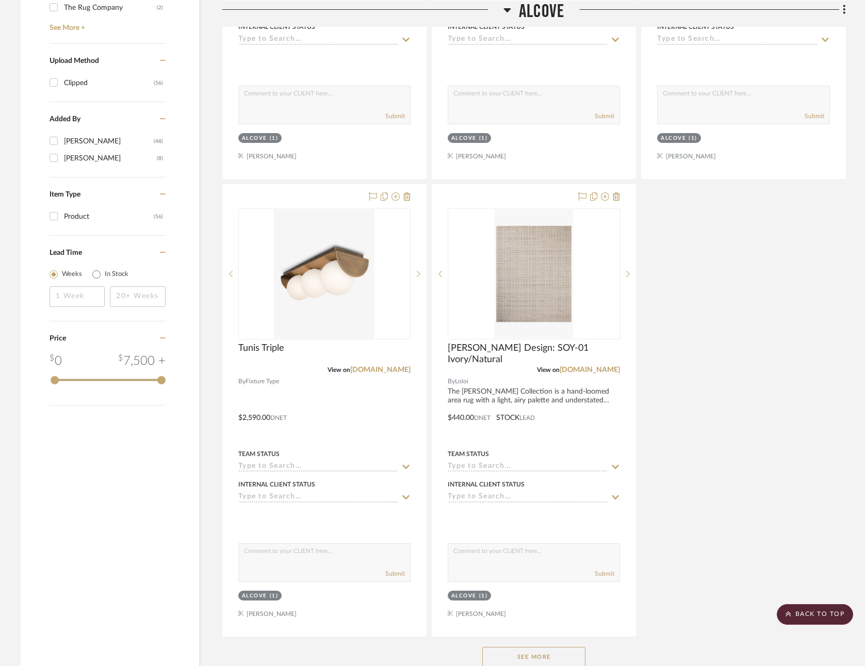
scroll to position [1091, 0]
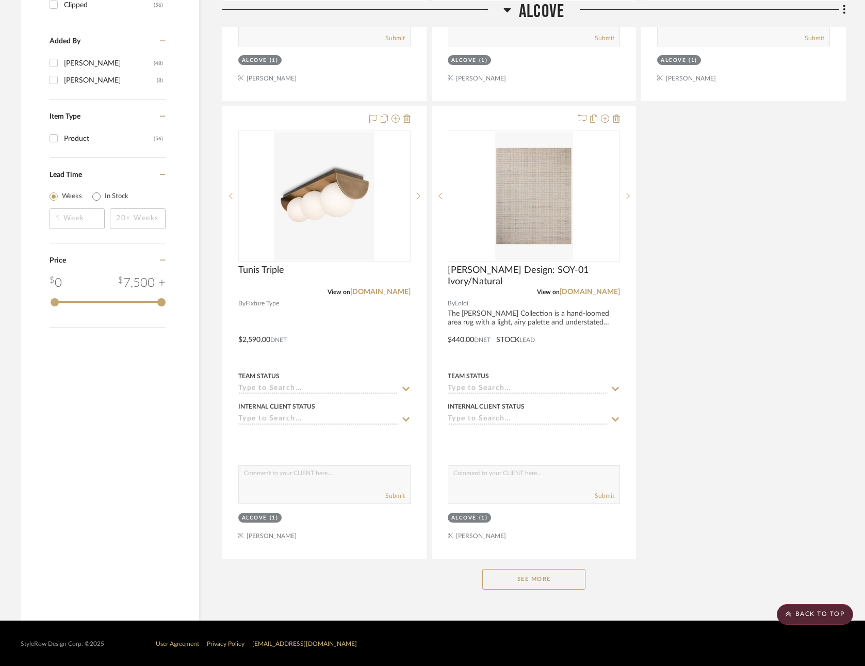
click at [553, 572] on button "See More" at bounding box center [533, 579] width 103 height 21
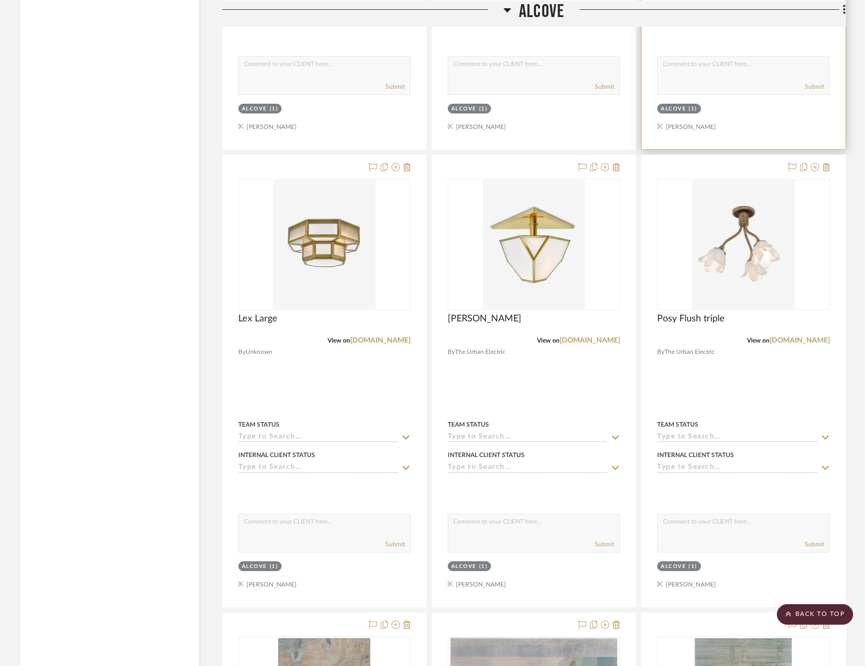
scroll to position [2519, 0]
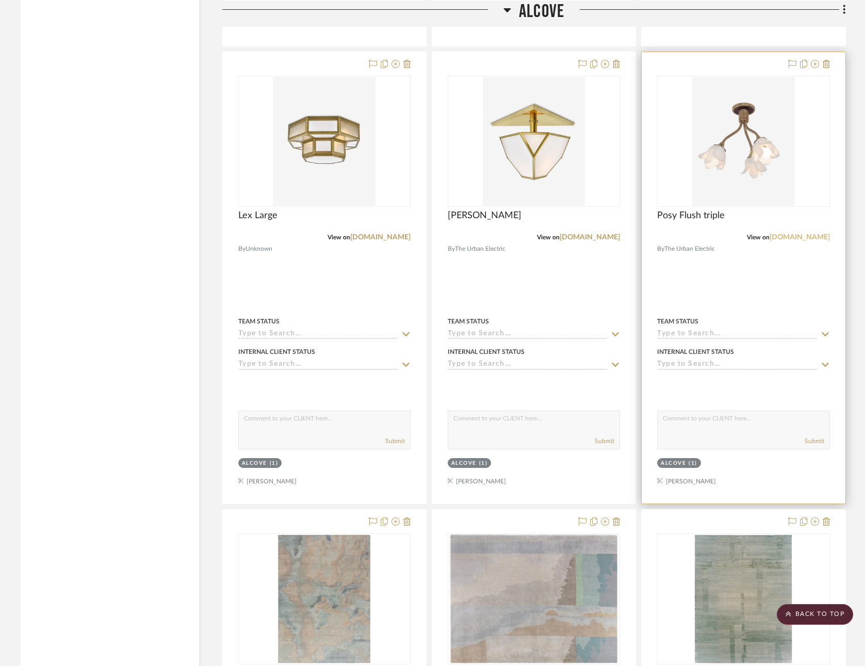
click at [801, 234] on link "[DOMAIN_NAME]" at bounding box center [800, 237] width 60 height 7
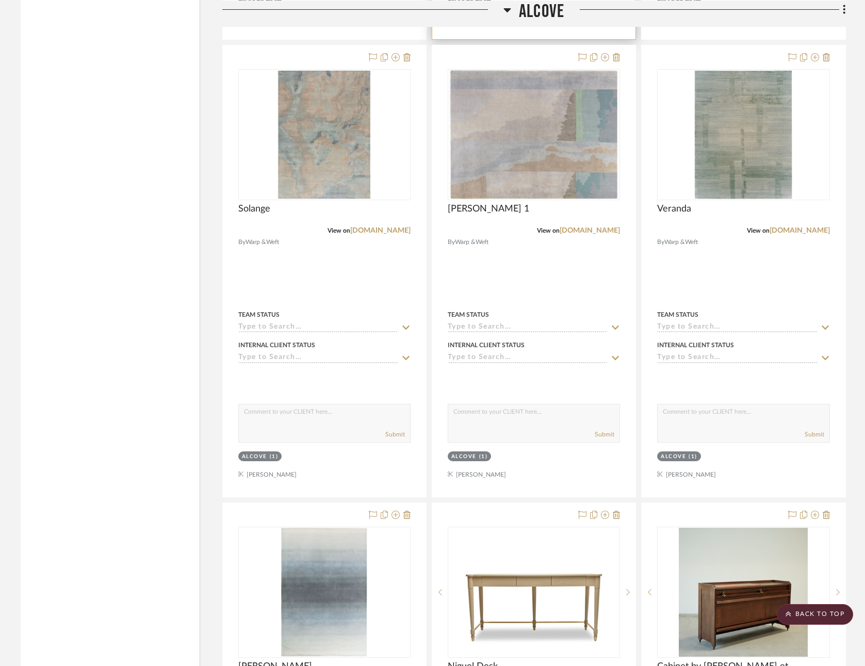
scroll to position [2983, 0]
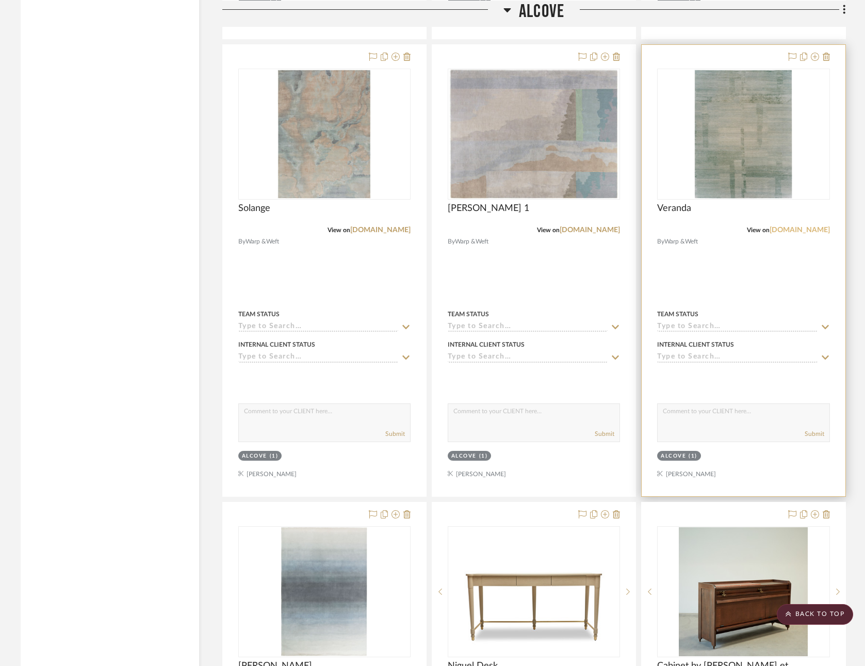
click at [805, 227] on link "[DOMAIN_NAME]" at bounding box center [800, 230] width 60 height 7
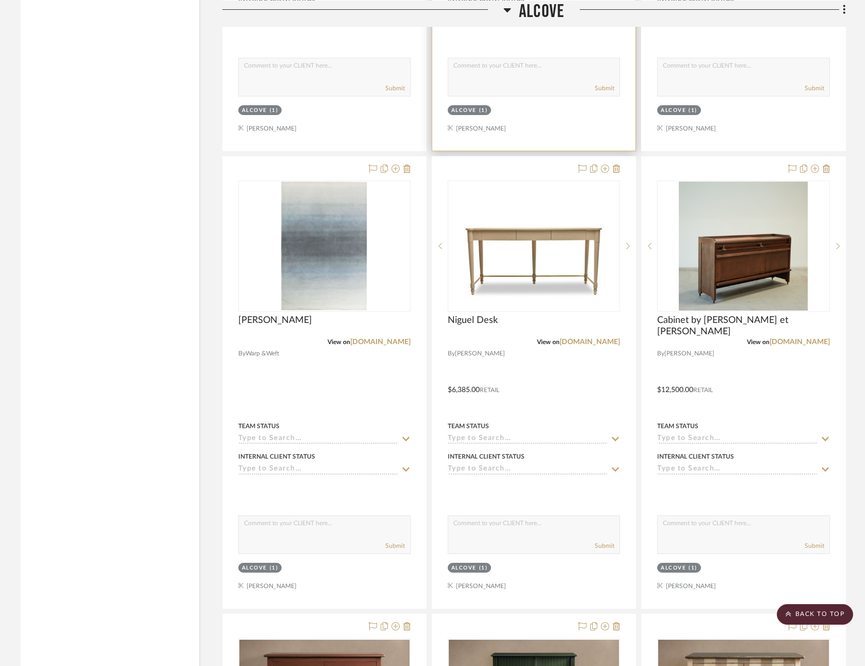
scroll to position [3333, 0]
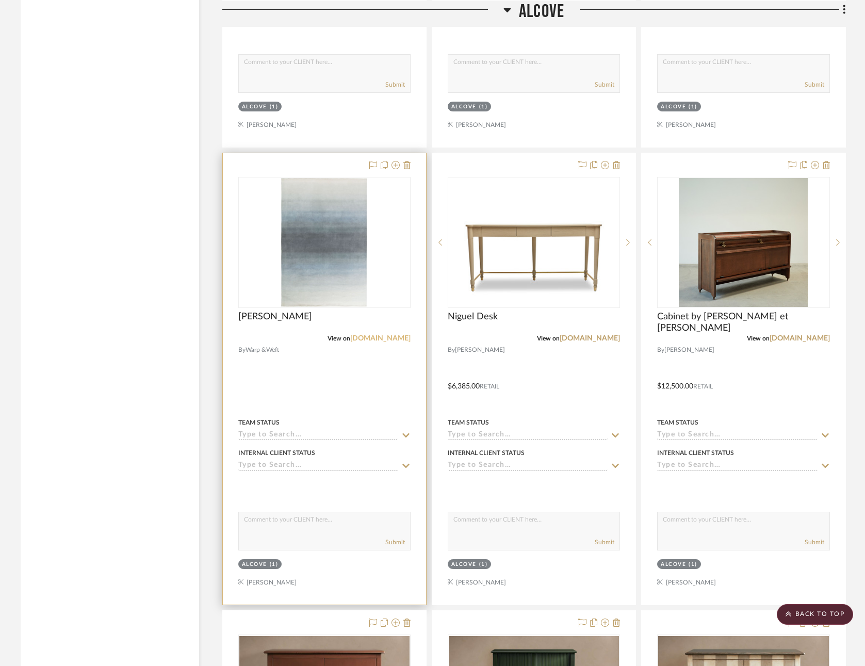
click at [382, 335] on link "[DOMAIN_NAME]" at bounding box center [380, 338] width 60 height 7
click at [381, 335] on link "[DOMAIN_NAME]" at bounding box center [380, 338] width 60 height 7
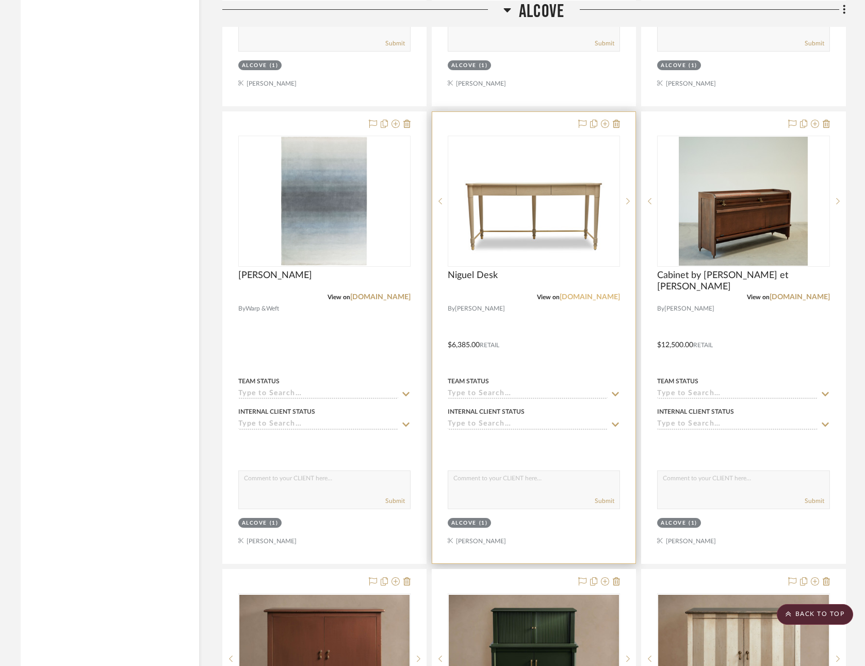
scroll to position [3404, 0]
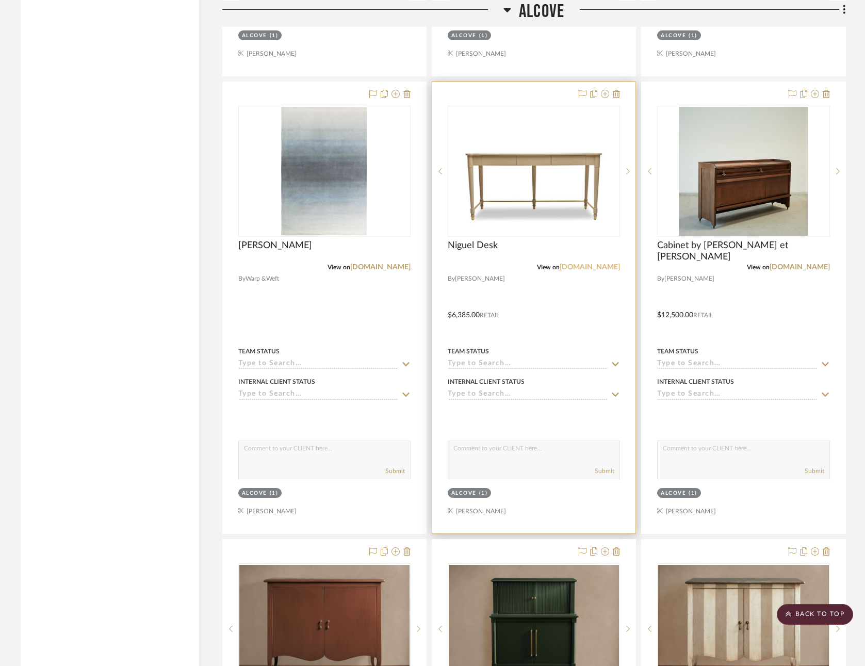
click at [580, 264] on link "[DOMAIN_NAME]" at bounding box center [590, 267] width 60 height 7
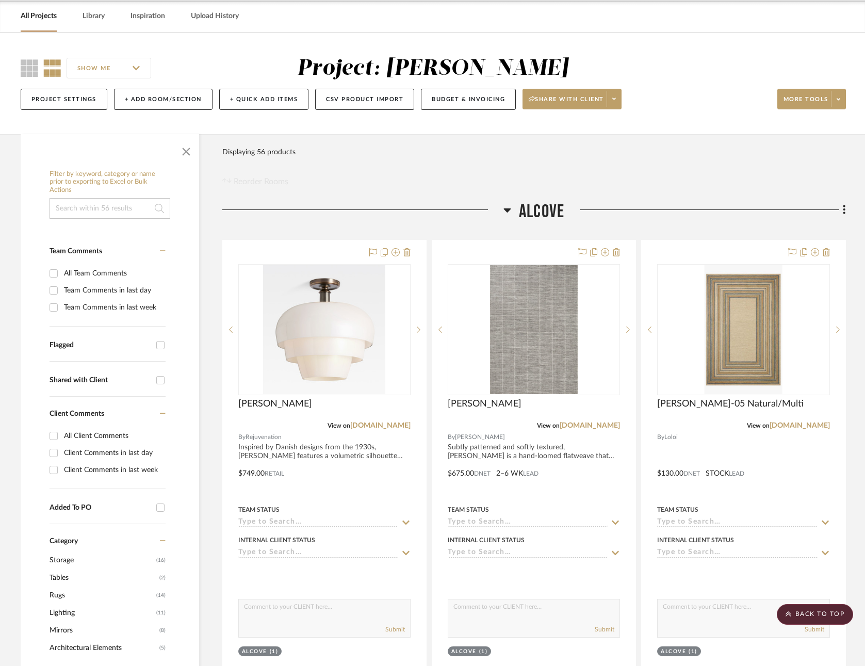
scroll to position [0, 0]
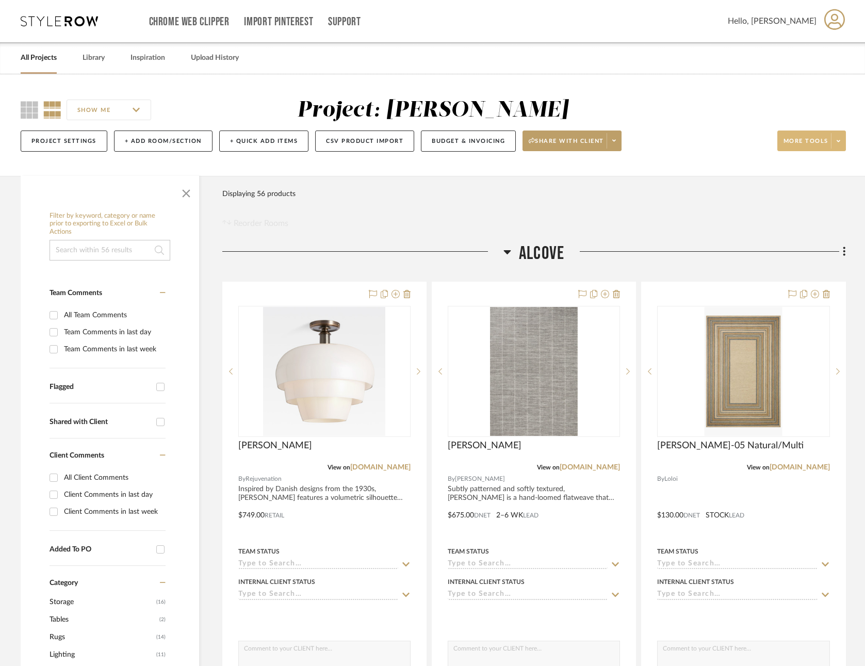
click at [837, 138] on fa-icon at bounding box center [839, 141] width 4 height 6
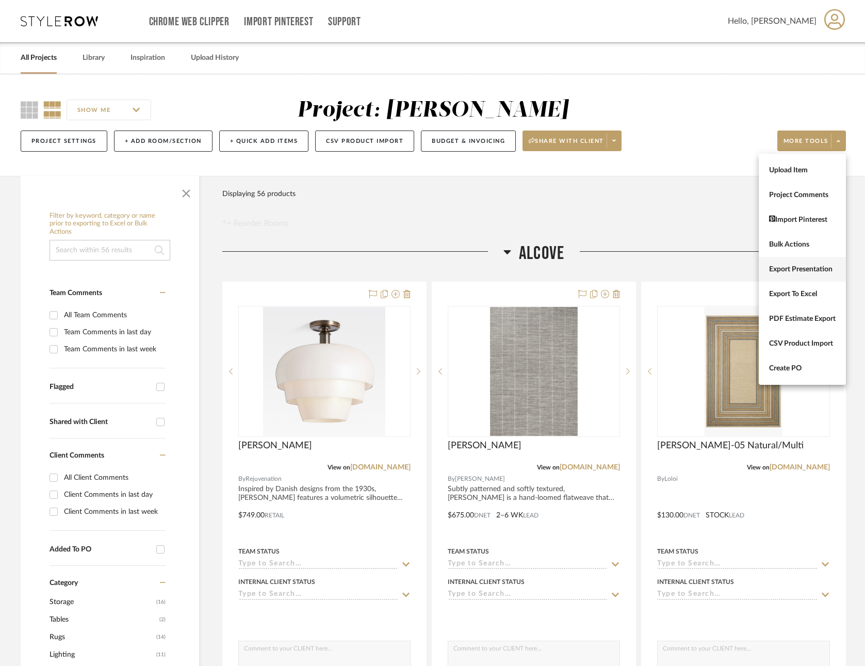
click at [816, 270] on span "Export Presentation" at bounding box center [802, 269] width 67 height 9
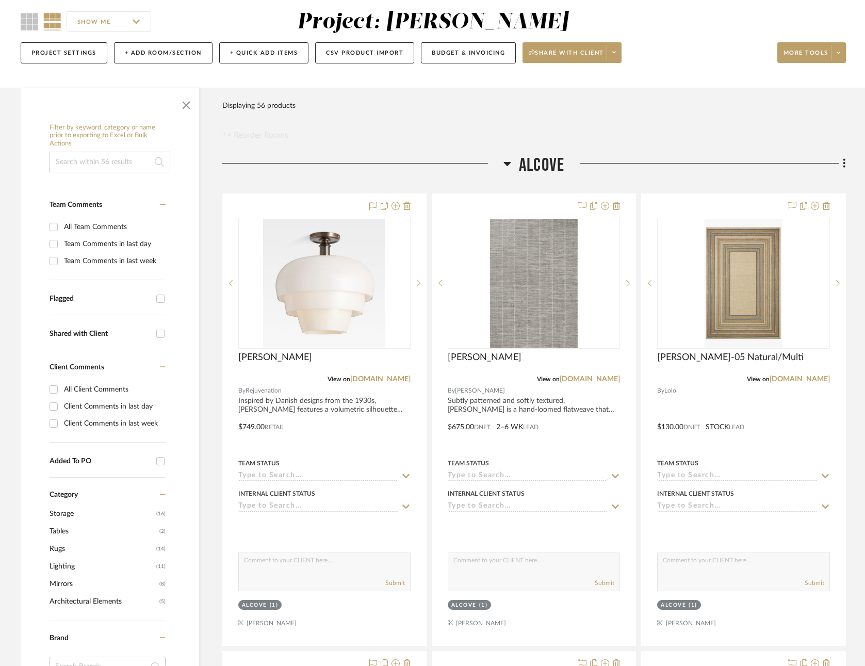
scroll to position [85, 0]
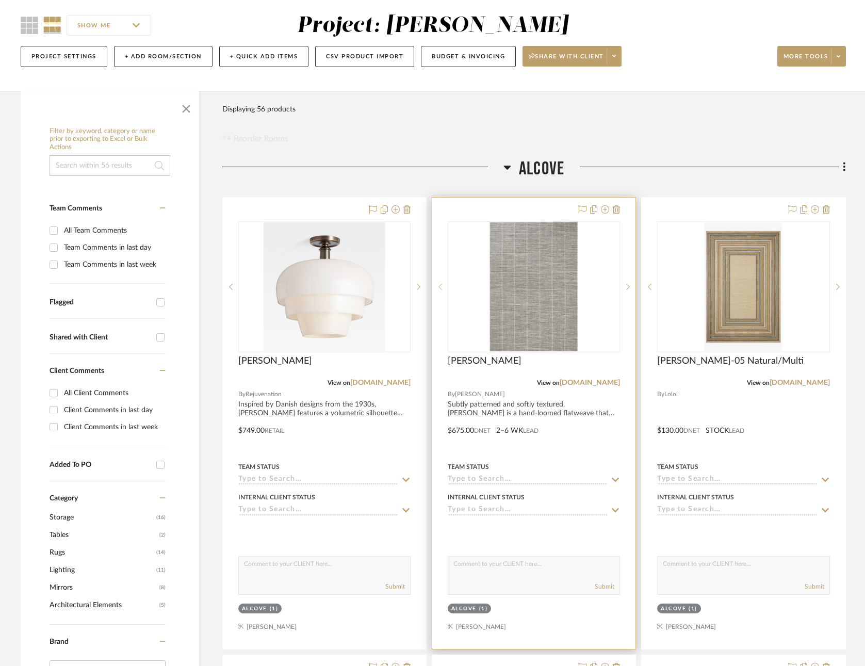
click at [441, 285] on icon at bounding box center [441, 286] width 4 height 7
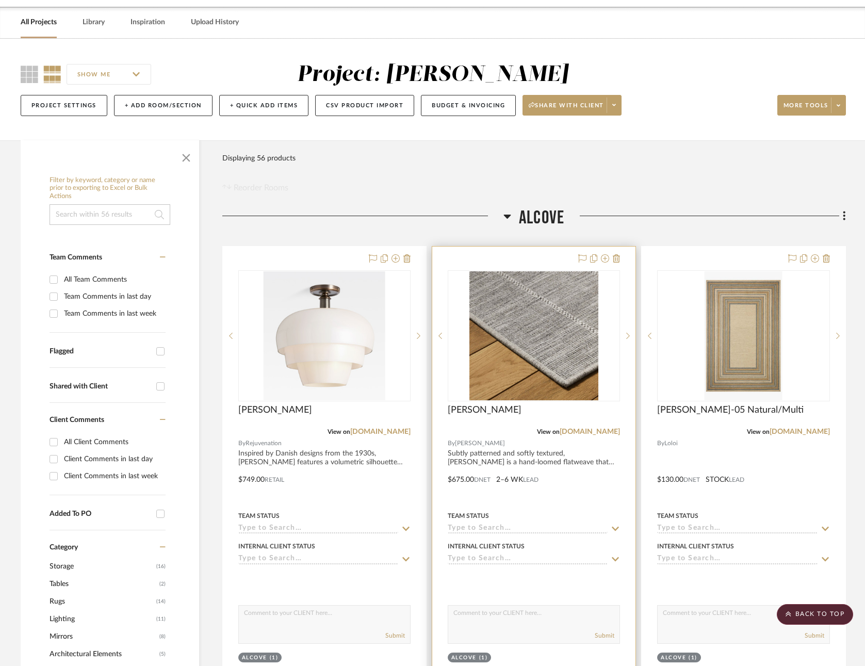
scroll to position [0, 0]
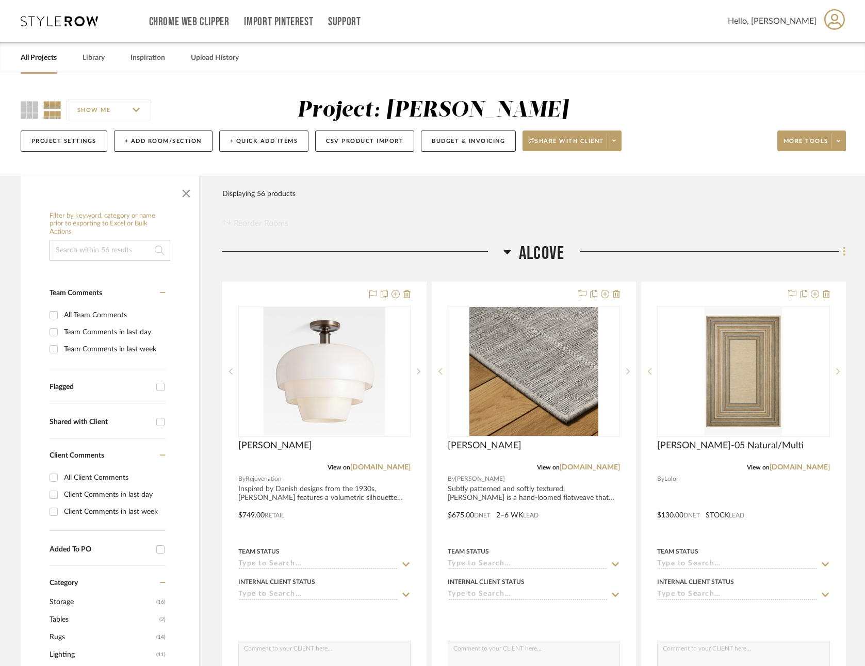
click at [844, 253] on icon at bounding box center [845, 251] width 2 height 9
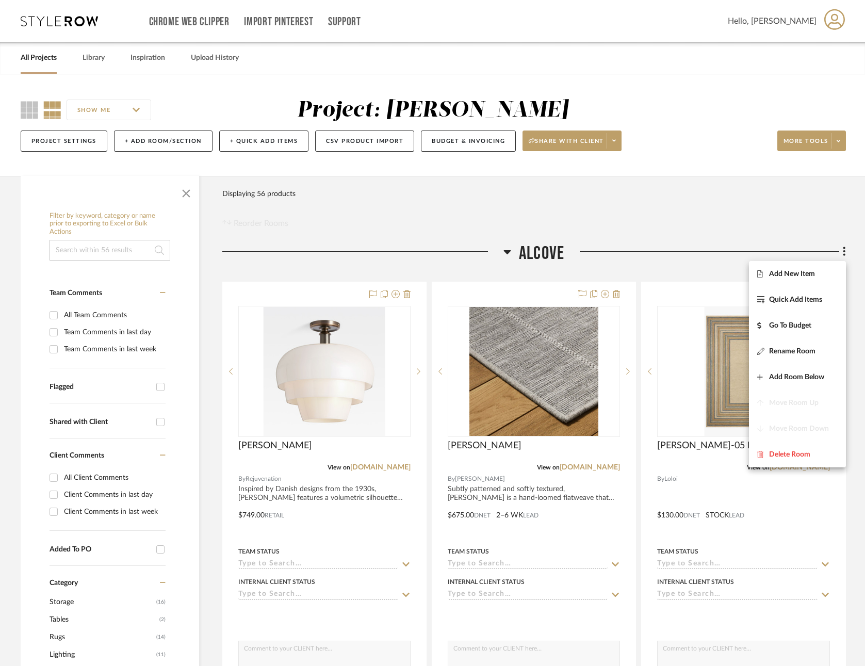
click at [714, 177] on div at bounding box center [432, 333] width 865 height 666
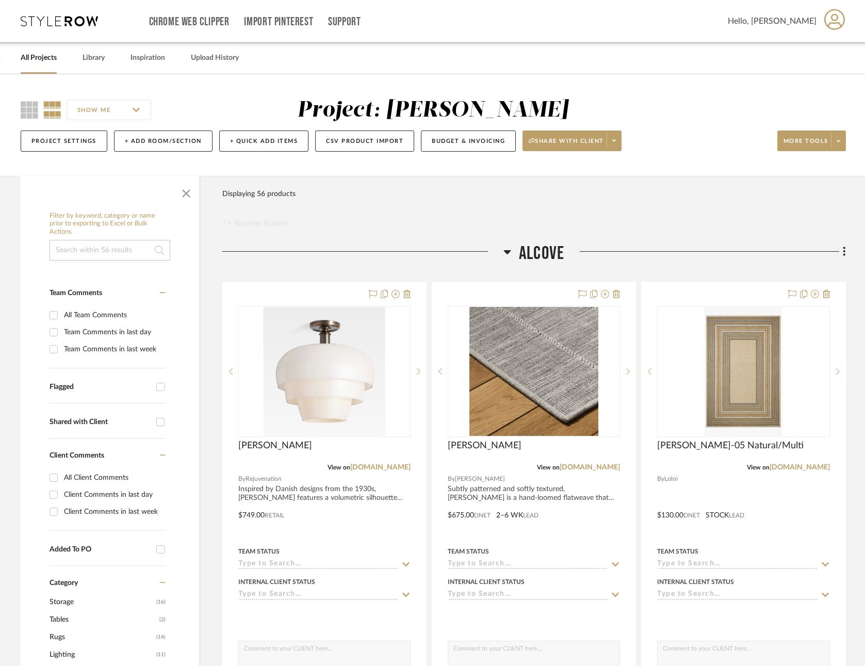
click at [508, 250] on icon at bounding box center [507, 252] width 7 height 4
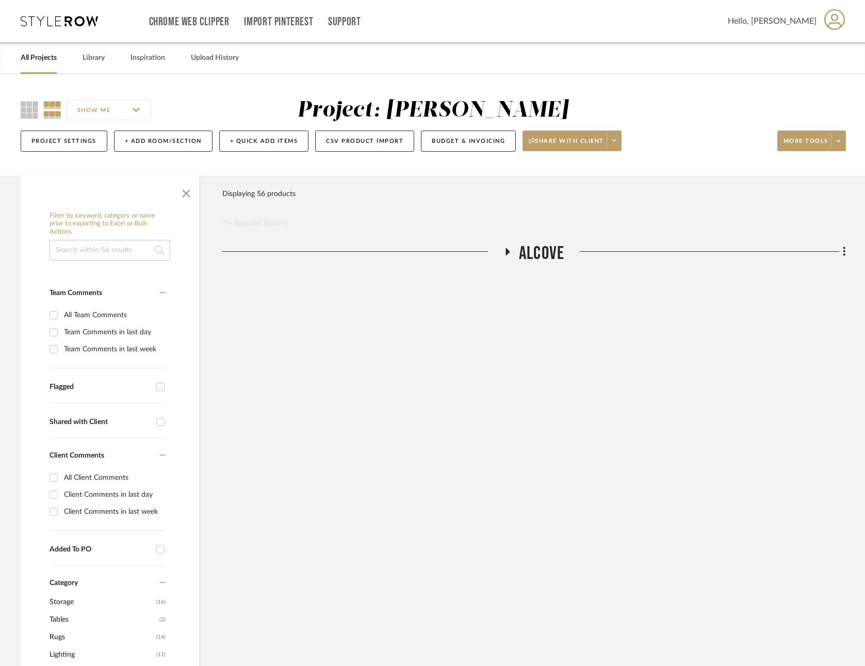
click at [508, 250] on icon at bounding box center [508, 251] width 4 height 7
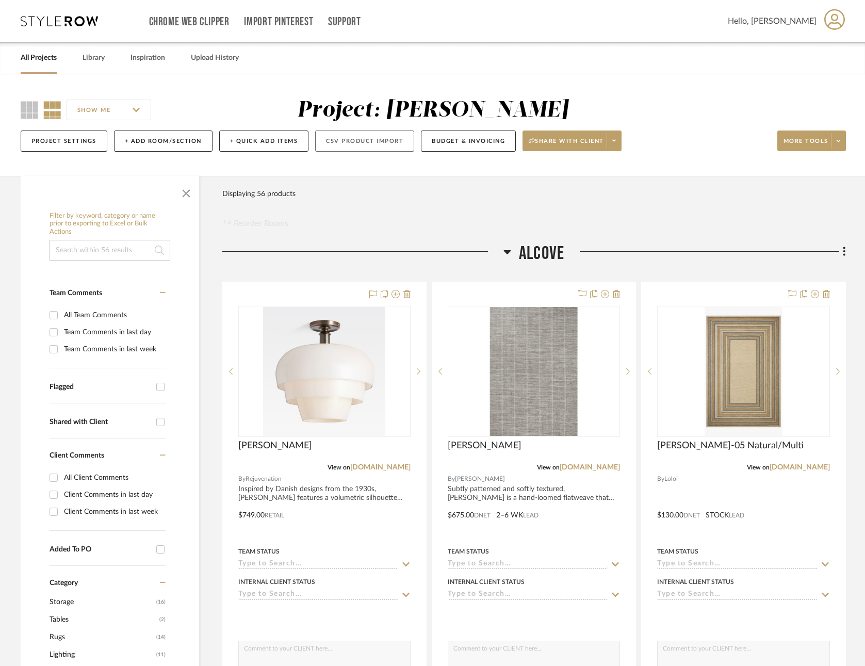
click at [379, 139] on button "CSV Product Import" at bounding box center [364, 141] width 99 height 21
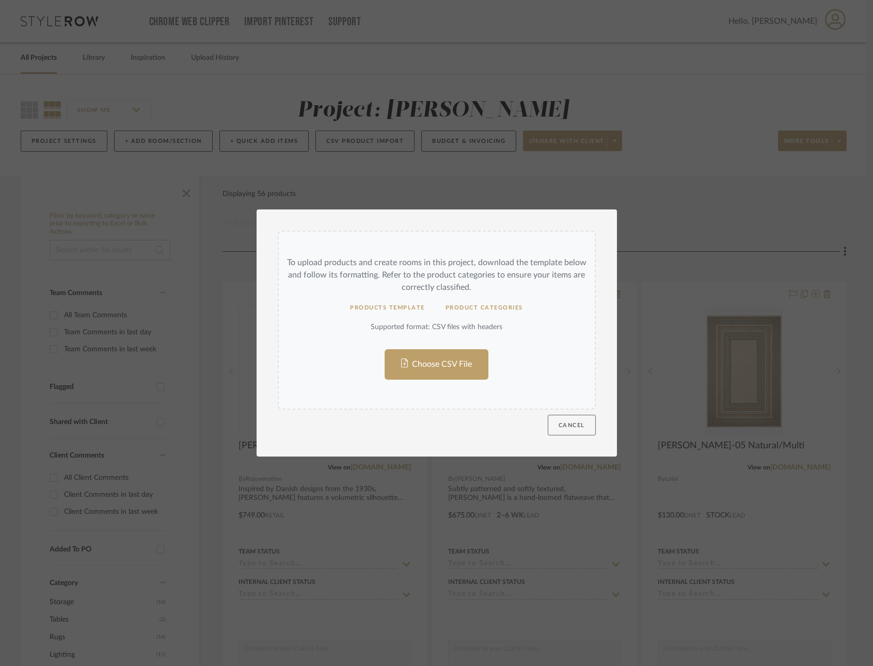
click at [576, 421] on button "Cancel" at bounding box center [571, 425] width 48 height 21
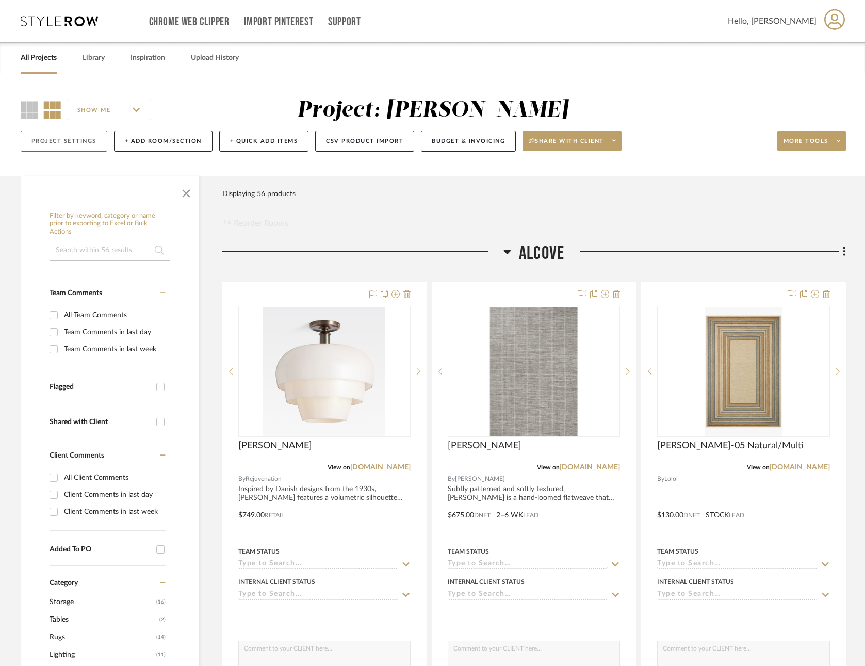
click at [90, 137] on button "Project Settings" at bounding box center [64, 141] width 87 height 21
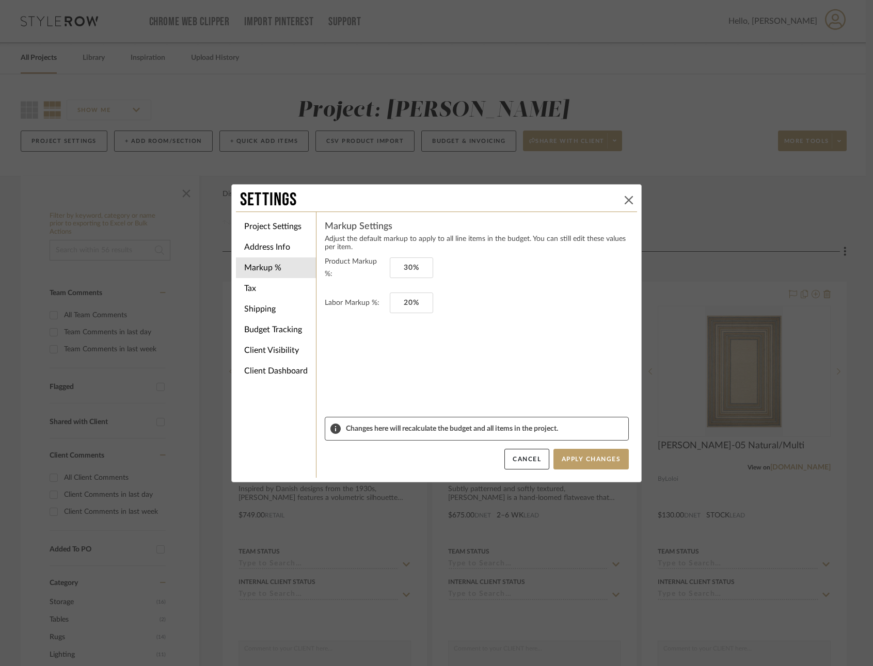
click at [624, 197] on icon at bounding box center [628, 200] width 8 height 8
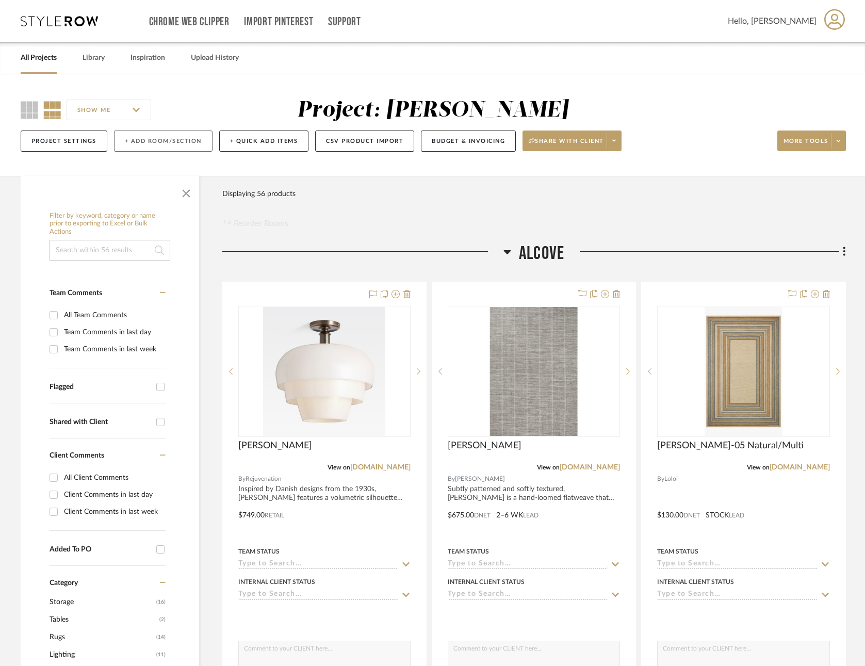
click at [186, 137] on button "+ Add Room/Section" at bounding box center [163, 141] width 99 height 21
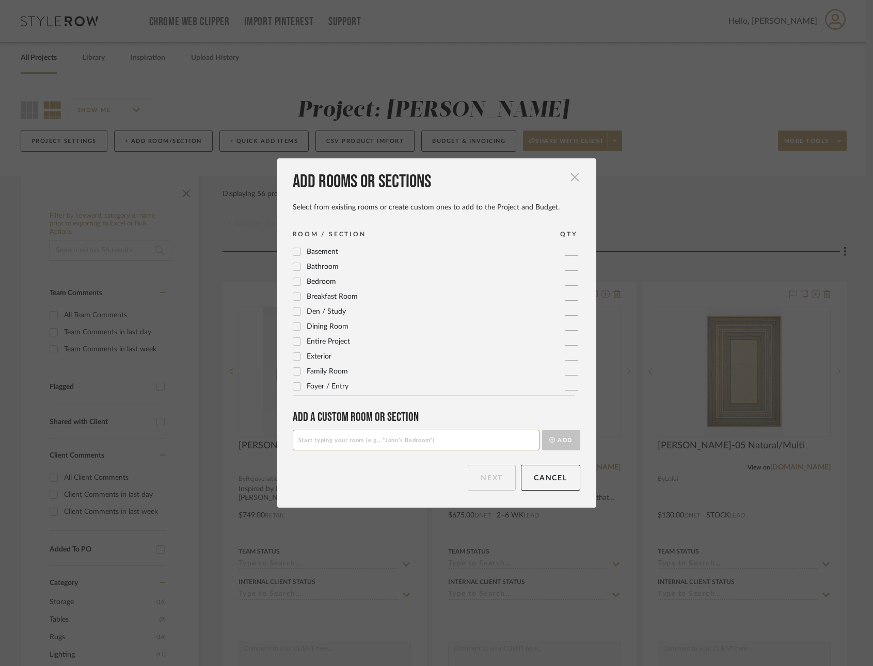
click at [570, 175] on span "button" at bounding box center [574, 177] width 21 height 21
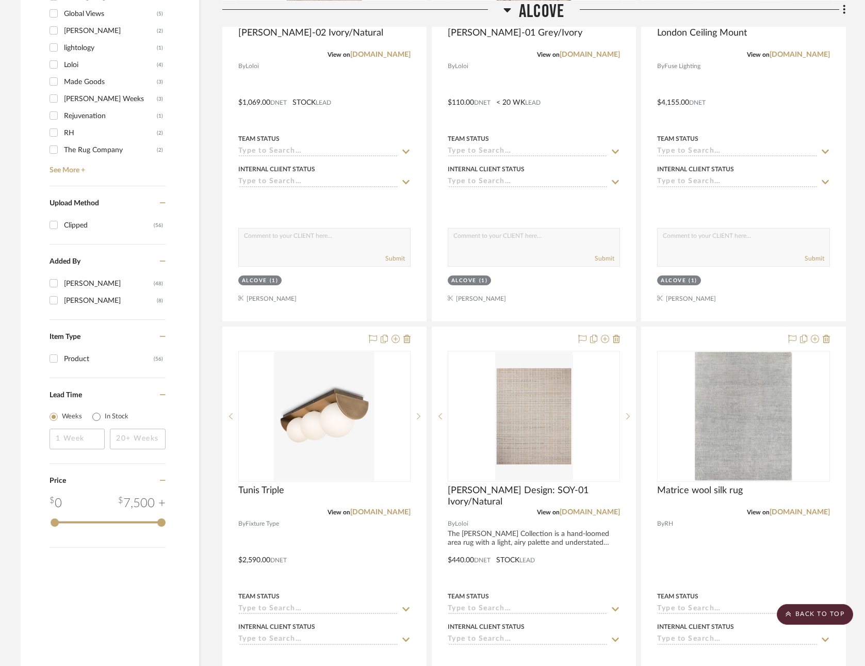
scroll to position [957, 0]
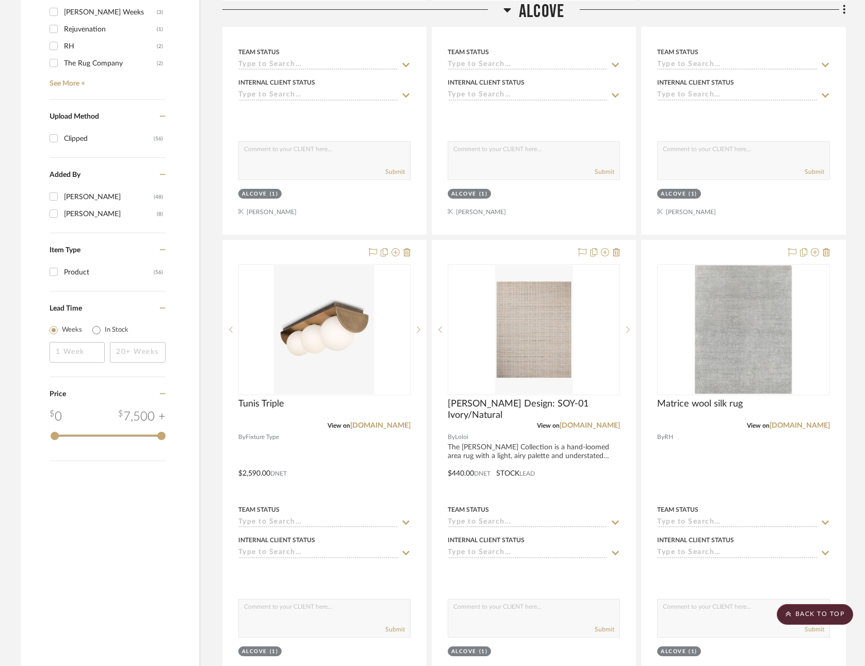
click at [162, 211] on div "(8)" at bounding box center [160, 214] width 6 height 17
click at [62, 211] on input "Cheryl Chenault (8)" at bounding box center [53, 213] width 17 height 17
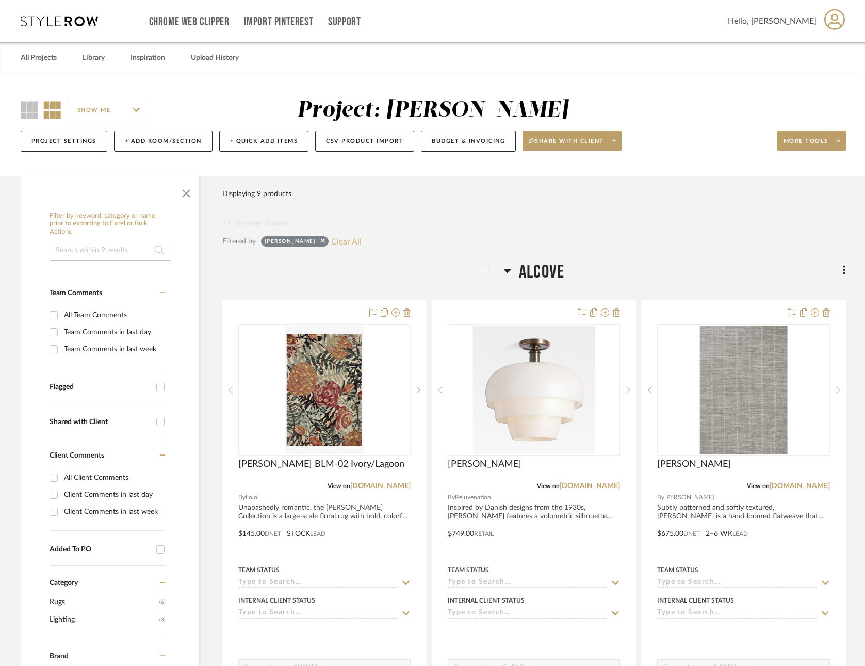
click at [360, 240] on button "Clear All" at bounding box center [346, 241] width 30 height 13
checkbox input "false"
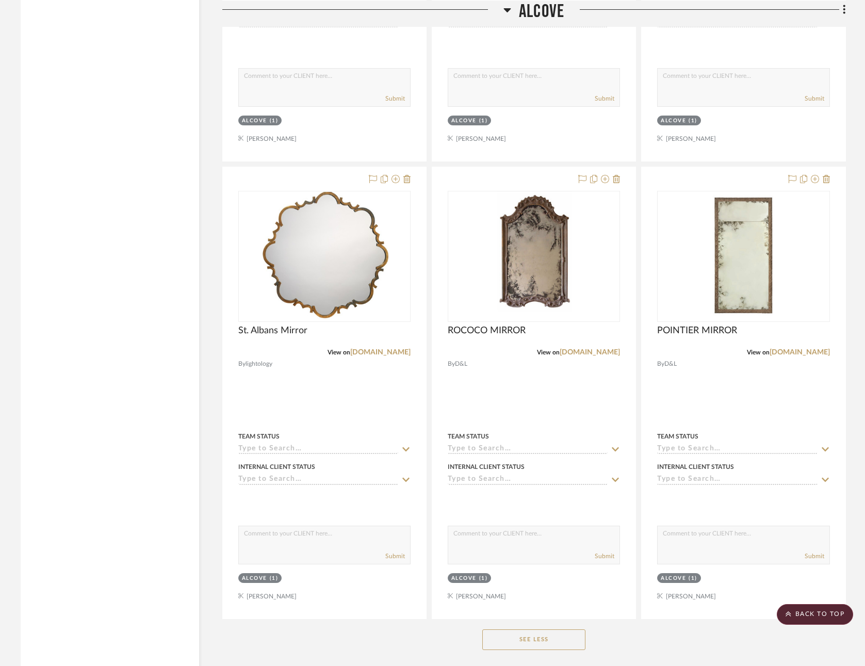
scroll to position [8405, 0]
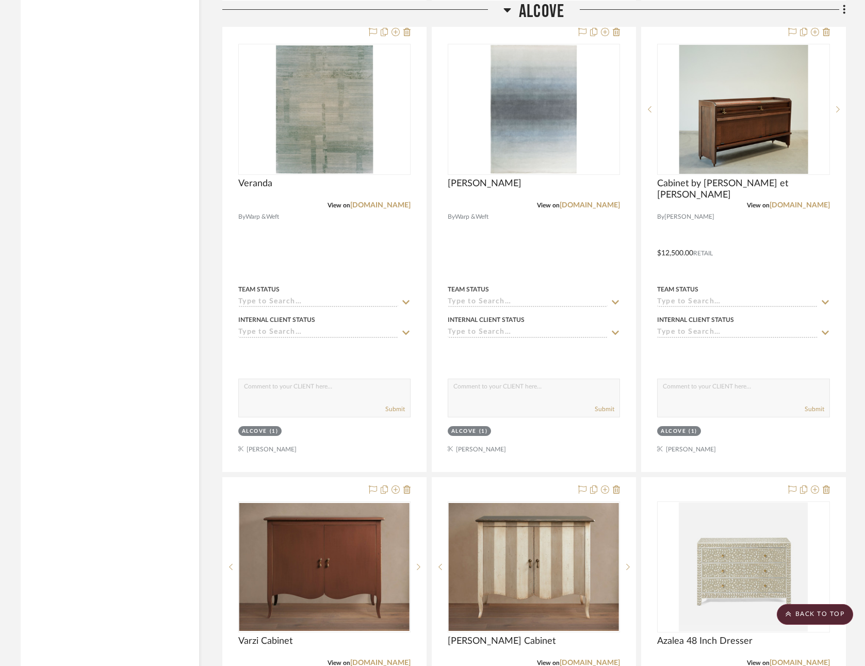
scroll to position [3453, 0]
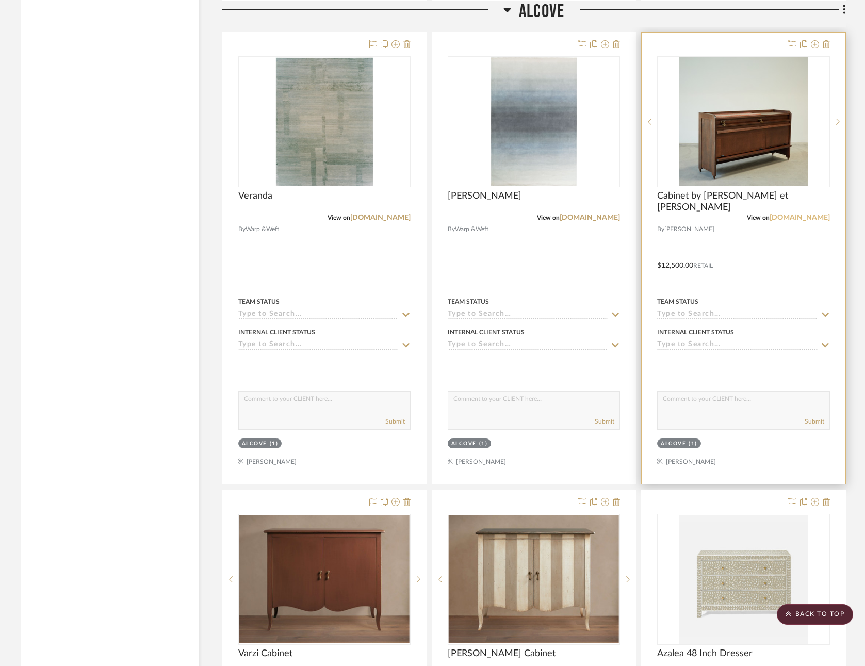
click at [798, 214] on link "[DOMAIN_NAME]" at bounding box center [800, 217] width 60 height 7
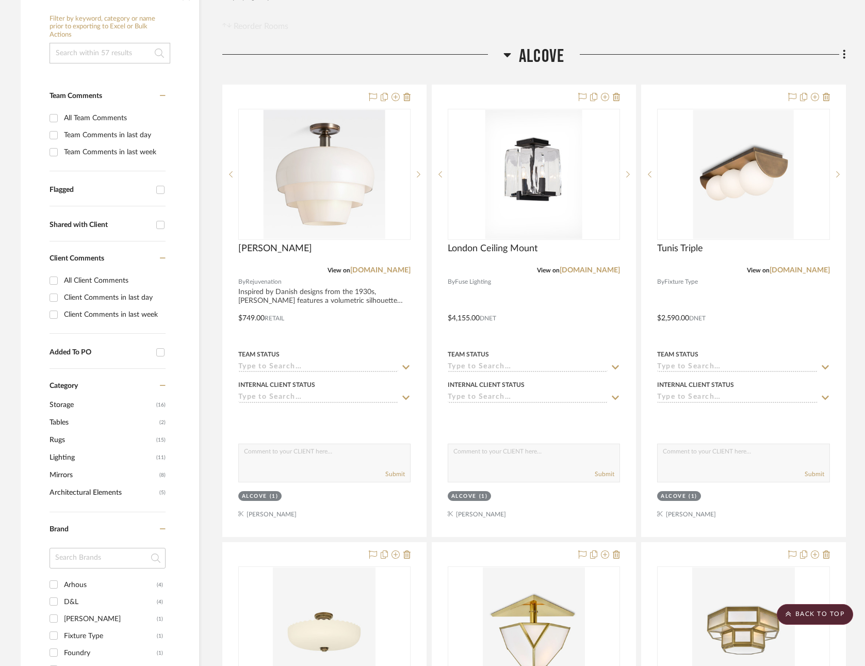
scroll to position [0, 0]
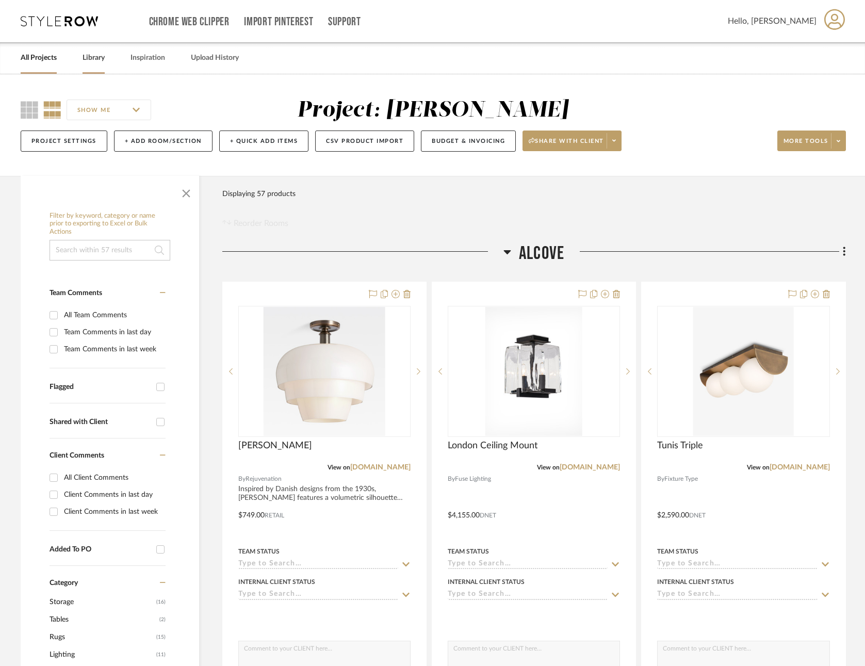
click at [94, 56] on link "Library" at bounding box center [94, 58] width 22 height 14
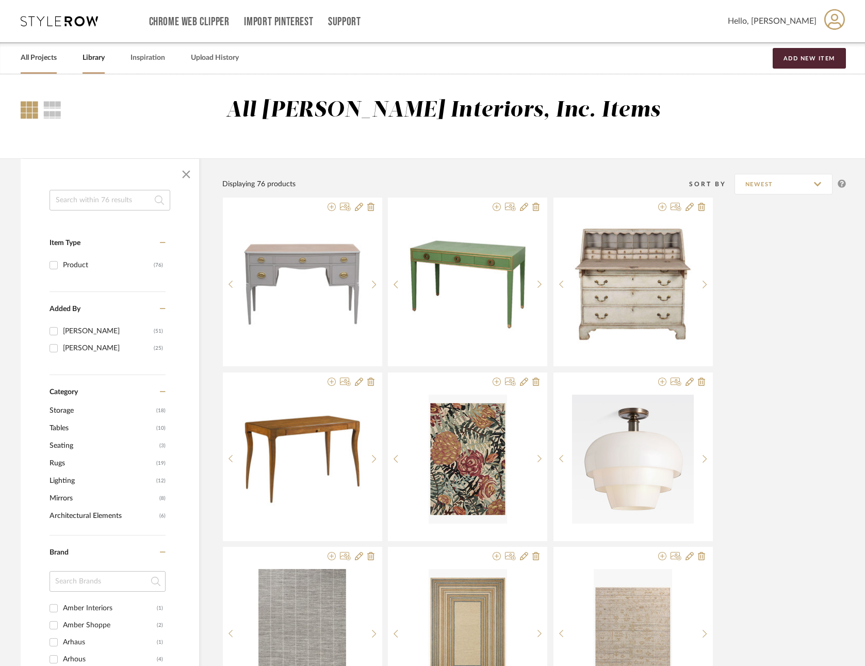
click at [37, 55] on link "All Projects" at bounding box center [39, 58] width 36 height 14
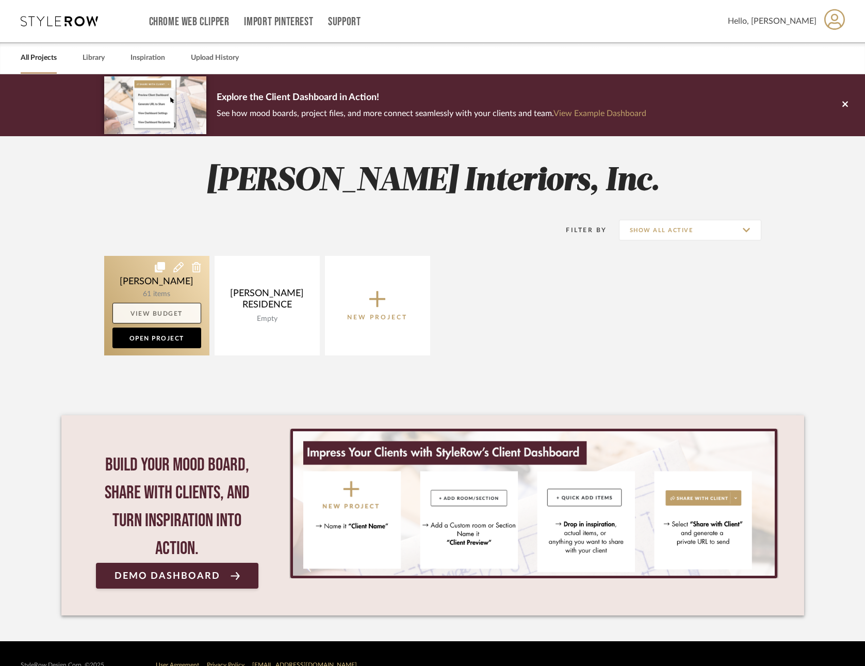
drag, startPoint x: 150, startPoint y: 335, endPoint x: 149, endPoint y: 321, distance: 14.5
click at [150, 335] on link "Open Project" at bounding box center [156, 338] width 89 height 21
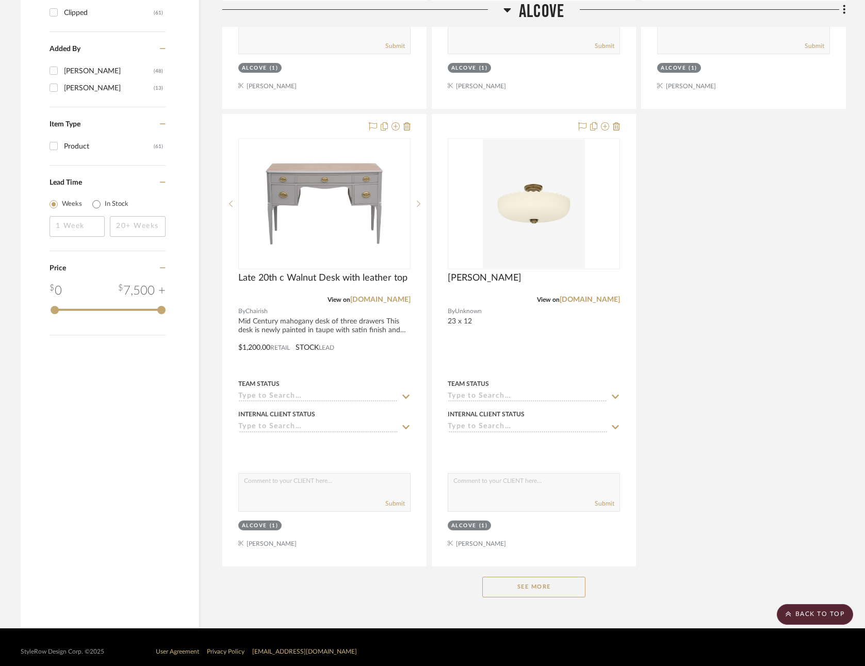
scroll to position [1091, 0]
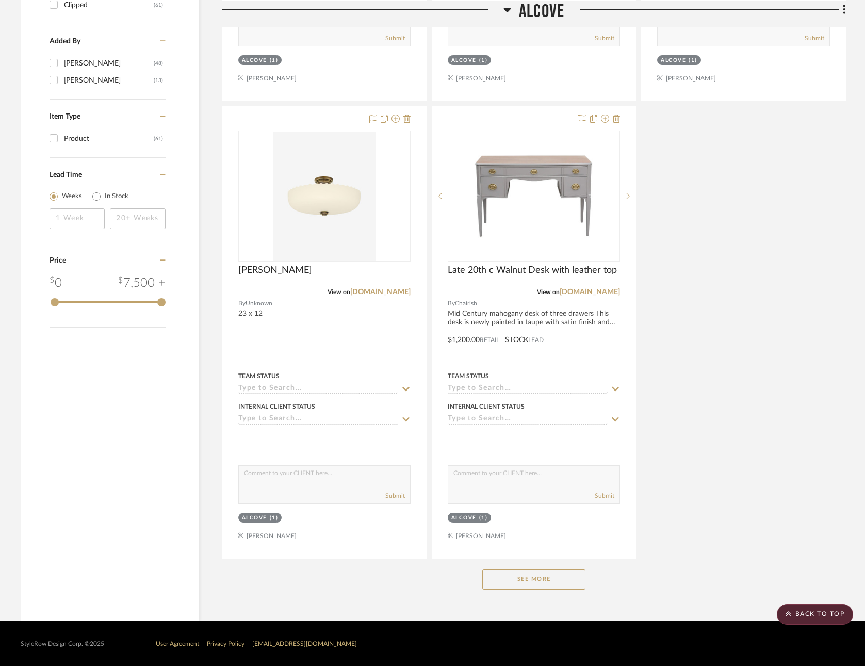
click at [519, 577] on button "See More" at bounding box center [533, 579] width 103 height 21
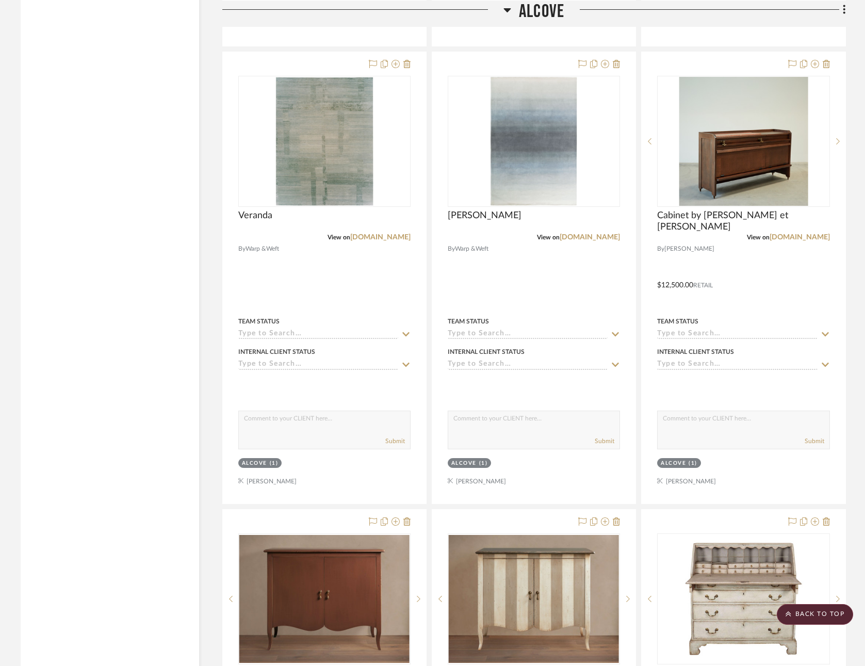
scroll to position [3433, 0]
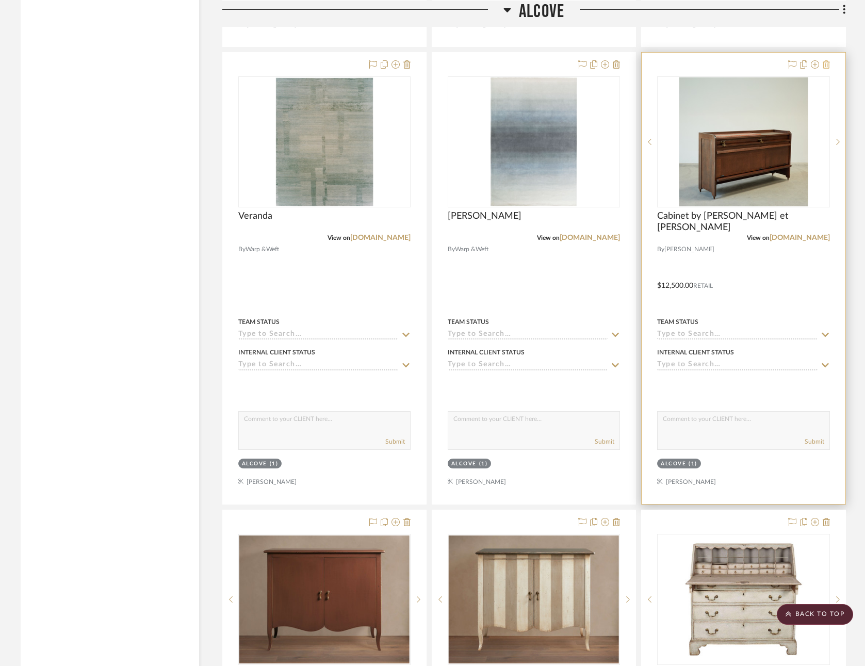
click at [828, 60] on icon at bounding box center [826, 64] width 7 height 8
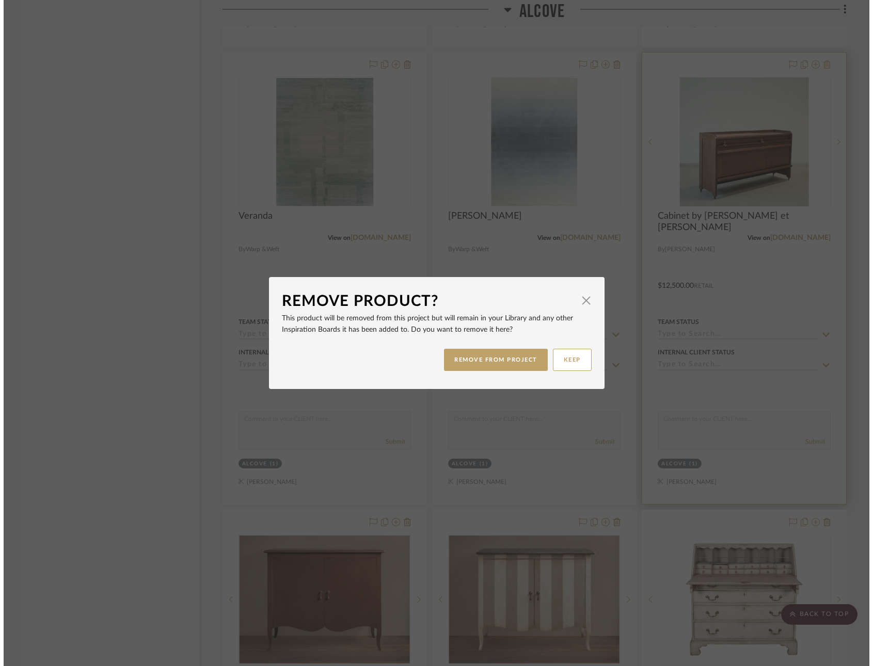
scroll to position [0, 0]
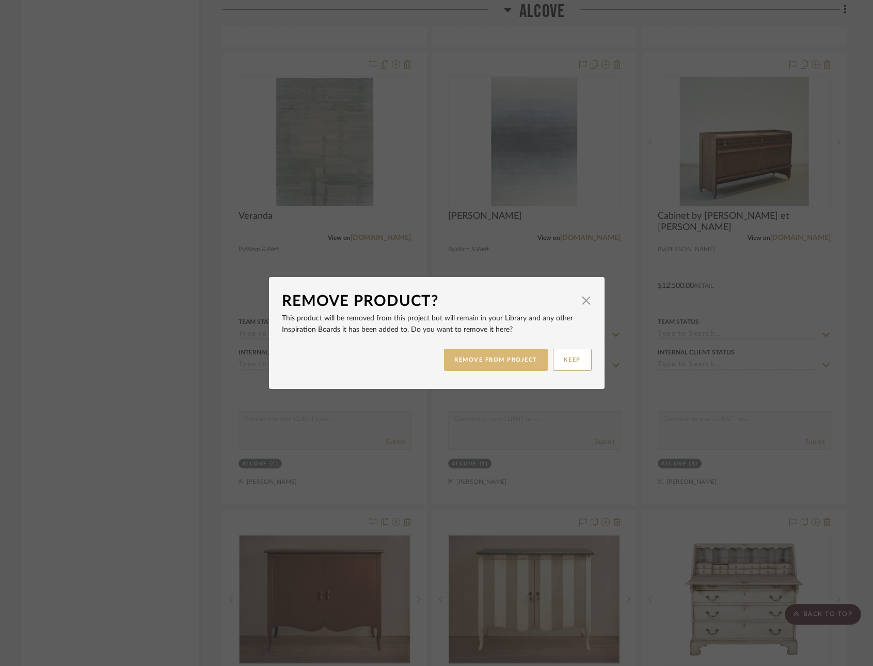
click at [495, 359] on button "REMOVE FROM PROJECT" at bounding box center [496, 360] width 104 height 22
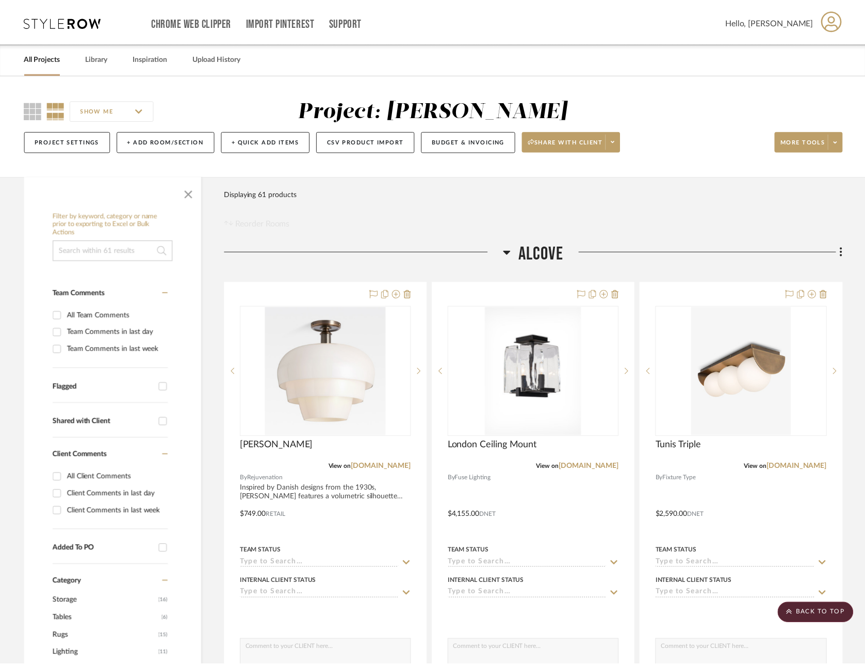
scroll to position [3433, 0]
